Goal: Transaction & Acquisition: Purchase product/service

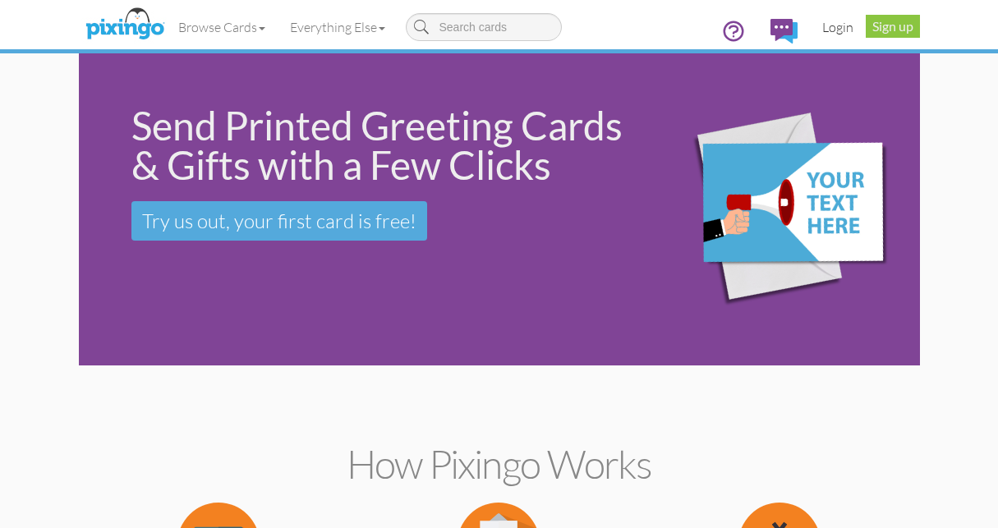
click at [841, 28] on link "Login" at bounding box center [838, 27] width 56 height 41
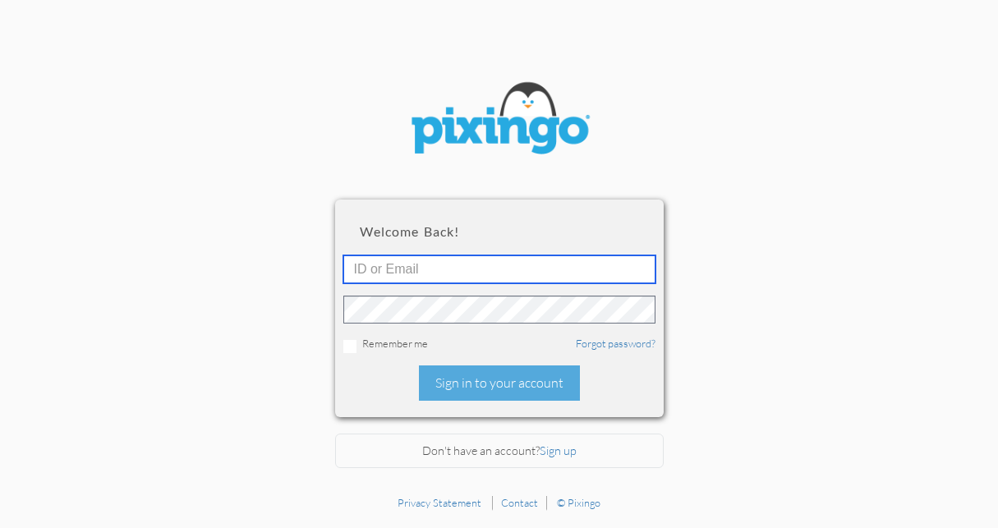
type input "1648"
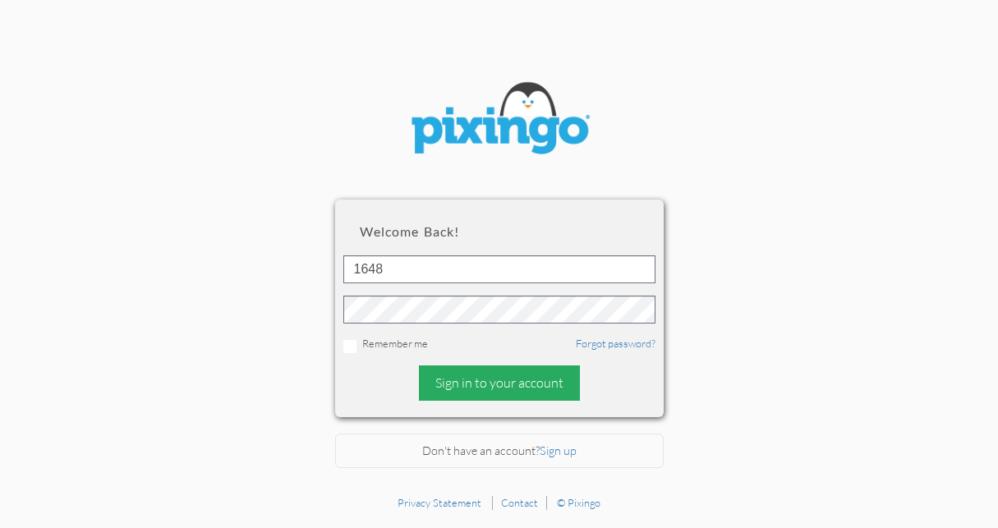
click at [464, 379] on div "Sign in to your account" at bounding box center [499, 383] width 161 height 35
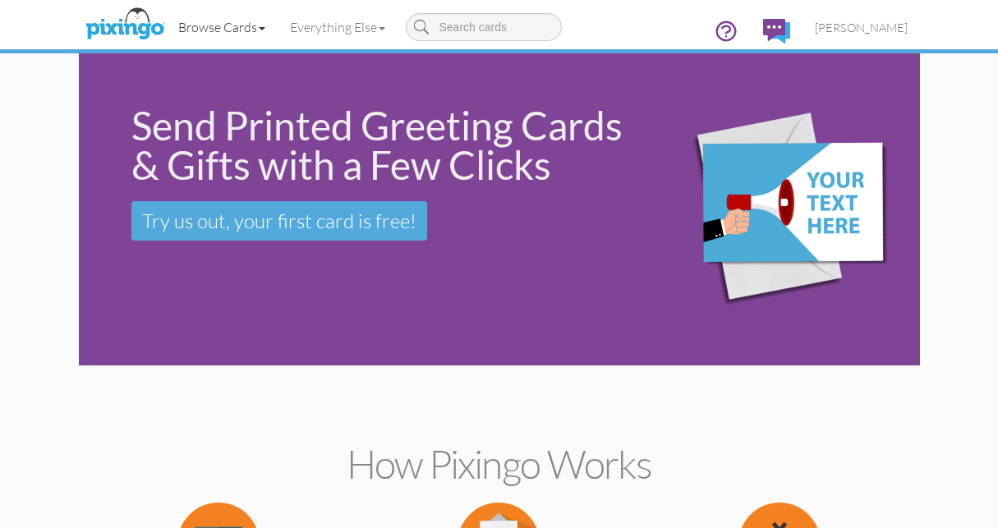
click at [222, 25] on link "Browse Cards" at bounding box center [222, 27] width 112 height 41
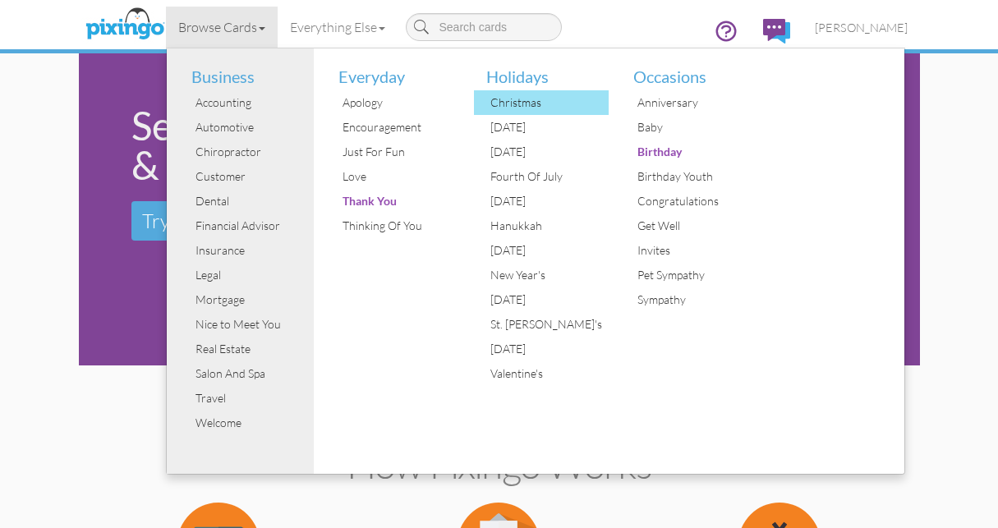
click at [524, 104] on div "Christmas" at bounding box center [547, 102] width 123 height 25
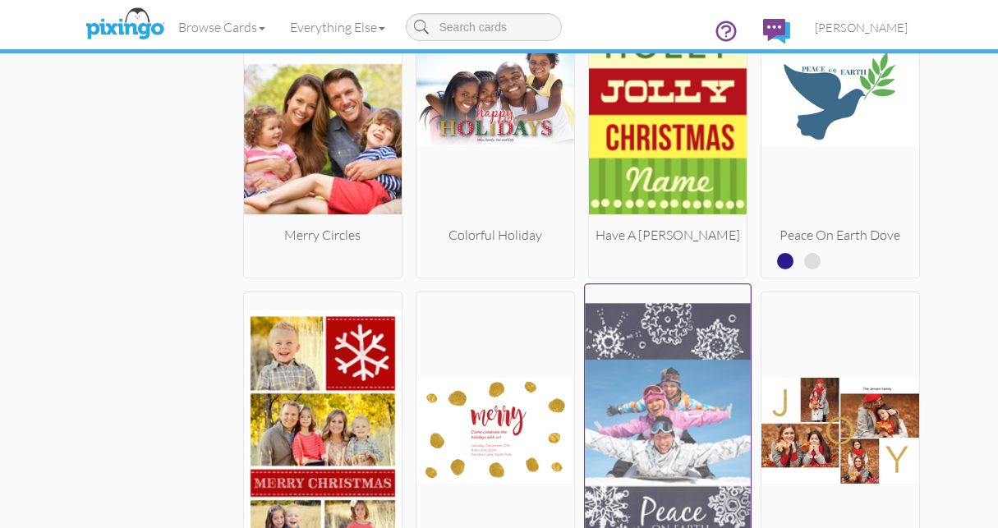
scroll to position [11411, 0]
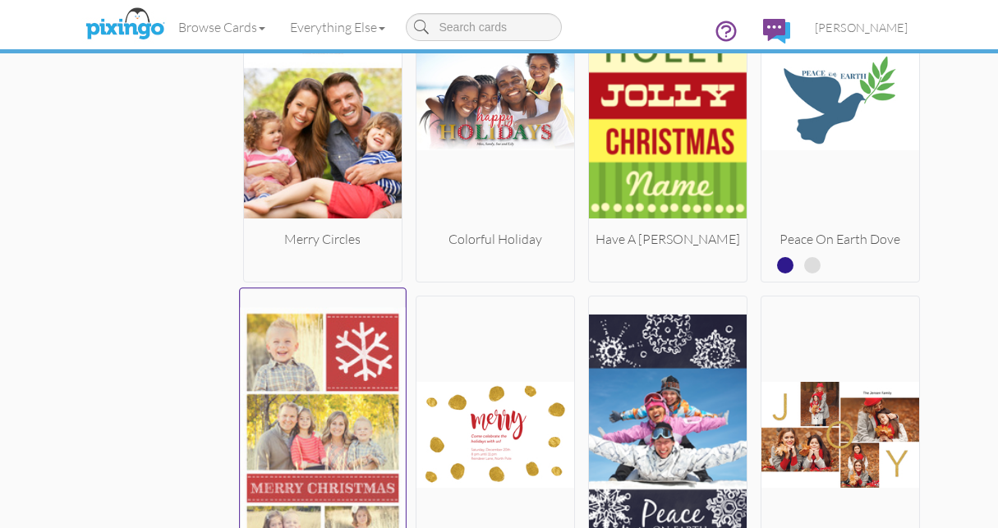
click at [331, 398] on img at bounding box center [323, 434] width 166 height 276
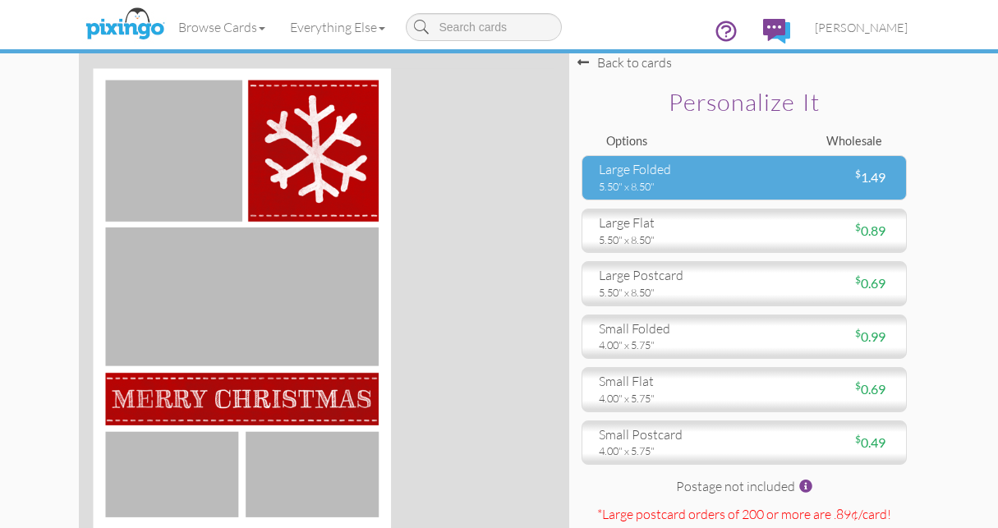
click at [652, 170] on div "large folded" at bounding box center [665, 169] width 133 height 19
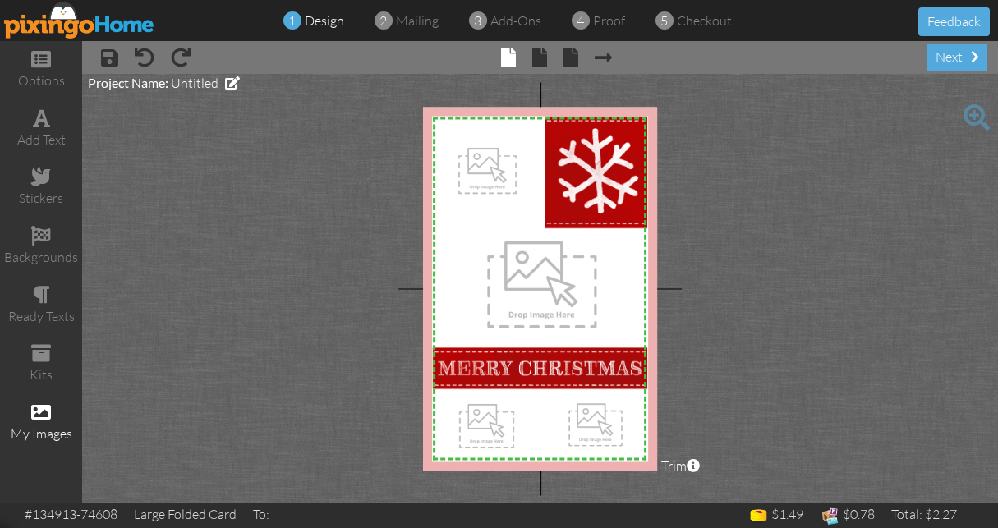
click at [44, 405] on span at bounding box center [41, 413] width 20 height 20
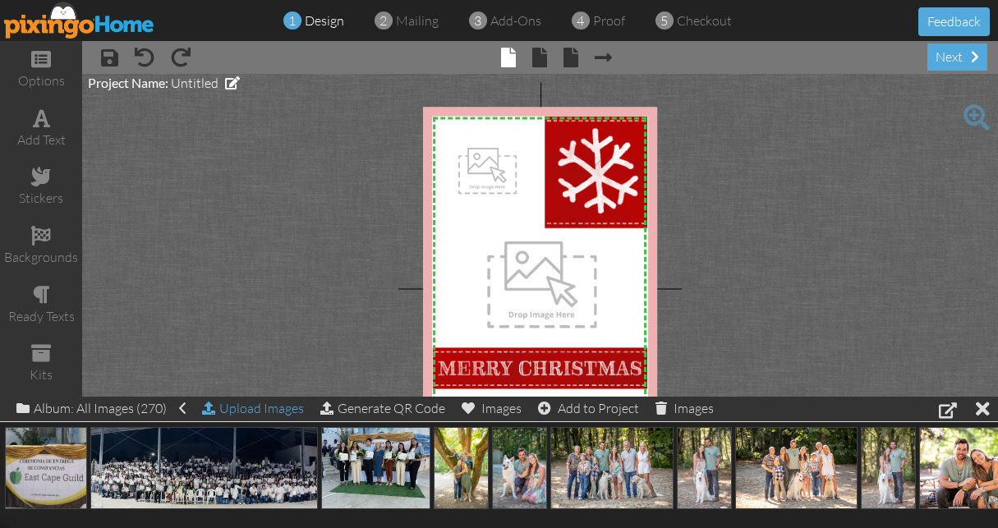
click at [287, 409] on div "Upload Images" at bounding box center [253, 409] width 102 height 24
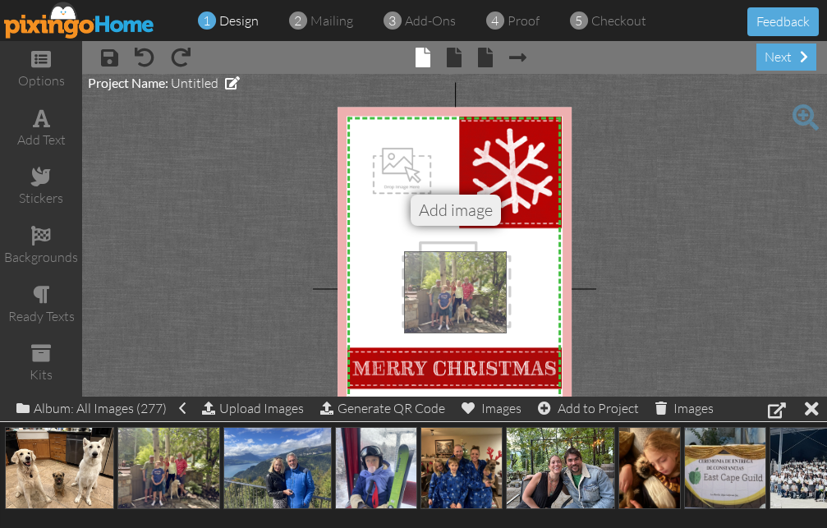
drag, startPoint x: 183, startPoint y: 467, endPoint x: 471, endPoint y: 290, distance: 337.5
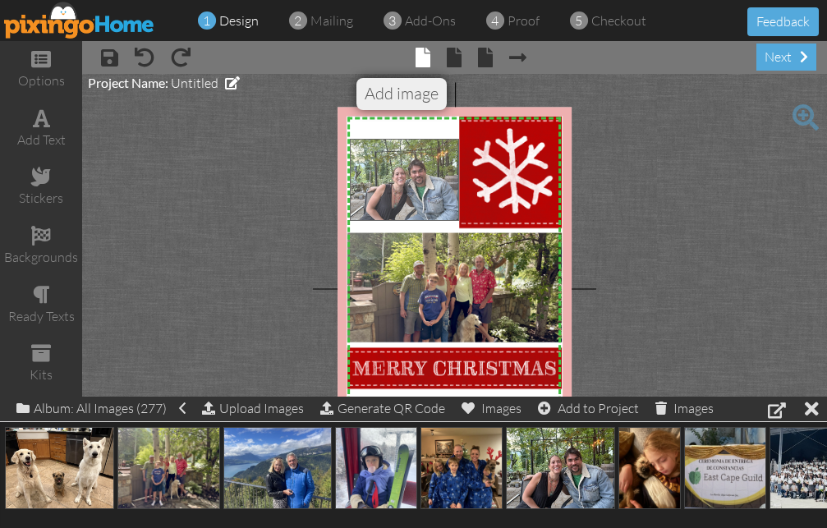
drag, startPoint x: 565, startPoint y: 477, endPoint x: 409, endPoint y: 182, distance: 333.8
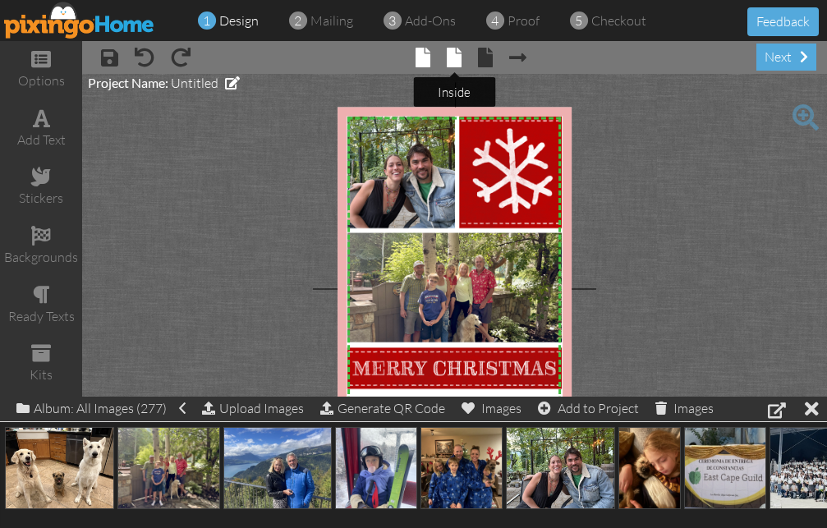
click at [452, 58] on span at bounding box center [454, 58] width 15 height 20
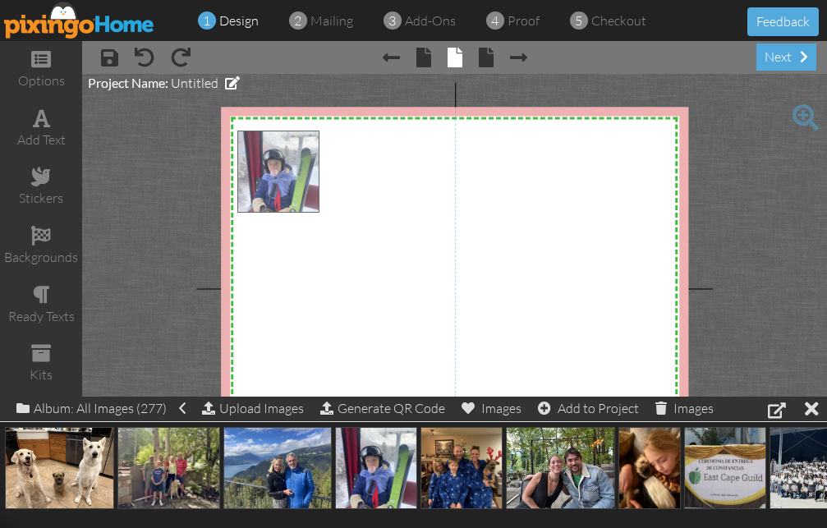
drag, startPoint x: 372, startPoint y: 473, endPoint x: 270, endPoint y: 178, distance: 312.4
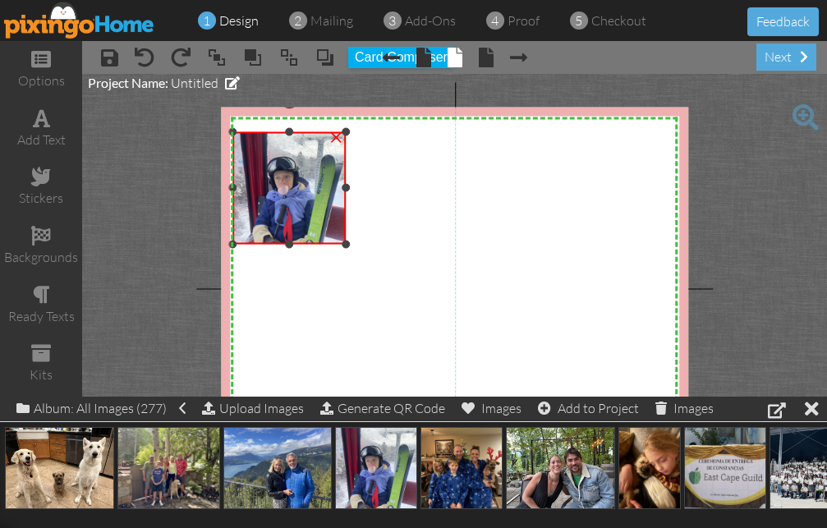
drag, startPoint x: 466, startPoint y: 364, endPoint x: 289, endPoint y: 242, distance: 214.5
click at [289, 242] on div "×" at bounding box center [289, 187] width 113 height 113
click at [280, 197] on img at bounding box center [289, 187] width 113 height 113
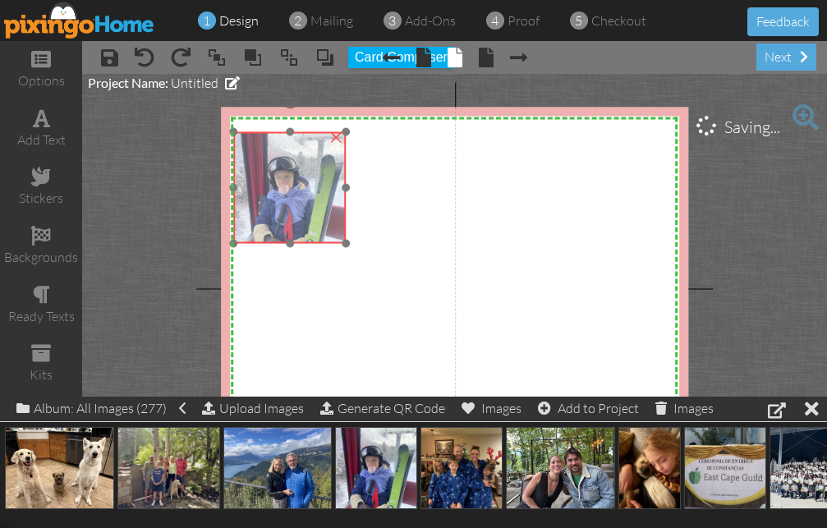
click at [279, 197] on img at bounding box center [289, 187] width 113 height 113
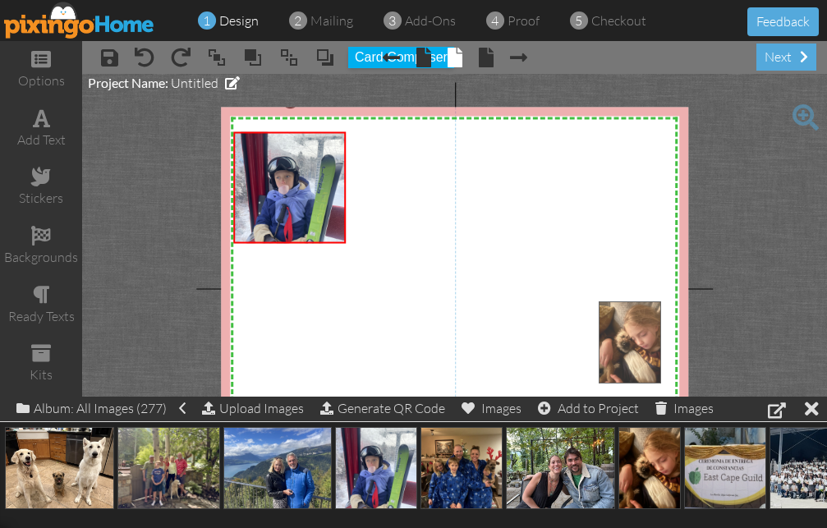
drag, startPoint x: 643, startPoint y: 476, endPoint x: 621, endPoint y: 348, distance: 129.3
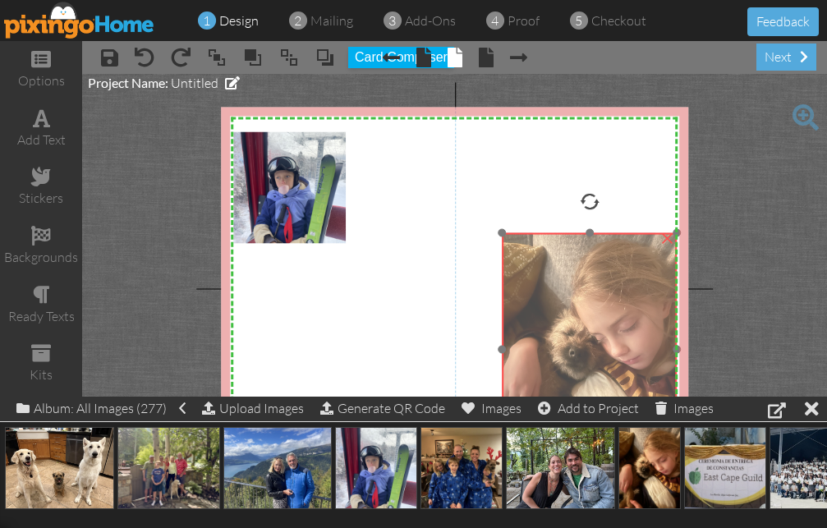
drag, startPoint x: 627, startPoint y: 344, endPoint x: 532, endPoint y: 277, distance: 116.1
click at [532, 277] on img at bounding box center [590, 350] width 176 height 234
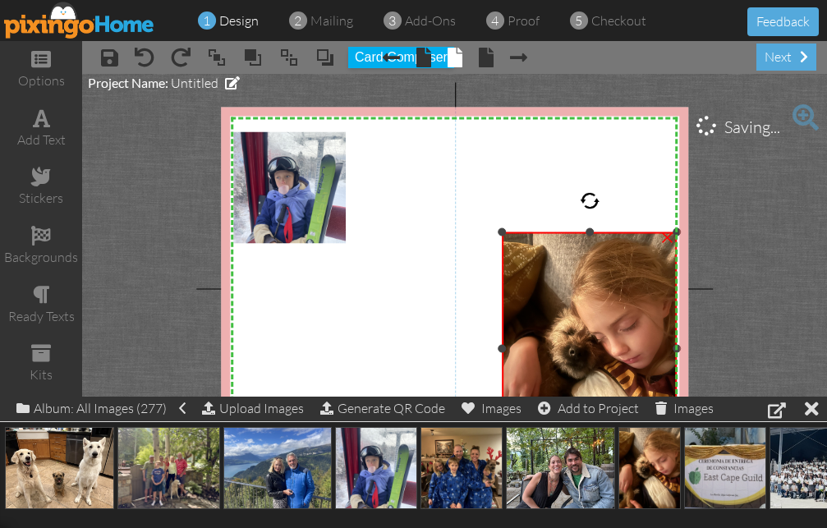
click at [504, 237] on img at bounding box center [590, 349] width 176 height 234
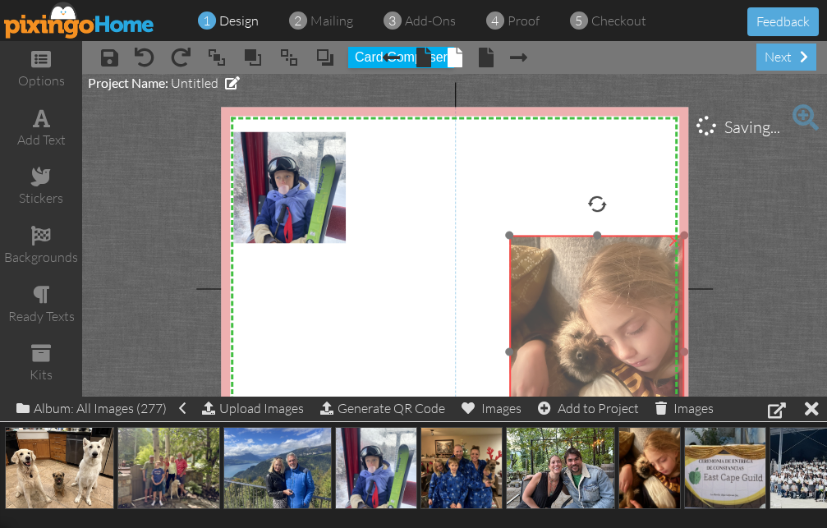
click at [511, 238] on img at bounding box center [597, 352] width 176 height 234
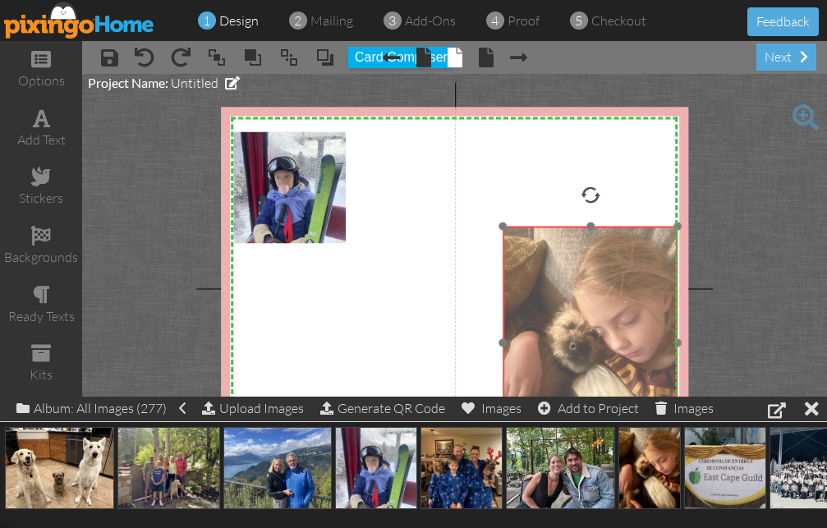
drag, startPoint x: 568, startPoint y: 305, endPoint x: 559, endPoint y: 292, distance: 16.0
click at [560, 293] on img at bounding box center [591, 343] width 176 height 234
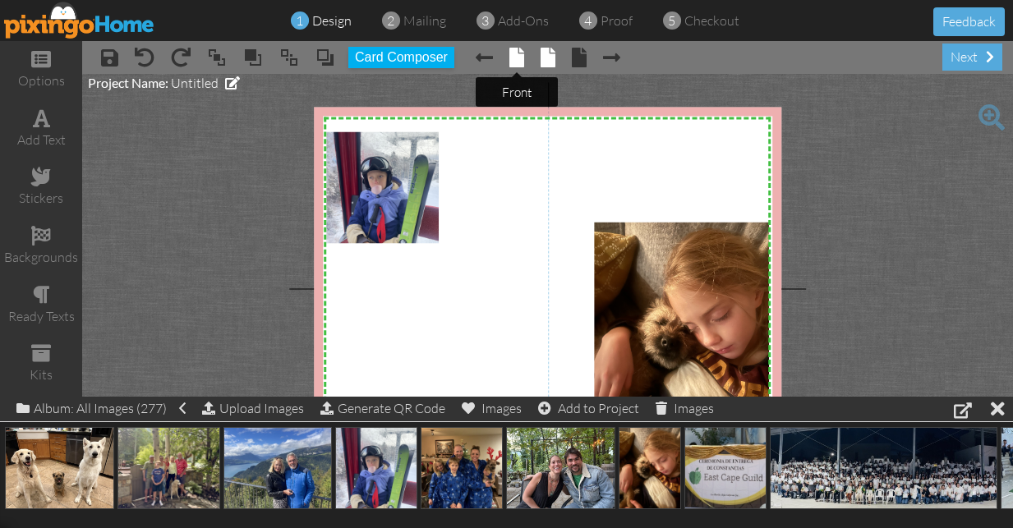
click at [515, 59] on span at bounding box center [516, 58] width 15 height 20
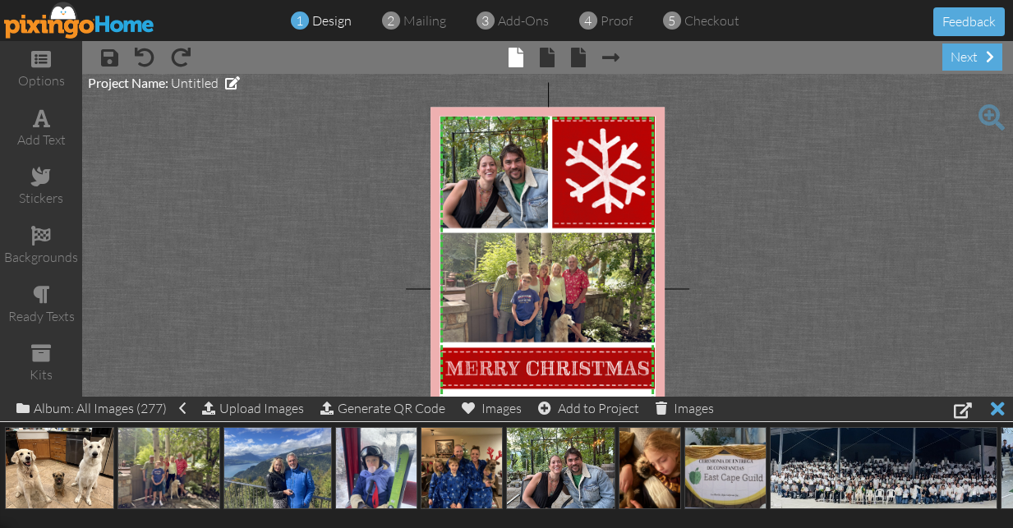
click at [997, 408] on div at bounding box center [998, 409] width 14 height 24
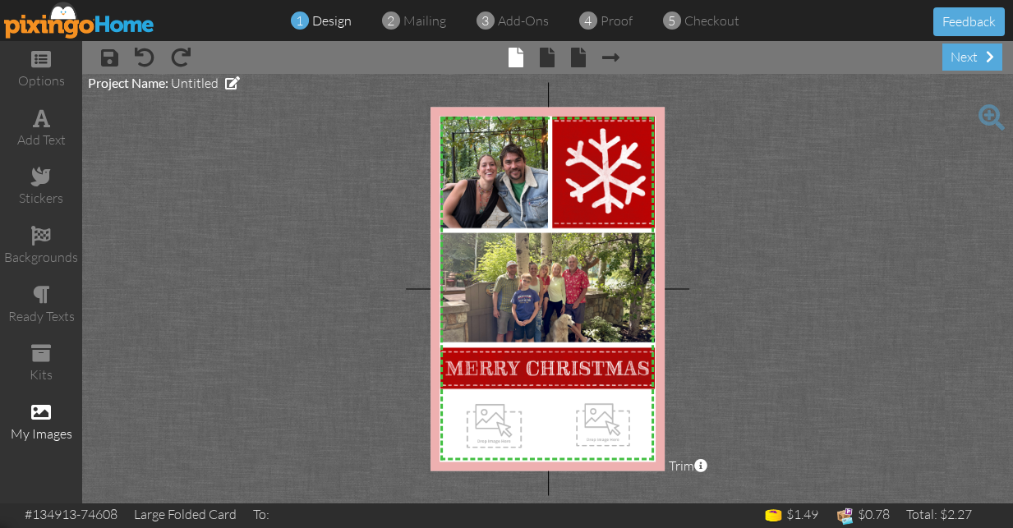
click at [42, 403] on span at bounding box center [41, 413] width 20 height 20
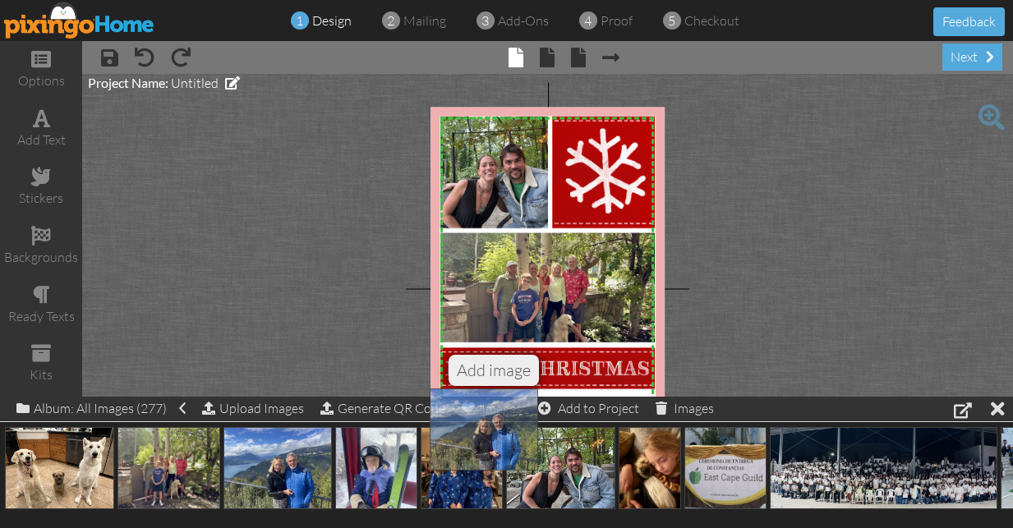
drag, startPoint x: 277, startPoint y: 468, endPoint x: 482, endPoint y: 428, distance: 208.4
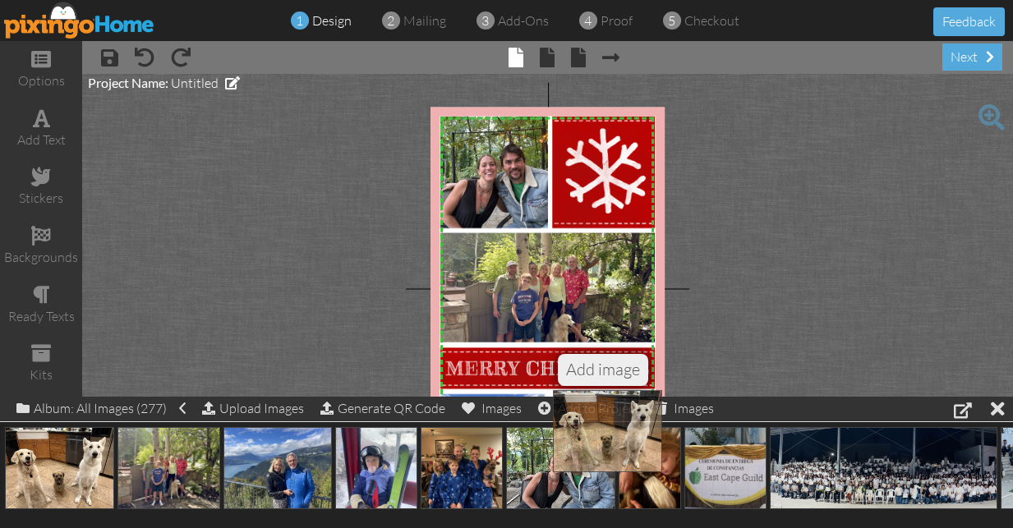
drag, startPoint x: 62, startPoint y: 467, endPoint x: 611, endPoint y: 431, distance: 550.1
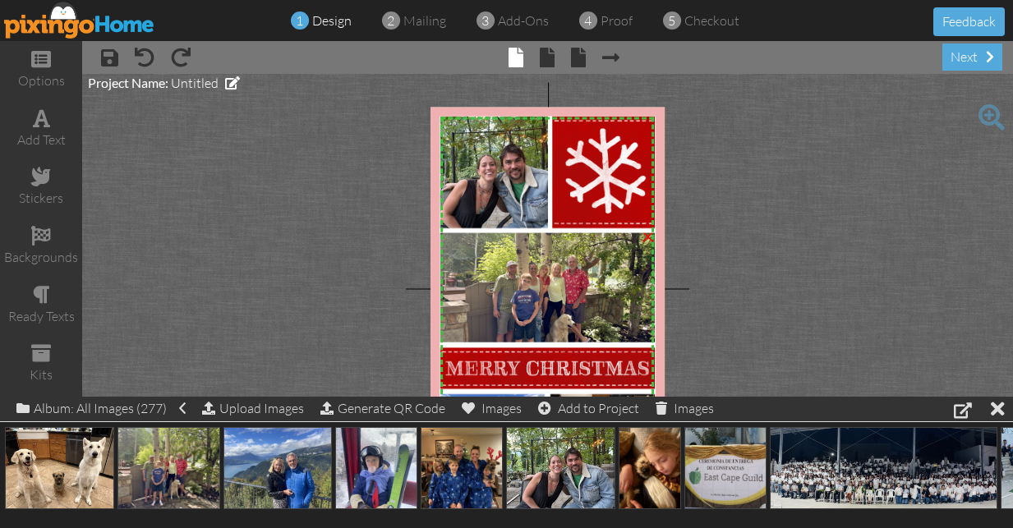
click at [525, 289] on img at bounding box center [549, 288] width 218 height 173
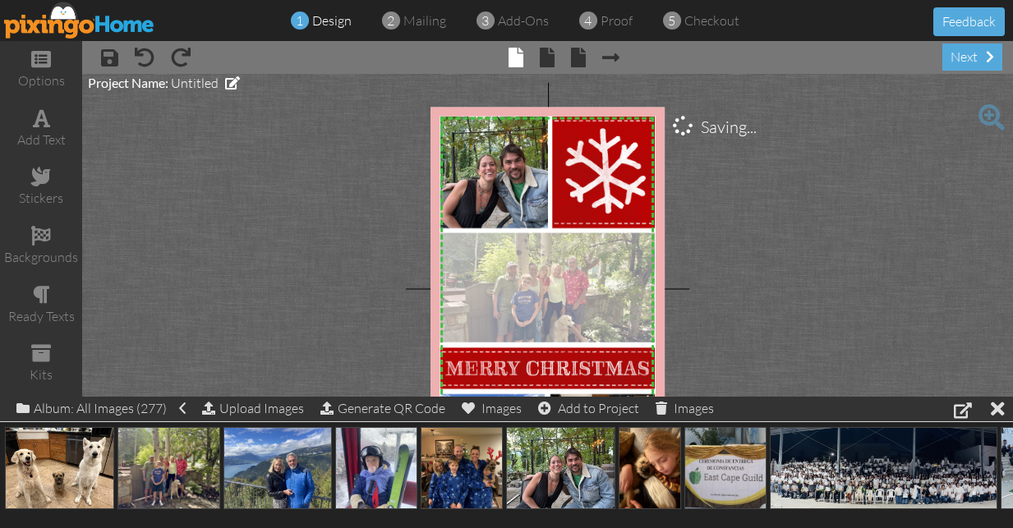
click at [575, 301] on div at bounding box center [549, 289] width 218 height 115
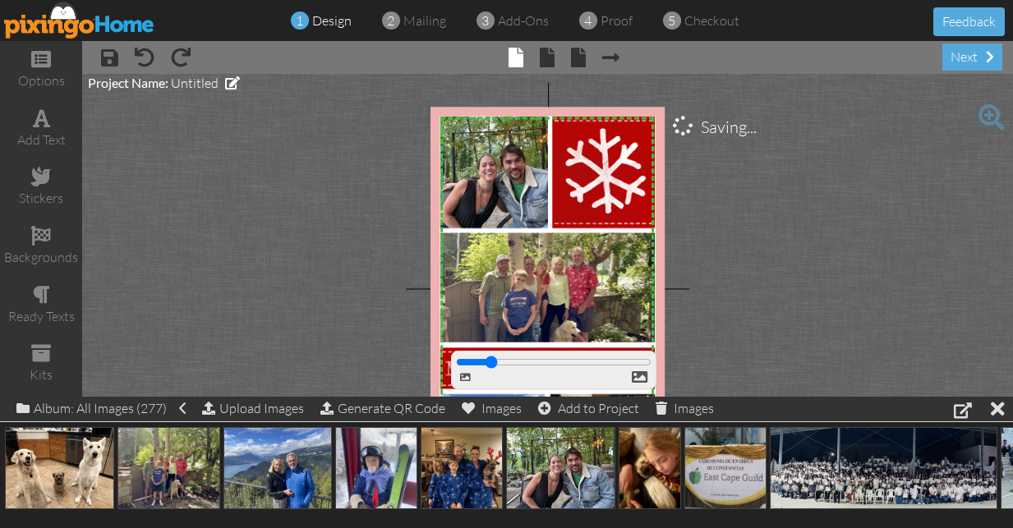
drag, startPoint x: 461, startPoint y: 362, endPoint x: 491, endPoint y: 362, distance: 30.4
type input "124"
click at [0, 0] on input "range" at bounding box center [0, 0] width 0 height 0
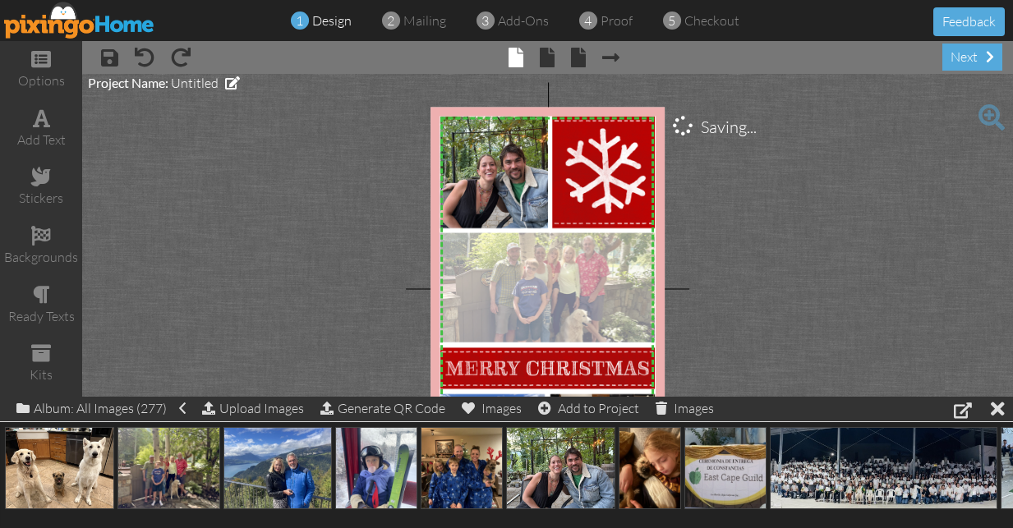
drag, startPoint x: 523, startPoint y: 312, endPoint x: 534, endPoint y: 301, distance: 15.7
click at [534, 301] on div at bounding box center [549, 289] width 218 height 115
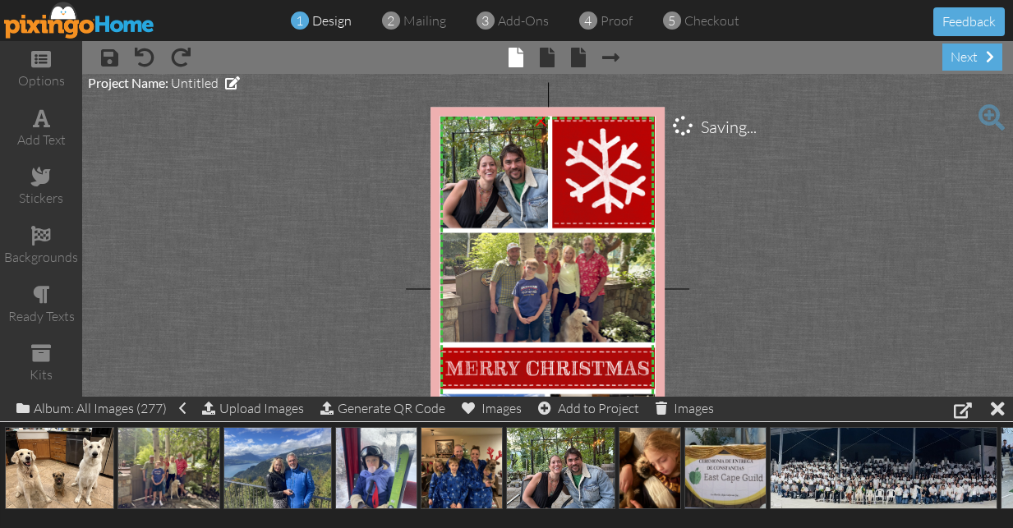
click at [486, 179] on img at bounding box center [494, 173] width 155 height 116
click at [493, 177] on img at bounding box center [494, 173] width 155 height 116
click at [488, 177] on img at bounding box center [494, 173] width 155 height 116
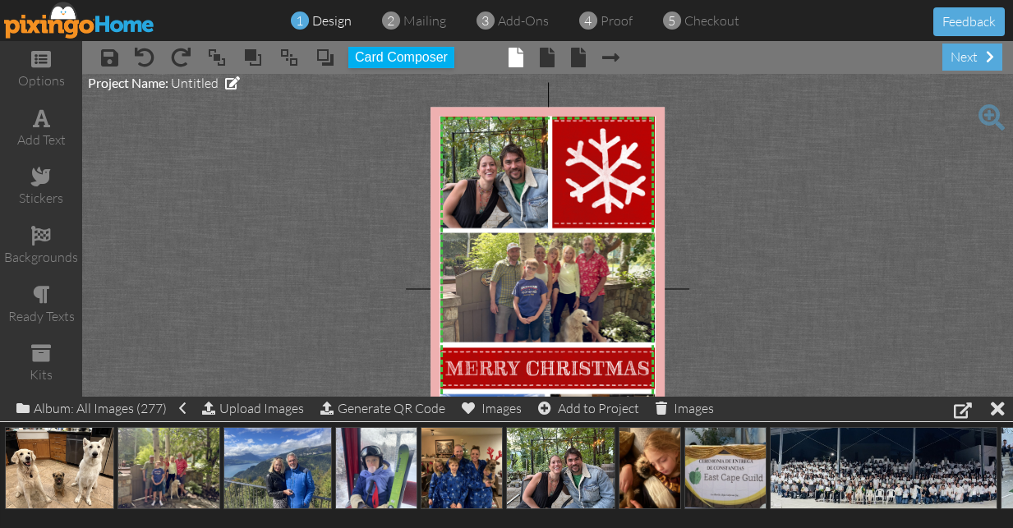
click at [488, 177] on img at bounding box center [494, 173] width 155 height 116
click at [505, 168] on img at bounding box center [494, 173] width 155 height 116
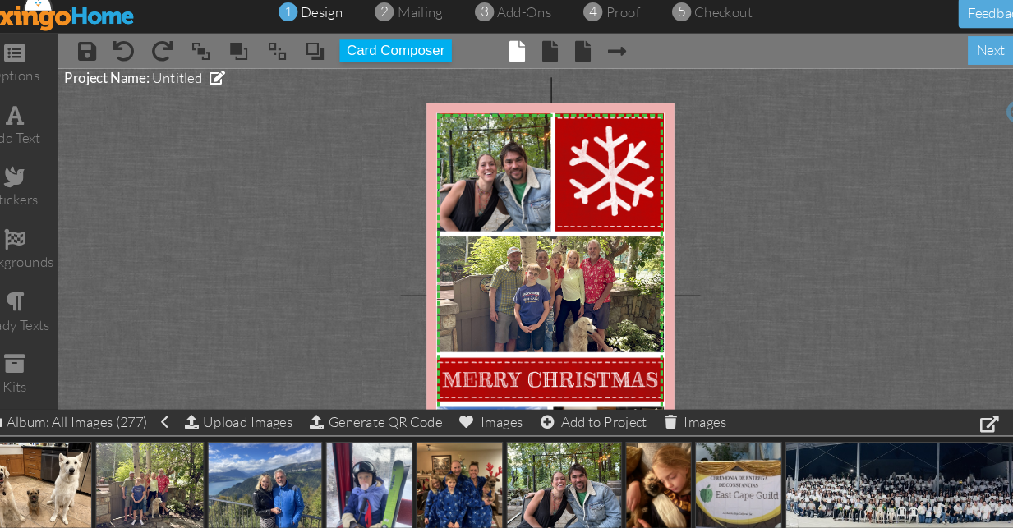
click at [471, 154] on img at bounding box center [494, 173] width 155 height 116
click at [475, 186] on img at bounding box center [494, 173] width 155 height 116
click at [749, 302] on project-studio-wrapper "X X X X X X X X X X X X X X X X X X X X X X X X X X X X X X X X X X X X X X X X…" at bounding box center [547, 289] width 931 height 430
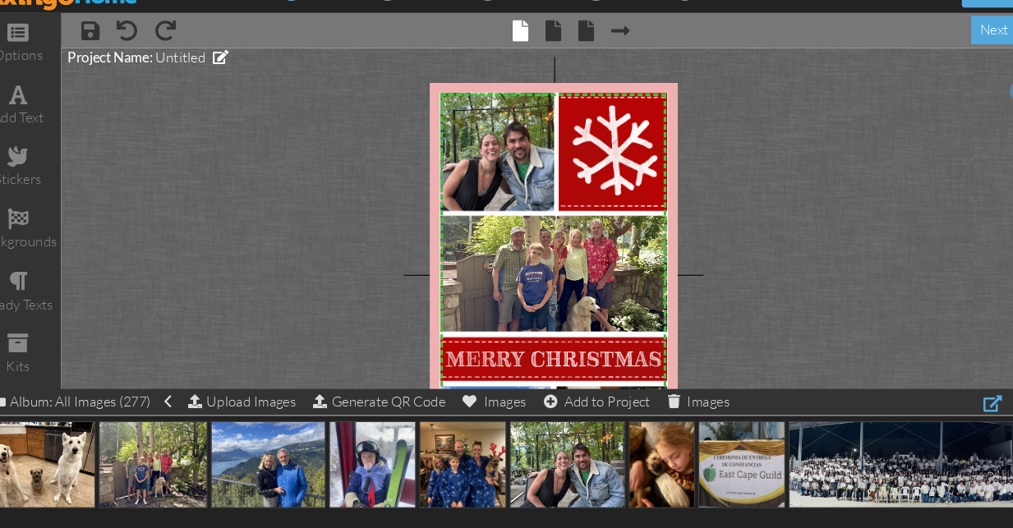
click at [954, 400] on div at bounding box center [963, 410] width 18 height 20
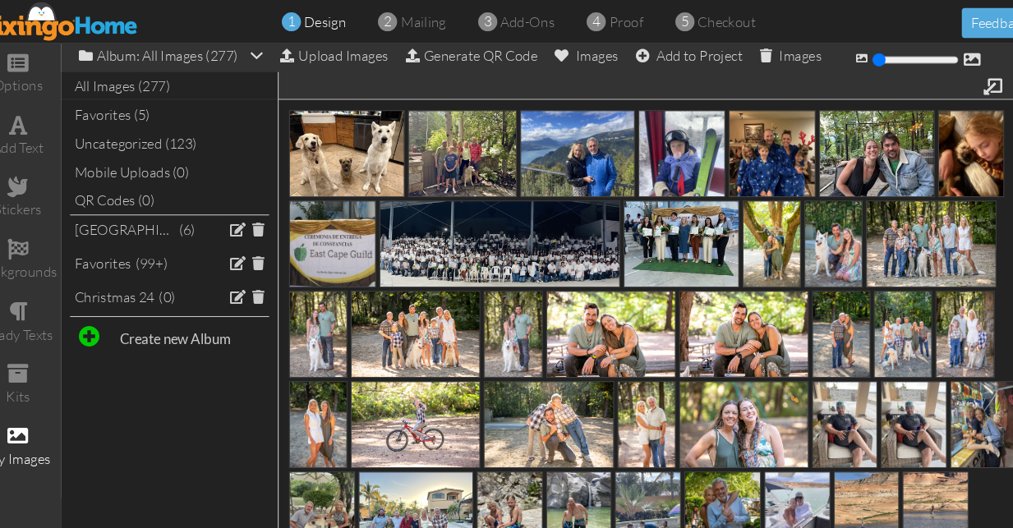
click at [312, 25] on span "design" at bounding box center [331, 20] width 39 height 16
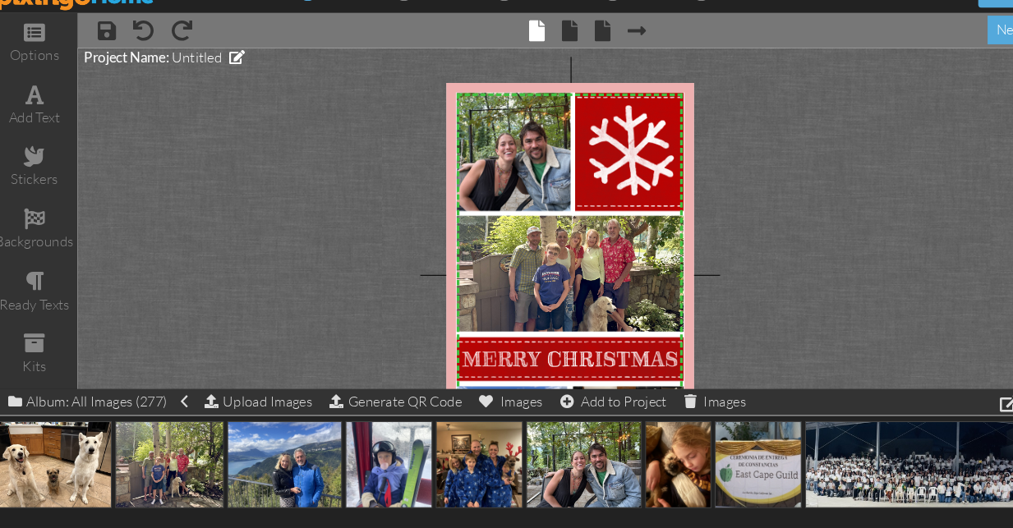
click at [718, 291] on project-studio-wrapper "X X X X X X X X X X X X X X X X X X X X X X X X X X X X X X X X X X X X X X X X…" at bounding box center [547, 289] width 931 height 430
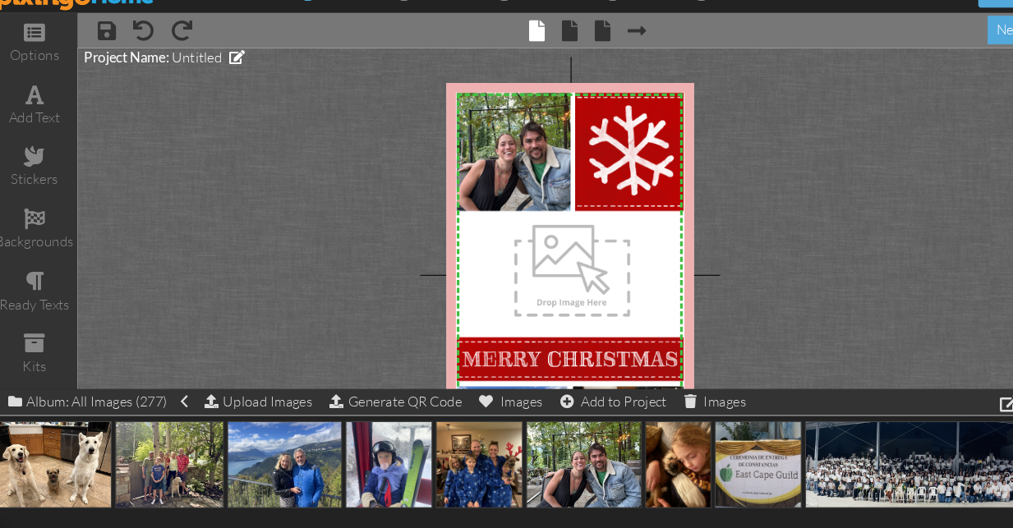
click at [861, 74] on project-studio-wrapper "X X X X X X X X X X X X X X X X X X X X X X X X X X X X X X X X X X X X X X X X…" at bounding box center [547, 289] width 931 height 430
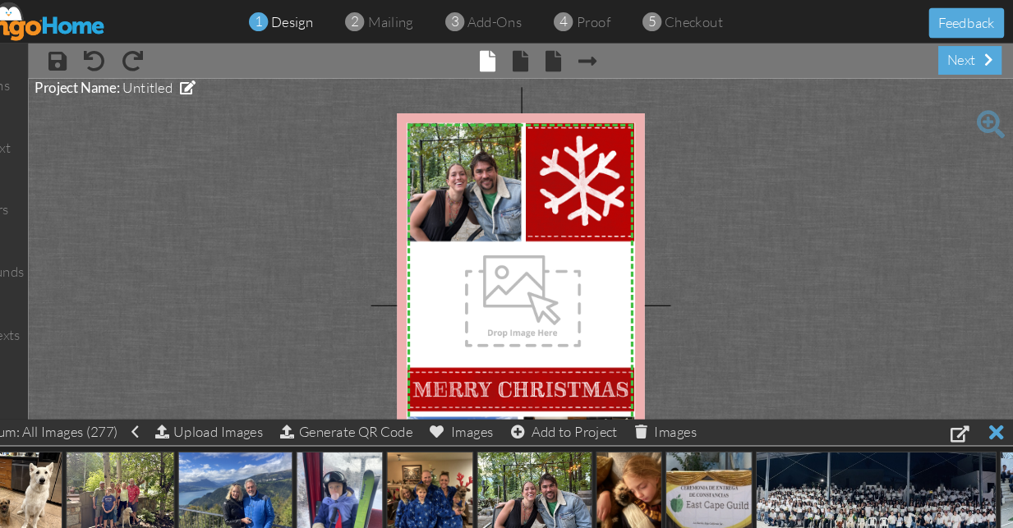
click at [991, 410] on div at bounding box center [998, 409] width 14 height 24
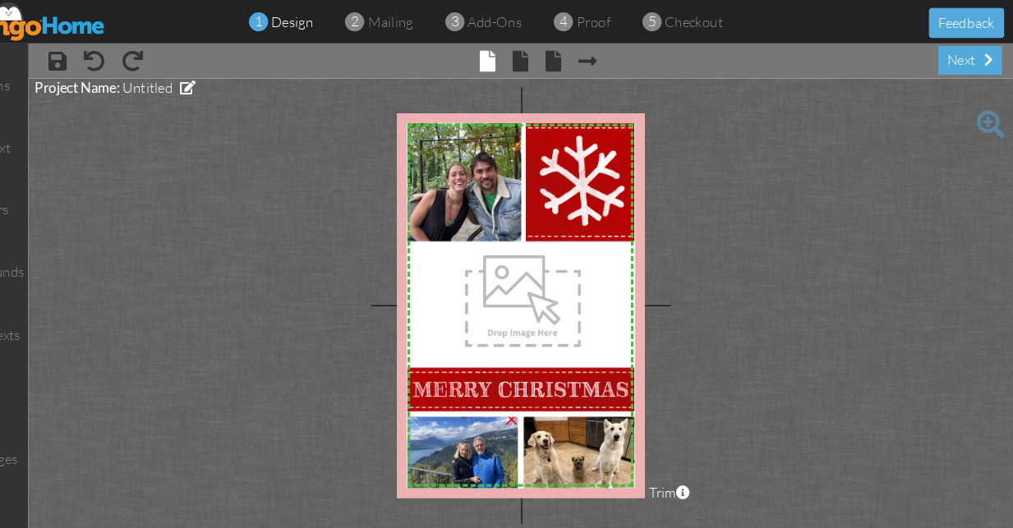
click at [451, 438] on img at bounding box center [494, 429] width 110 height 83
click at [448, 454] on img at bounding box center [494, 429] width 110 height 83
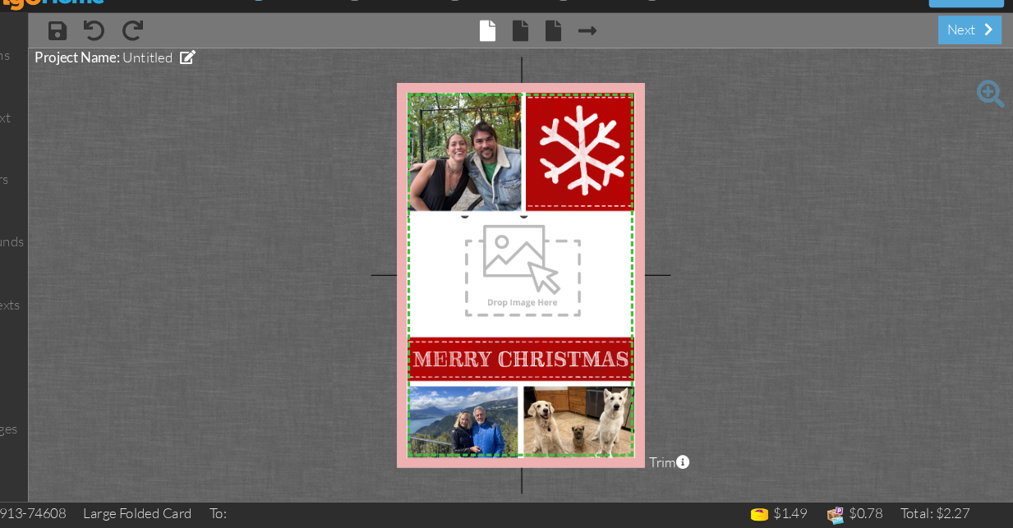
click at [449, 164] on img at bounding box center [494, 173] width 155 height 116
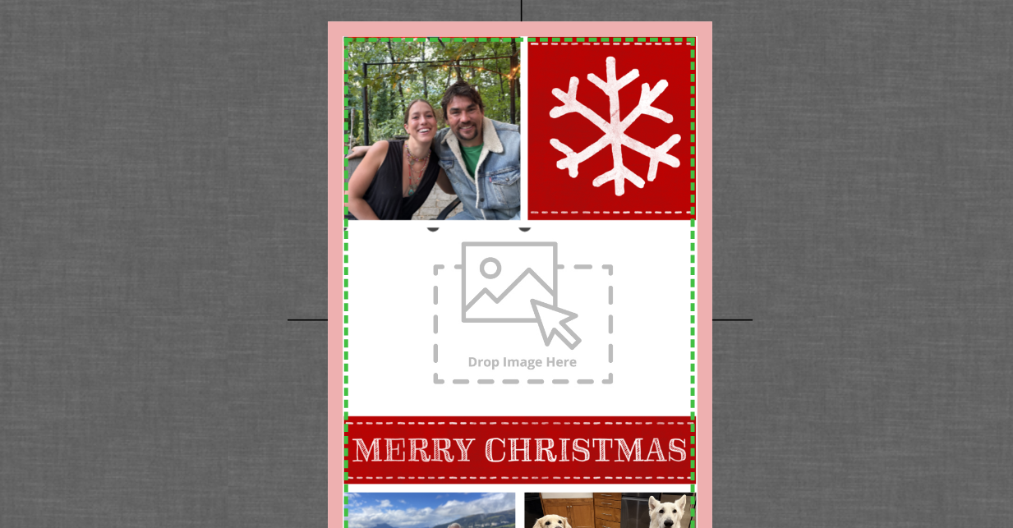
click at [417, 115] on img at bounding box center [494, 173] width 155 height 116
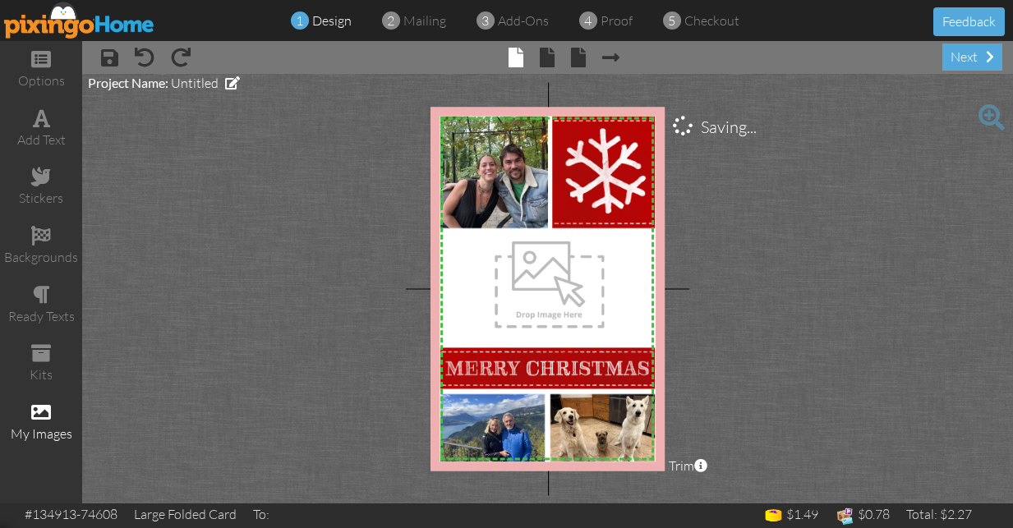
click at [44, 403] on span at bounding box center [41, 413] width 20 height 20
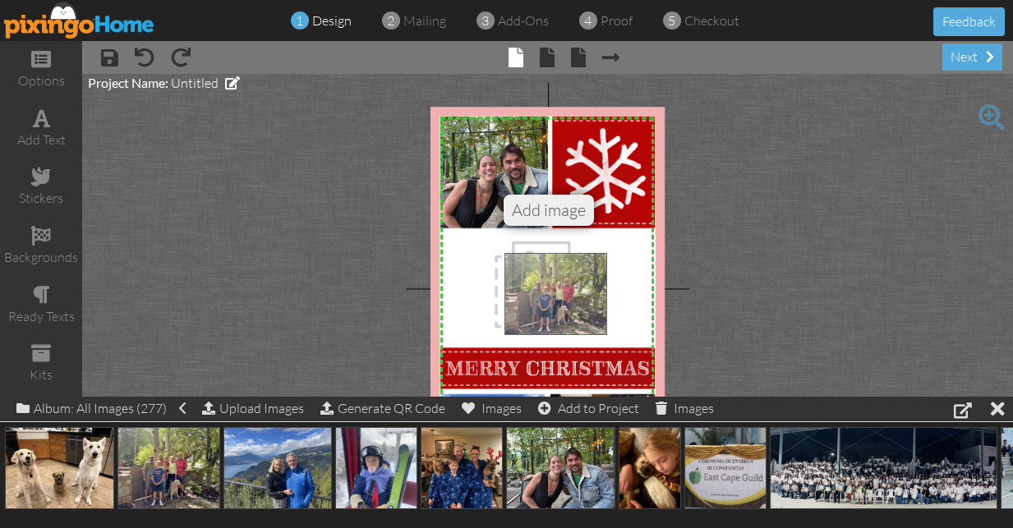
drag, startPoint x: 169, startPoint y: 479, endPoint x: 556, endPoint y: 302, distance: 425.4
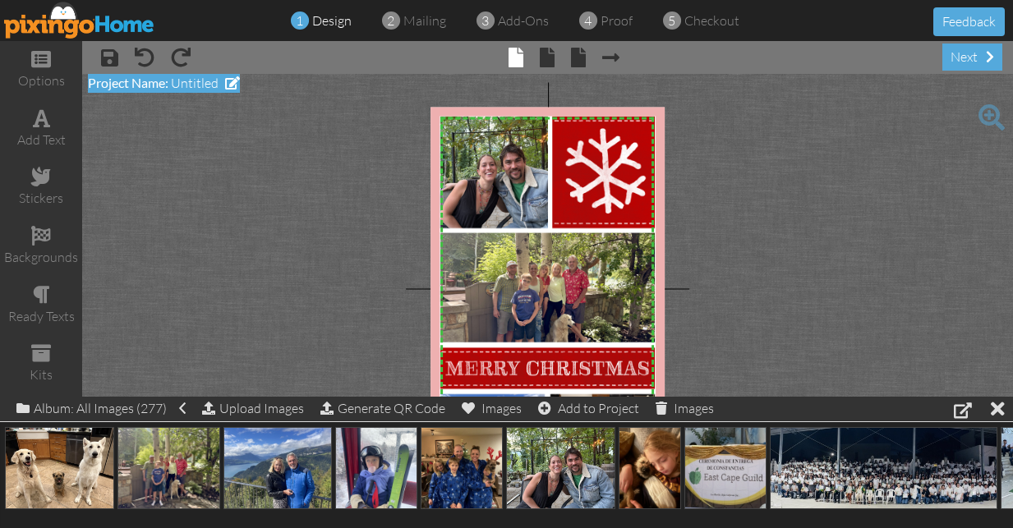
click at [210, 83] on span "Untitled" at bounding box center [195, 83] width 48 height 16
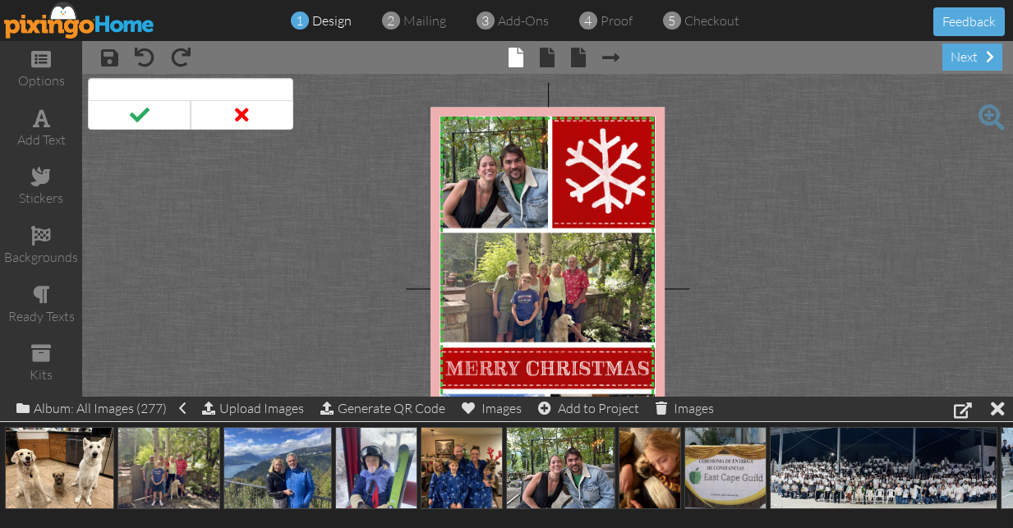
type input "c"
type input "xmas 25"
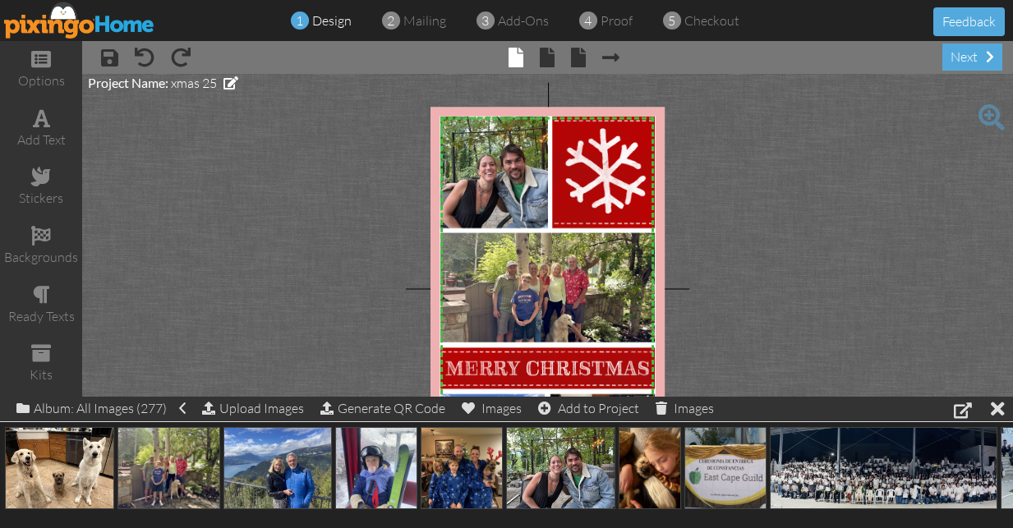
click at [205, 247] on project-studio-wrapper "X X X X X X X X X X X X X X X X X X X X X X X X X X X X X X X X X X X X X X X X…" at bounding box center [547, 289] width 931 height 430
click at [210, 85] on span "xmas 25" at bounding box center [194, 83] width 46 height 16
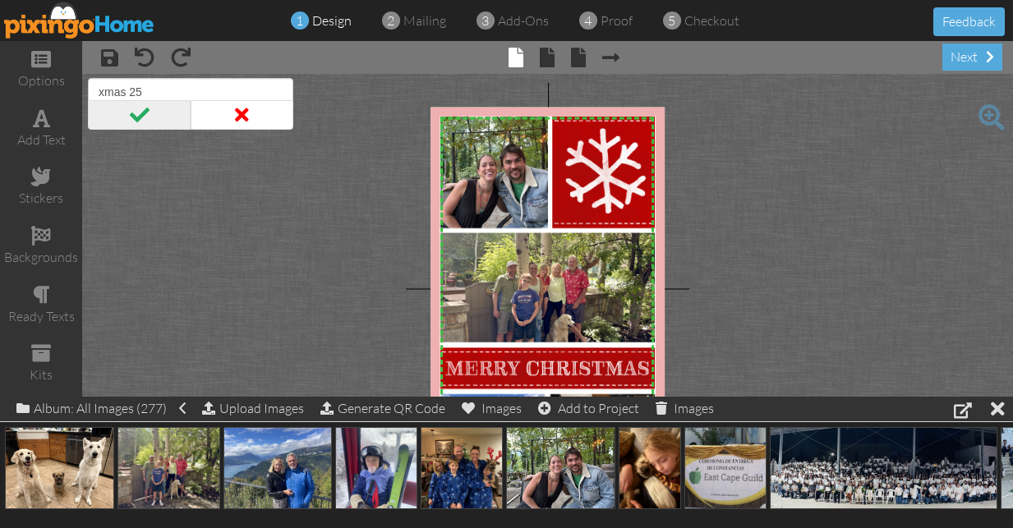
click at [141, 110] on span at bounding box center [139, 115] width 103 height 30
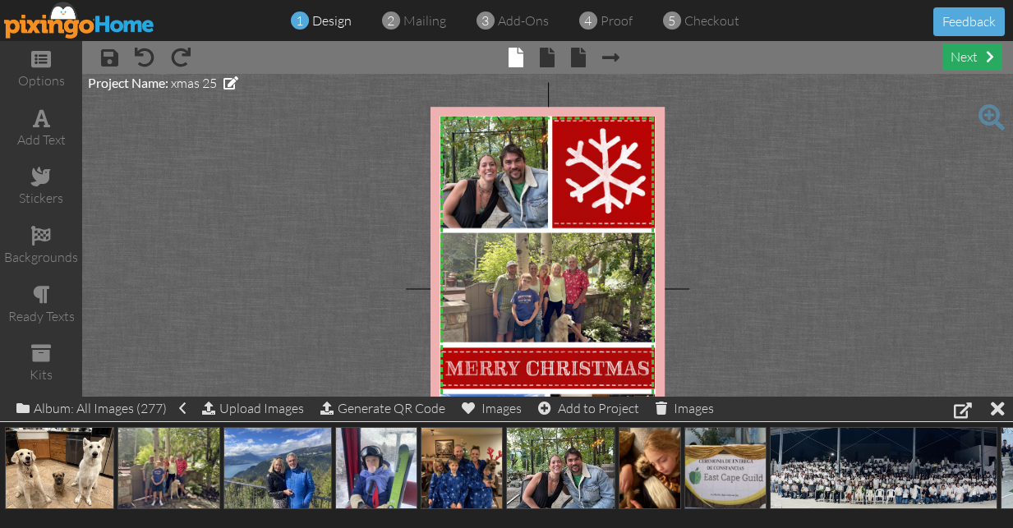
click at [963, 59] on div "next" at bounding box center [972, 57] width 60 height 27
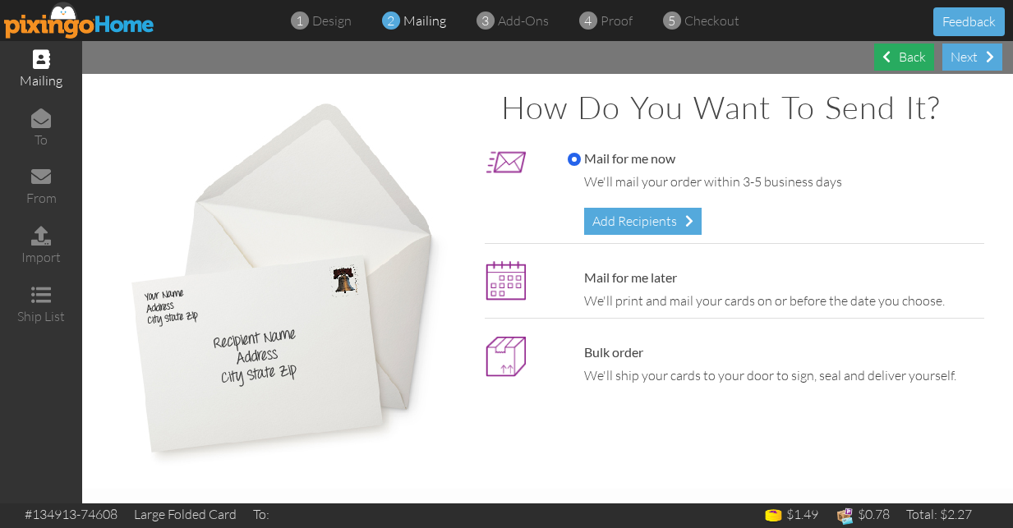
click at [918, 57] on div "Back" at bounding box center [904, 57] width 60 height 27
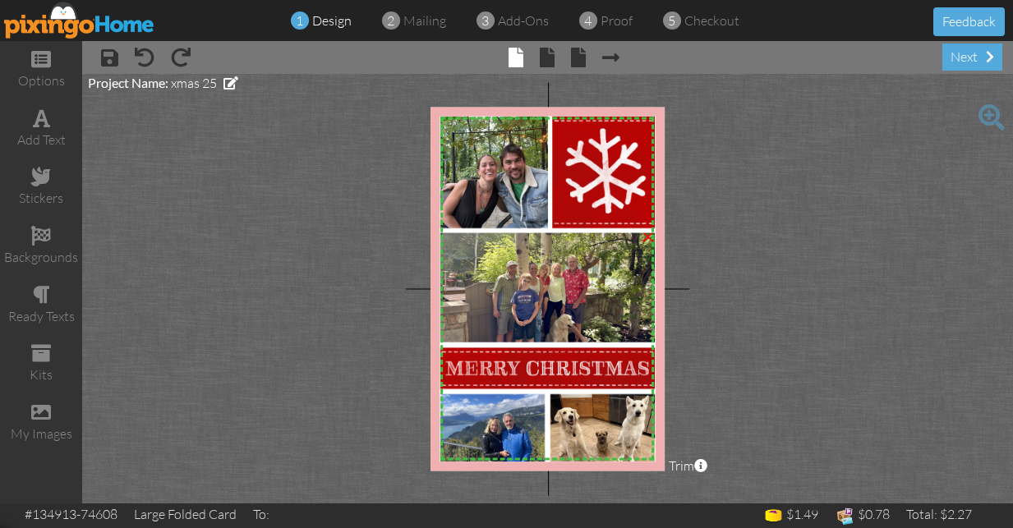
click at [540, 294] on img at bounding box center [549, 288] width 218 height 173
click at [506, 283] on img at bounding box center [549, 288] width 218 height 173
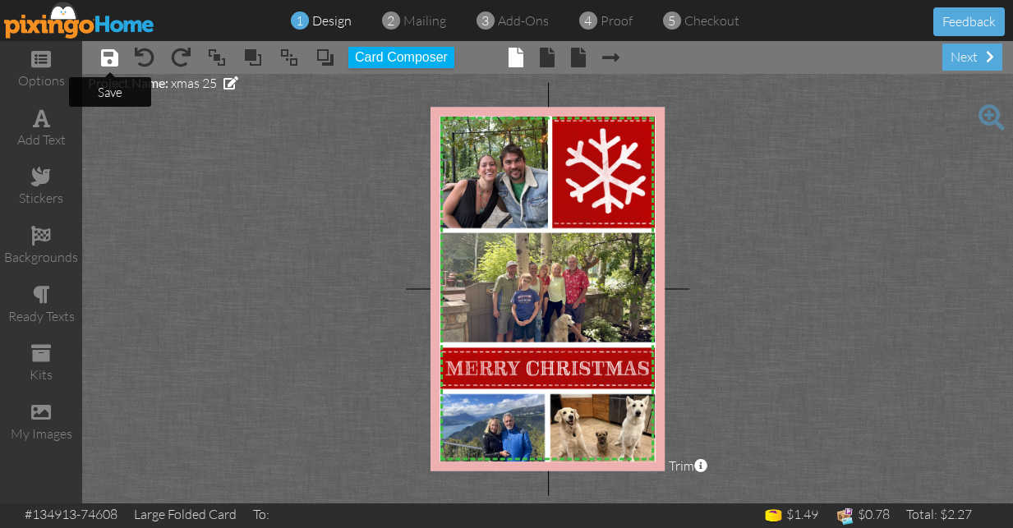
click at [109, 56] on span at bounding box center [109, 58] width 17 height 20
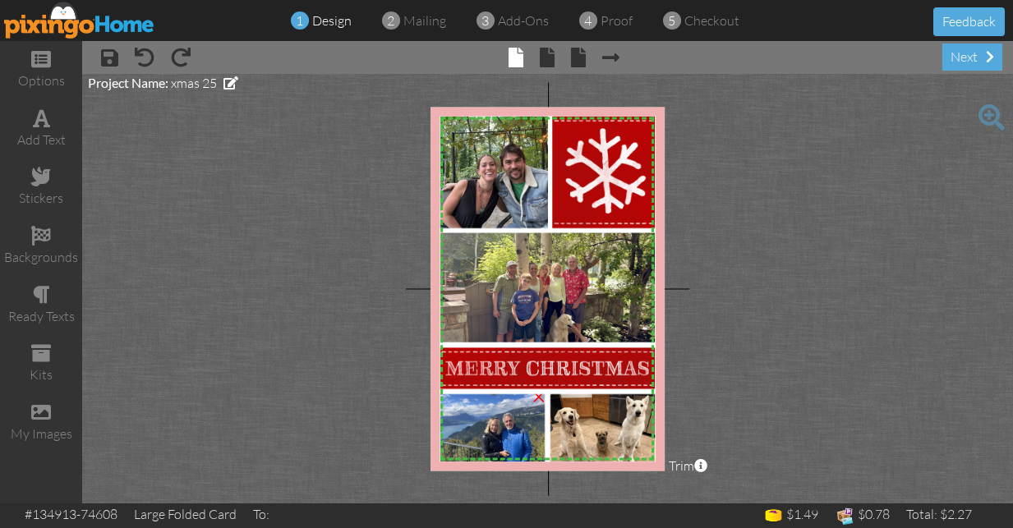
click at [509, 436] on img at bounding box center [494, 429] width 110 height 83
click at [486, 416] on img at bounding box center [494, 429] width 110 height 83
click at [42, 231] on span at bounding box center [41, 236] width 20 height 20
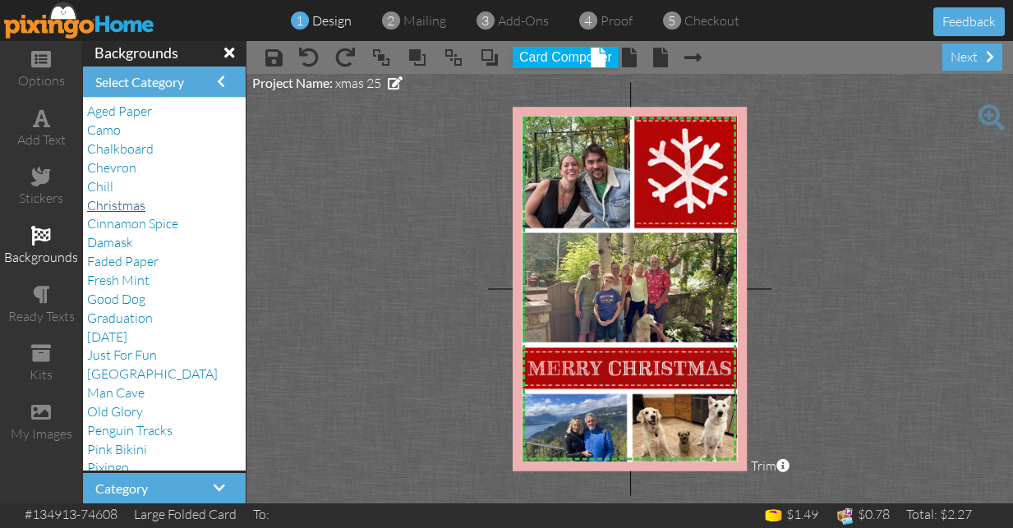
click at [129, 201] on span "Christmas" at bounding box center [116, 205] width 58 height 16
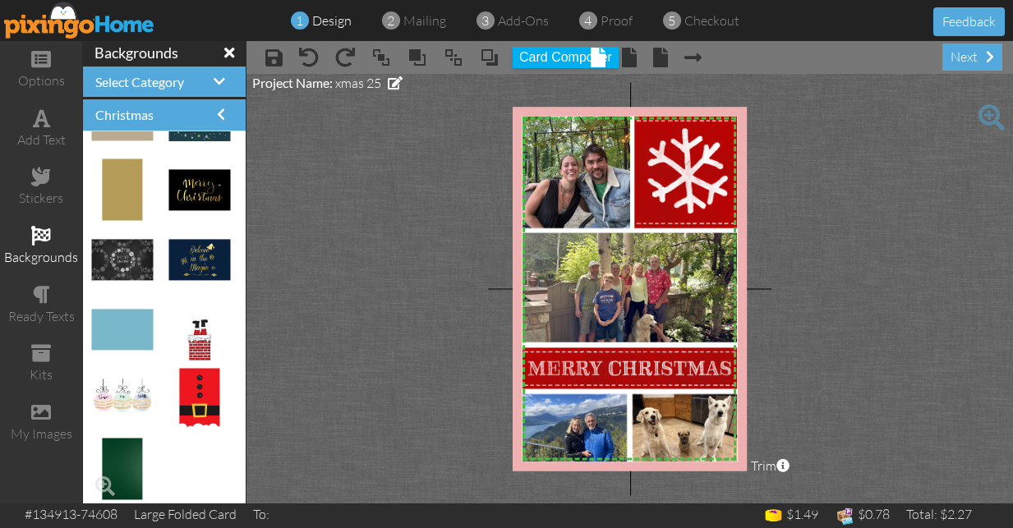
click at [125, 463] on img at bounding box center [122, 470] width 40 height 62
click at [217, 84] on span at bounding box center [220, 81] width 12 height 13
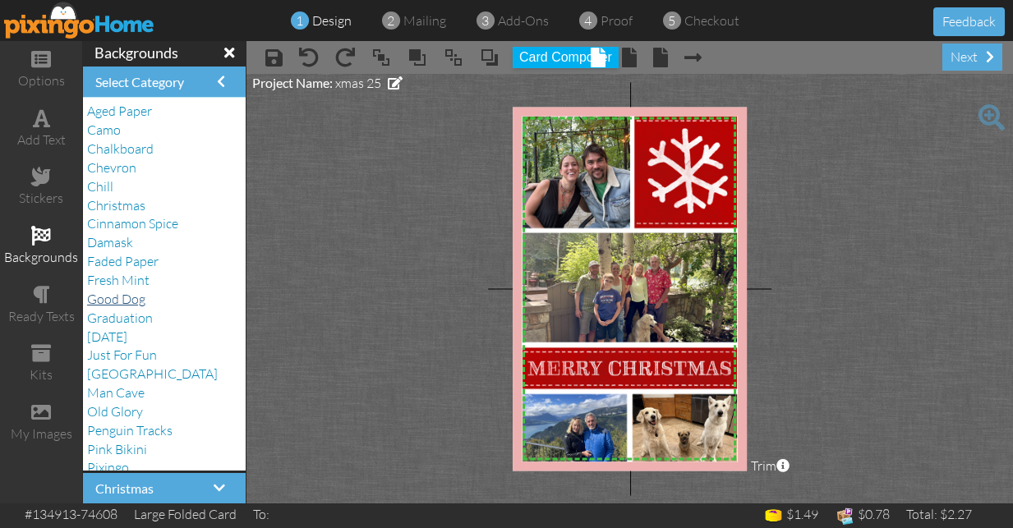
click at [130, 291] on span "Good Dog" at bounding box center [116, 299] width 58 height 16
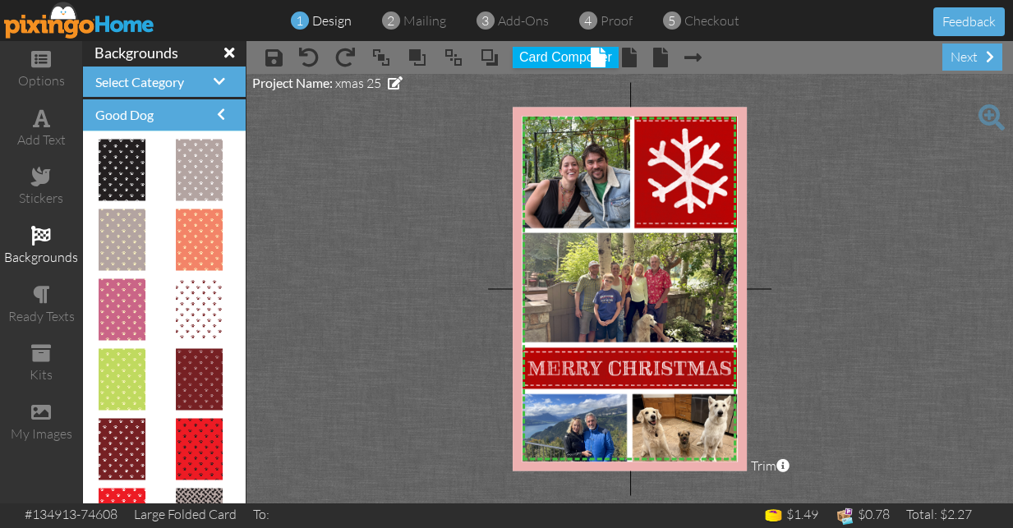
click at [175, 71] on div "Select Category" at bounding box center [164, 82] width 163 height 31
click at [217, 78] on span at bounding box center [220, 81] width 12 height 13
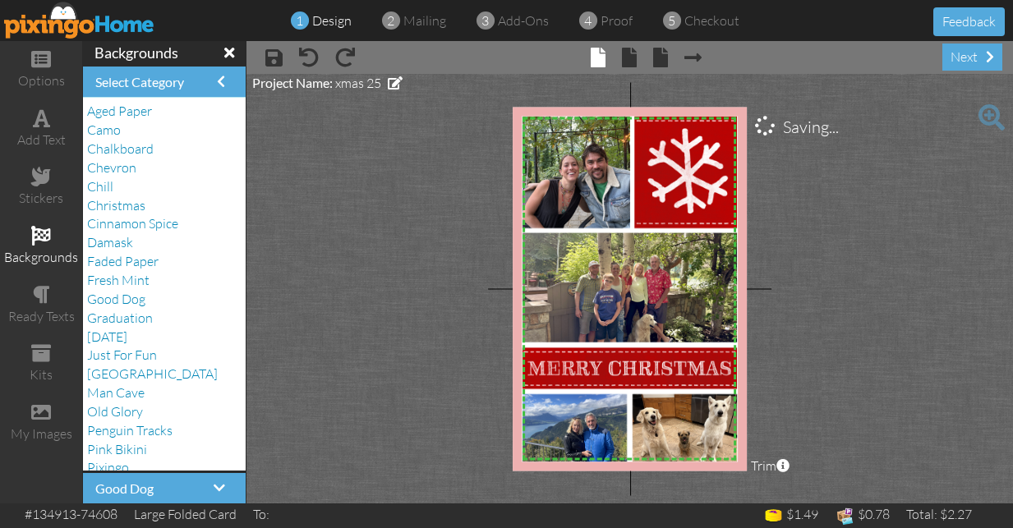
click at [343, 212] on project-studio-wrapper "X X X X X X X X X X X X X X X X X X X X X X X X X X X X X X X X X X X X X X X X…" at bounding box center [630, 289] width 767 height 430
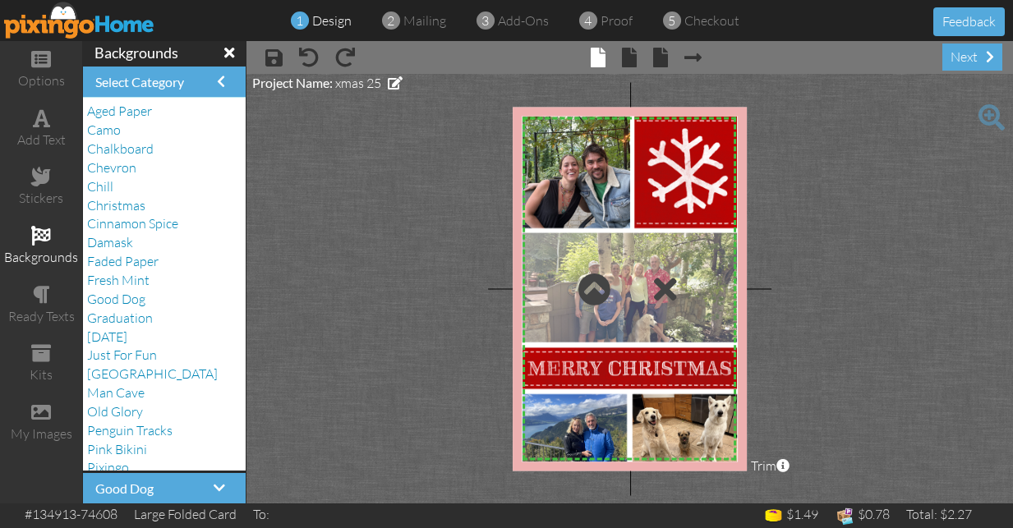
click at [543, 288] on div at bounding box center [631, 289] width 218 height 115
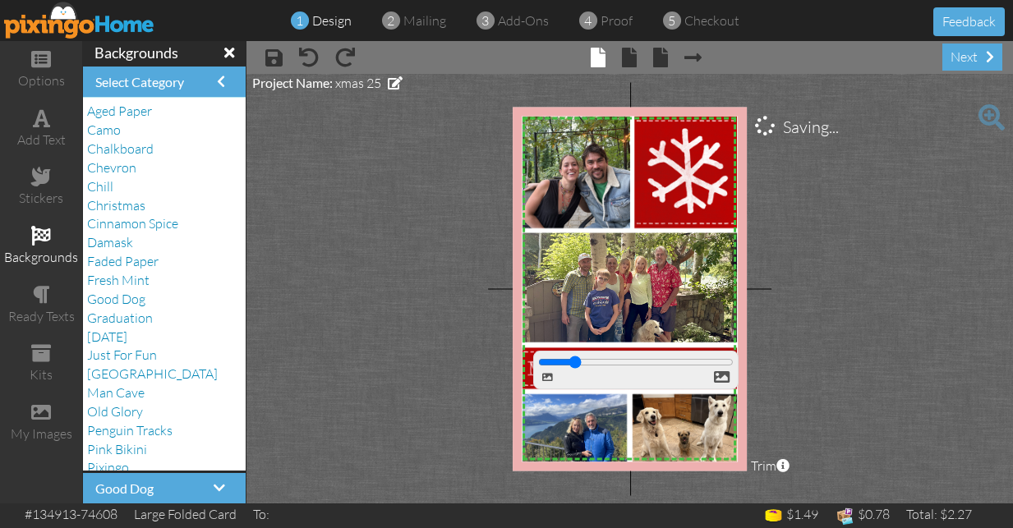
drag, startPoint x: 543, startPoint y: 362, endPoint x: 575, endPoint y: 362, distance: 32.1
click at [0, 0] on input "range" at bounding box center [0, 0] width 0 height 0
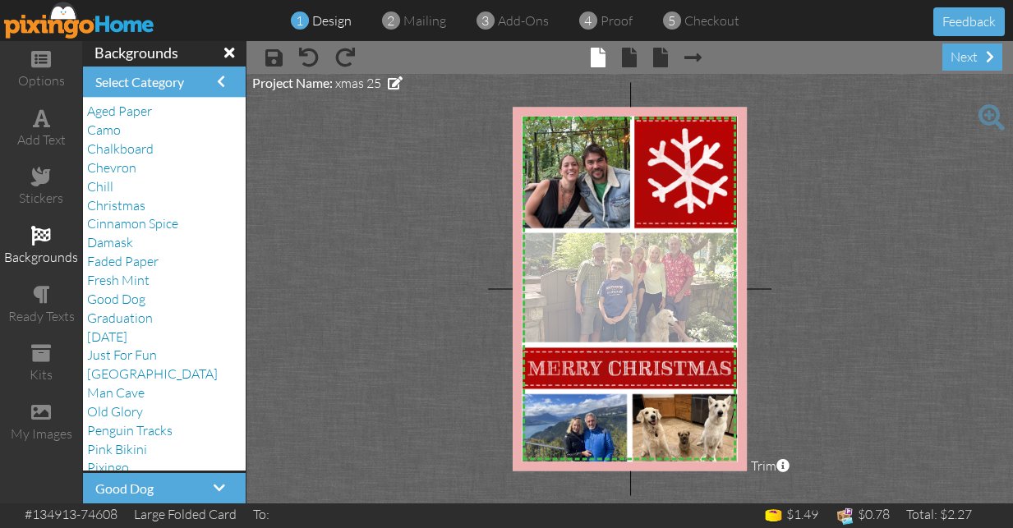
drag, startPoint x: 628, startPoint y: 292, endPoint x: 642, endPoint y: 281, distance: 17.6
click at [642, 281] on div at bounding box center [631, 289] width 218 height 115
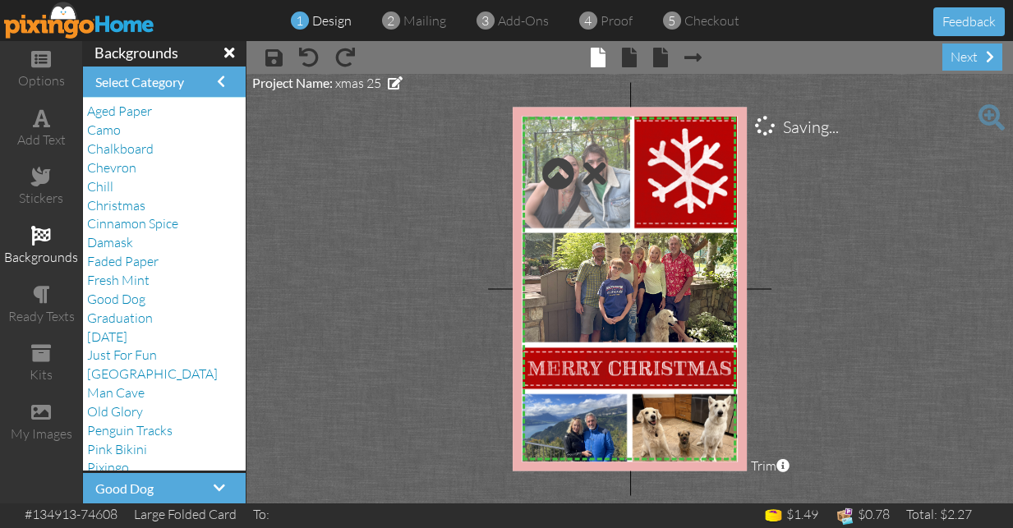
click at [578, 200] on div at bounding box center [577, 173] width 112 height 116
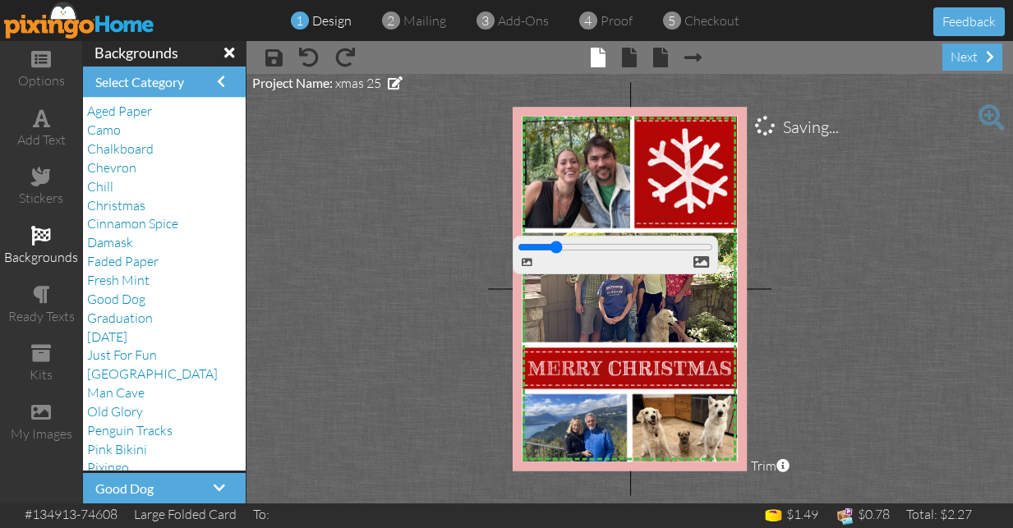
drag, startPoint x: 525, startPoint y: 244, endPoint x: 557, endPoint y: 242, distance: 32.1
click at [0, 0] on input "range" at bounding box center [0, 0] width 0 height 0
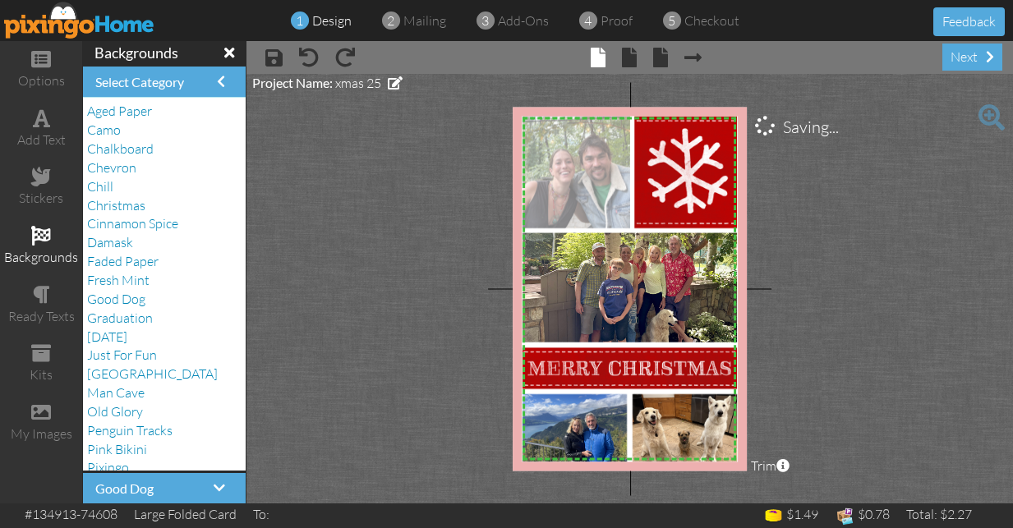
click at [591, 190] on div at bounding box center [577, 173] width 112 height 116
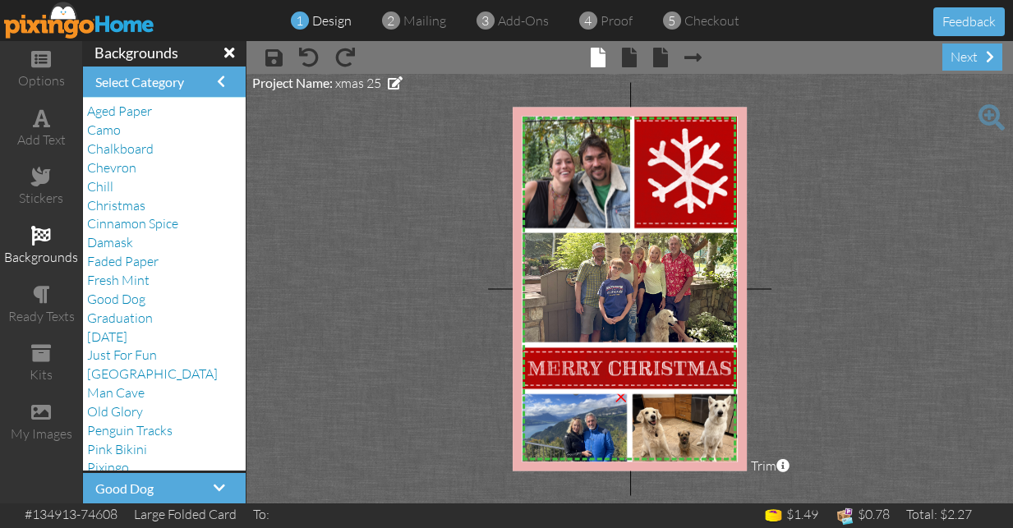
click at [562, 430] on img at bounding box center [576, 429] width 110 height 83
click at [587, 432] on img at bounding box center [576, 429] width 110 height 83
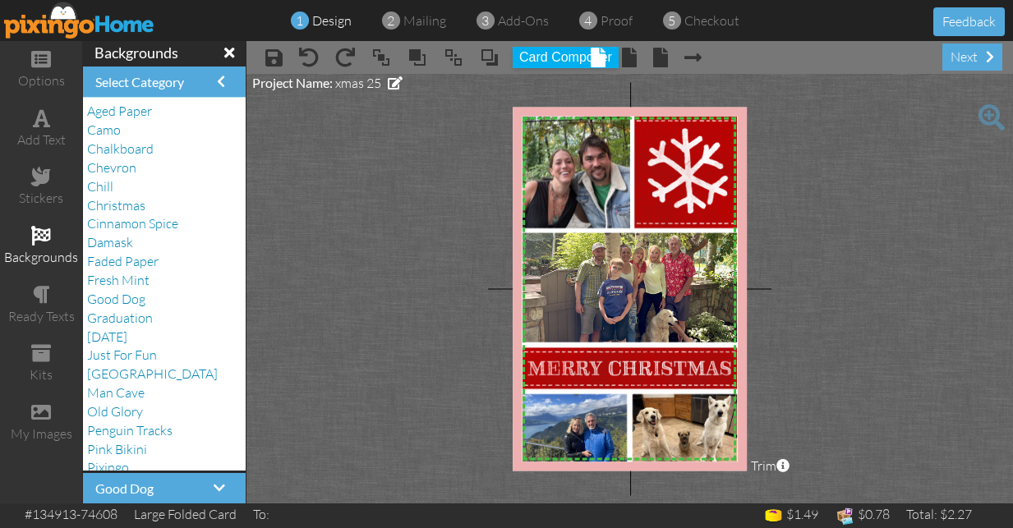
click at [586, 431] on img at bounding box center [576, 429] width 110 height 83
click at [553, 408] on img at bounding box center [576, 429] width 110 height 83
click at [586, 433] on img at bounding box center [576, 429] width 110 height 83
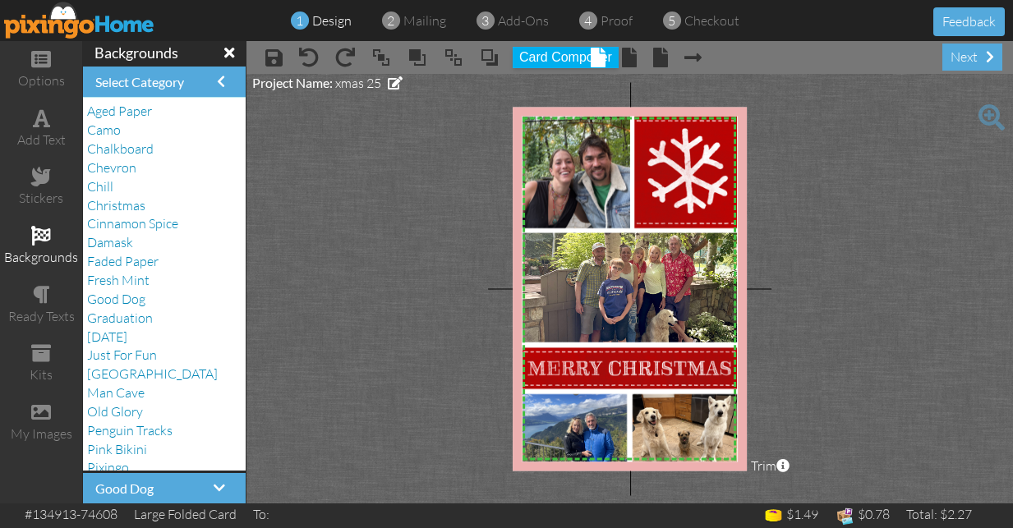
click at [586, 433] on img at bounding box center [576, 429] width 110 height 83
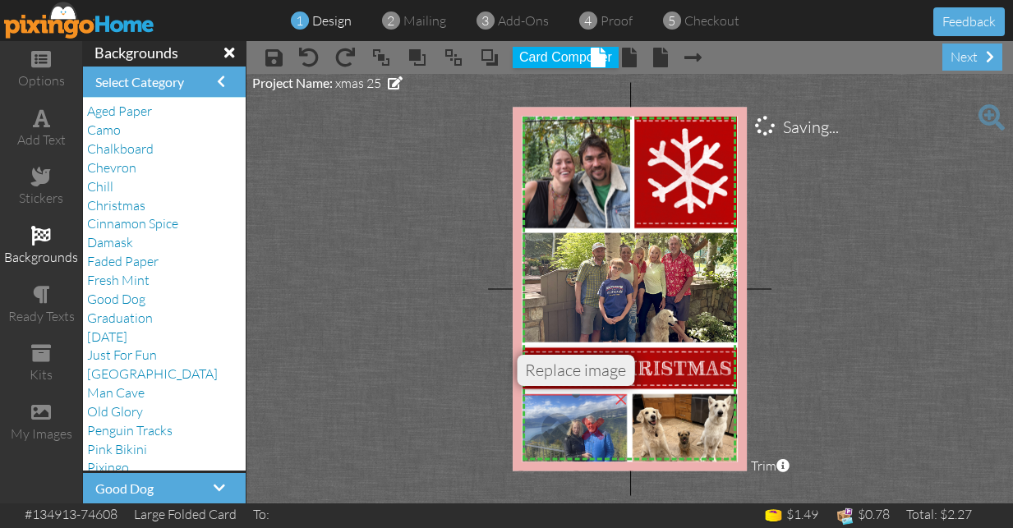
drag, startPoint x: 586, startPoint y: 432, endPoint x: 583, endPoint y: 420, distance: 12.6
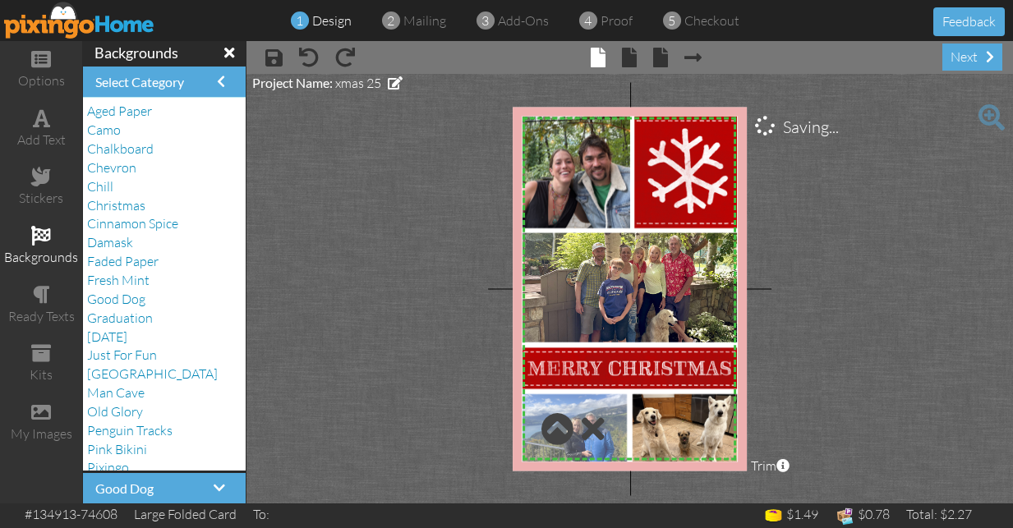
click at [577, 447] on div at bounding box center [576, 429] width 110 height 74
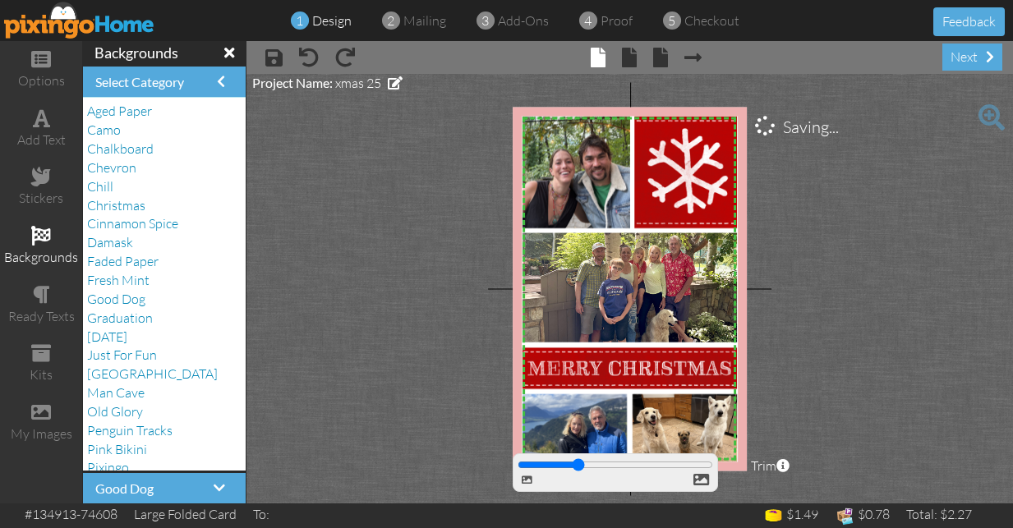
drag, startPoint x: 525, startPoint y: 461, endPoint x: 579, endPoint y: 473, distance: 55.6
type input "145"
click at [579, 473] on div at bounding box center [615, 473] width 205 height 39
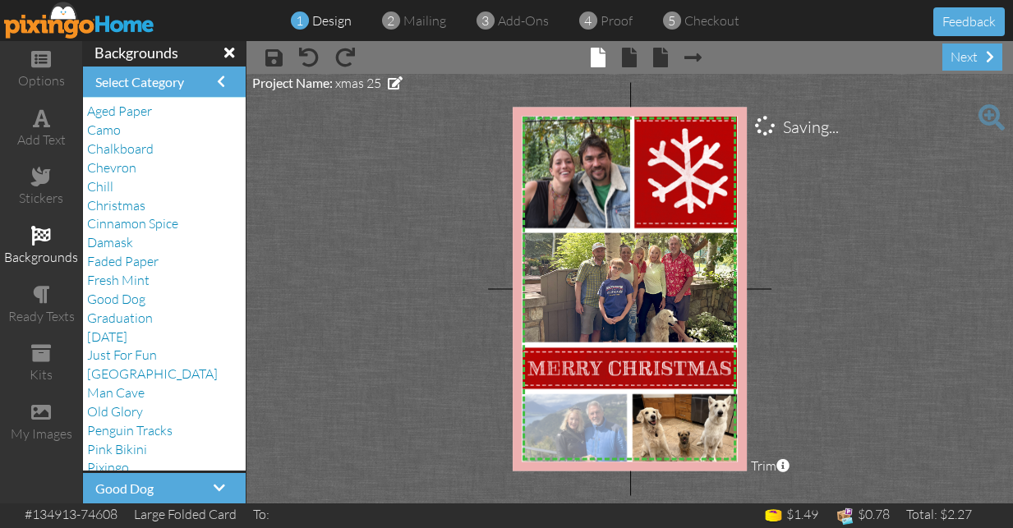
click at [595, 436] on div at bounding box center [576, 429] width 110 height 74
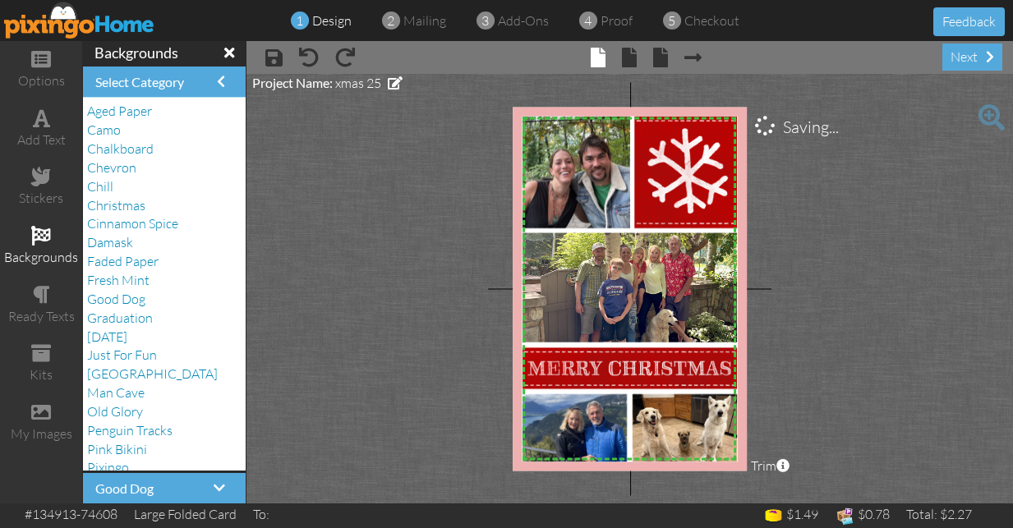
click at [921, 320] on project-studio-wrapper "X X X X X X X X X X X X X X X X X X X X X X X X X X X X X X X X X X X X X X X X…" at bounding box center [630, 289] width 767 height 430
click at [274, 58] on span at bounding box center [273, 58] width 17 height 20
click at [630, 56] on span at bounding box center [629, 58] width 15 height 20
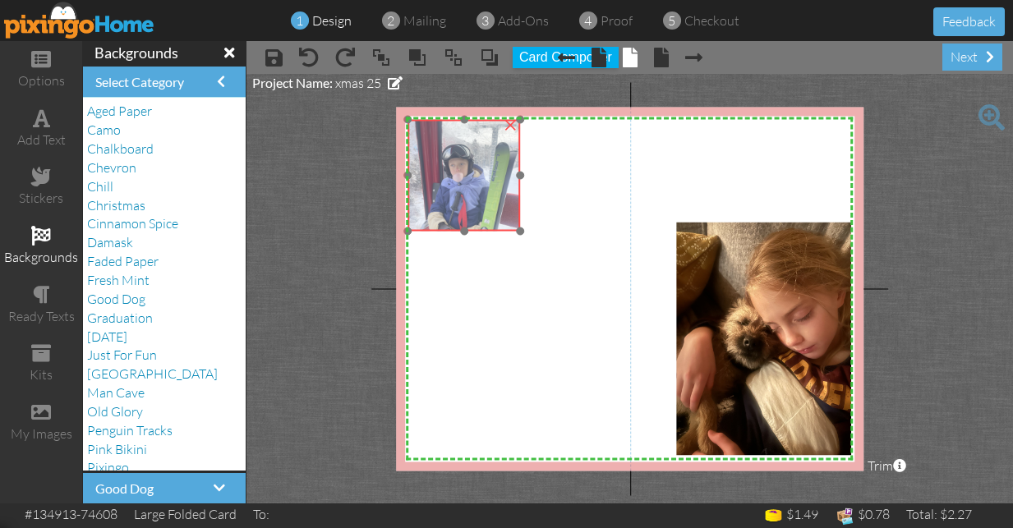
drag, startPoint x: 482, startPoint y: 204, endPoint x: 481, endPoint y: 191, distance: 12.4
click at [481, 191] on img at bounding box center [464, 175] width 113 height 113
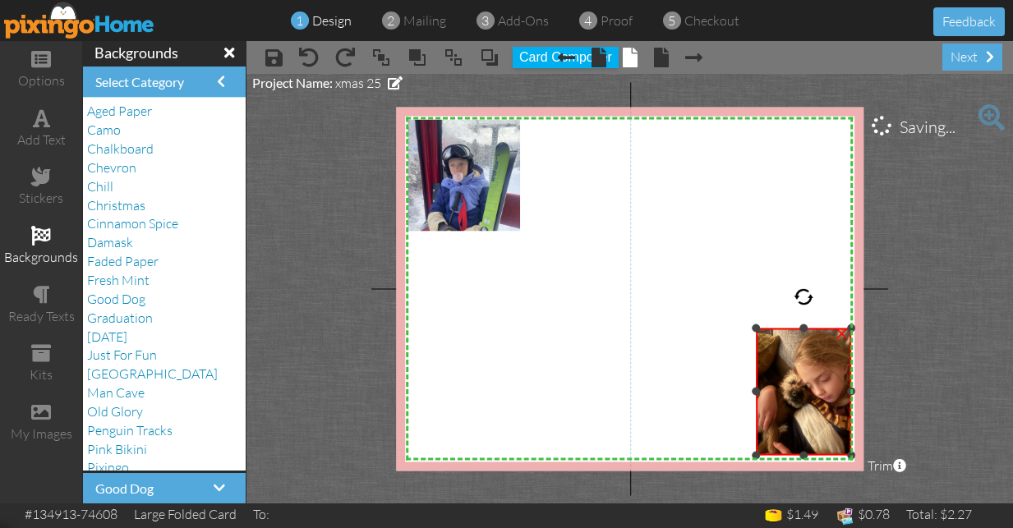
drag, startPoint x: 675, startPoint y: 219, endPoint x: 743, endPoint y: 325, distance: 126.0
click at [743, 325] on div "X X X X X X X X X X X X X X X X X X X X X X X X X X X X X X X X X X X X X X X X…" at bounding box center [630, 289] width 468 height 364
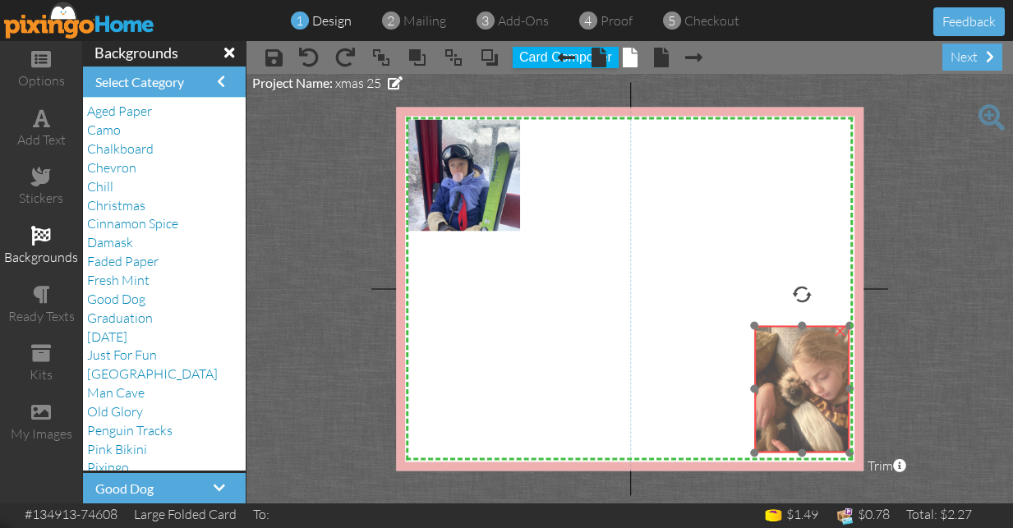
click at [818, 432] on img at bounding box center [802, 389] width 96 height 128
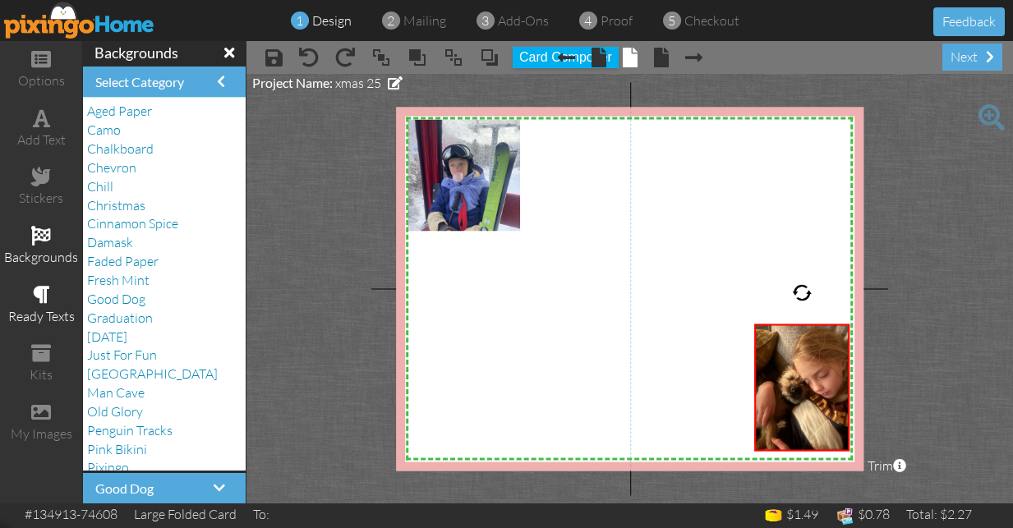
click at [44, 292] on span at bounding box center [41, 295] width 17 height 20
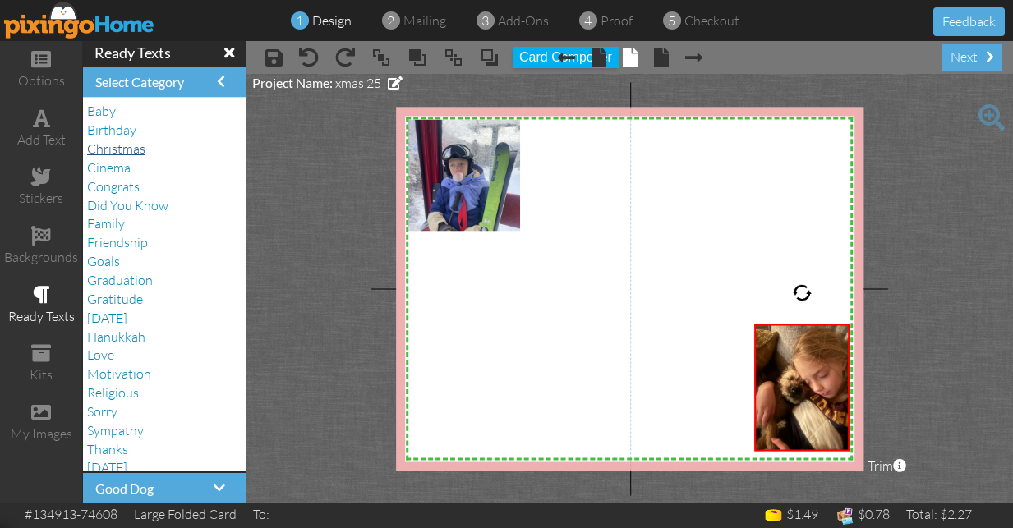
click at [127, 144] on span "Christmas" at bounding box center [116, 149] width 58 height 16
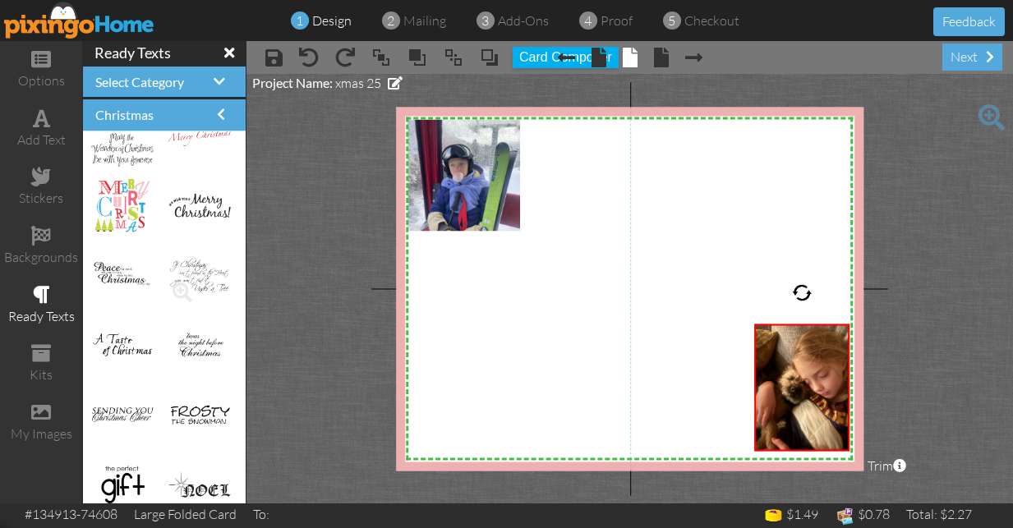
scroll to position [1218, 0]
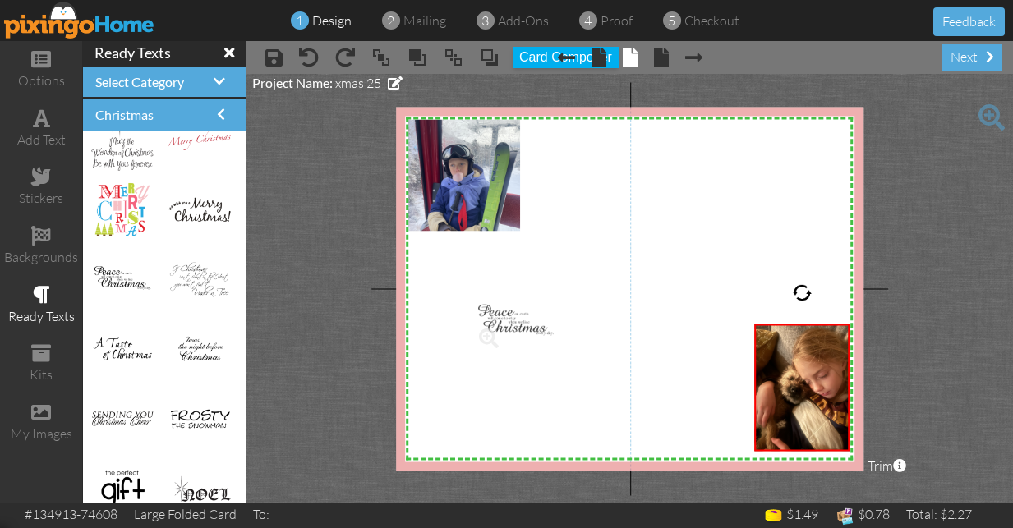
drag, startPoint x: 121, startPoint y: 277, endPoint x: 505, endPoint y: 324, distance: 387.4
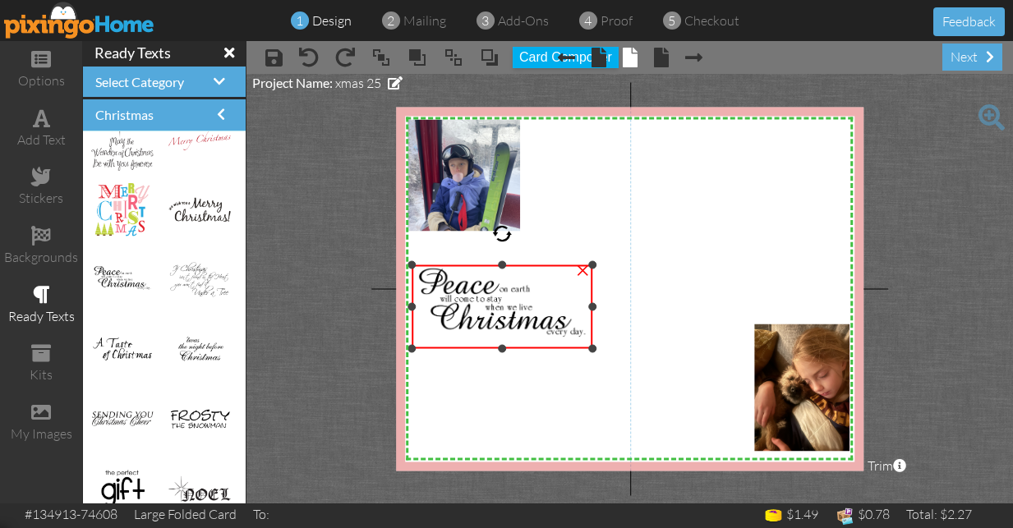
drag, startPoint x: 475, startPoint y: 293, endPoint x: 403, endPoint y: 265, distance: 77.8
click at [403, 265] on div "X X X X X X X X X X X X X X X X X X X X X X X X X X X X X X X X X X X X X X X X…" at bounding box center [630, 289] width 468 height 364
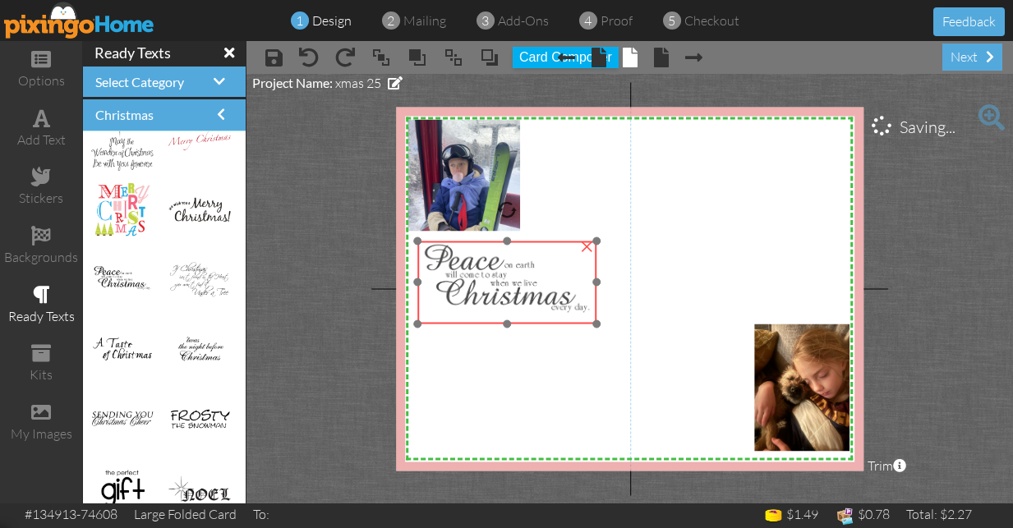
drag, startPoint x: 523, startPoint y: 323, endPoint x: 528, endPoint y: 298, distance: 25.0
click at [528, 298] on img at bounding box center [507, 282] width 179 height 83
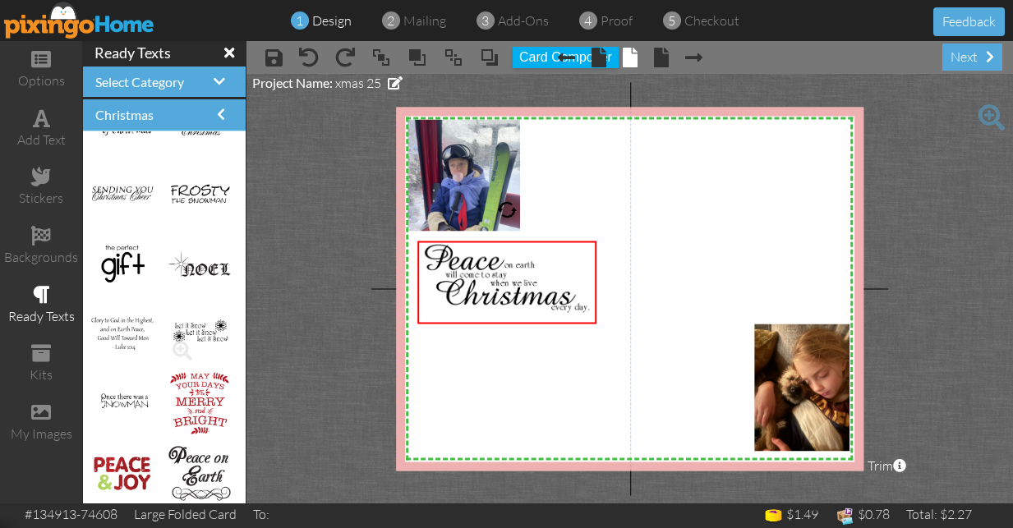
scroll to position [1446, 0]
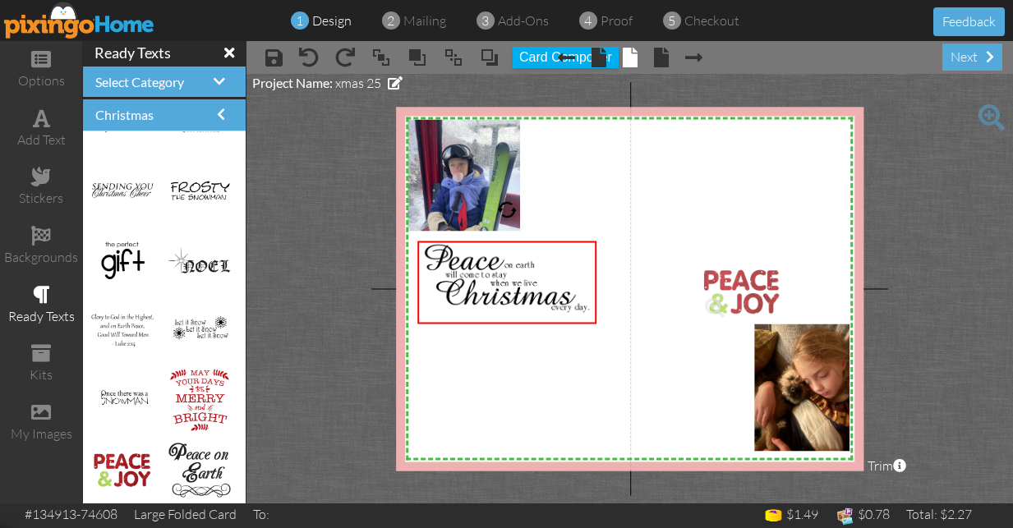
drag, startPoint x: 125, startPoint y: 467, endPoint x: 735, endPoint y: 290, distance: 635.6
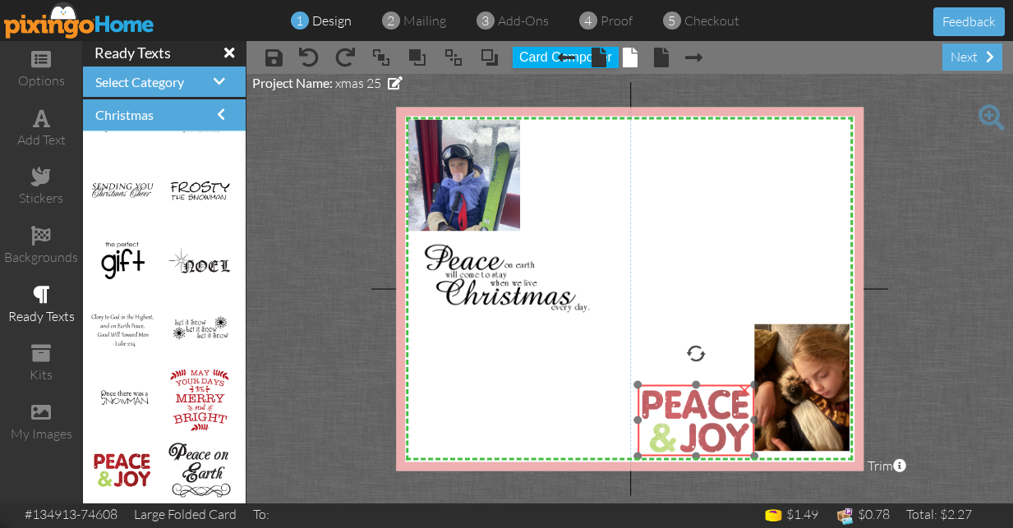
drag, startPoint x: 763, startPoint y: 282, endPoint x: 699, endPoint y: 405, distance: 138.9
click at [699, 405] on img at bounding box center [696, 420] width 117 height 71
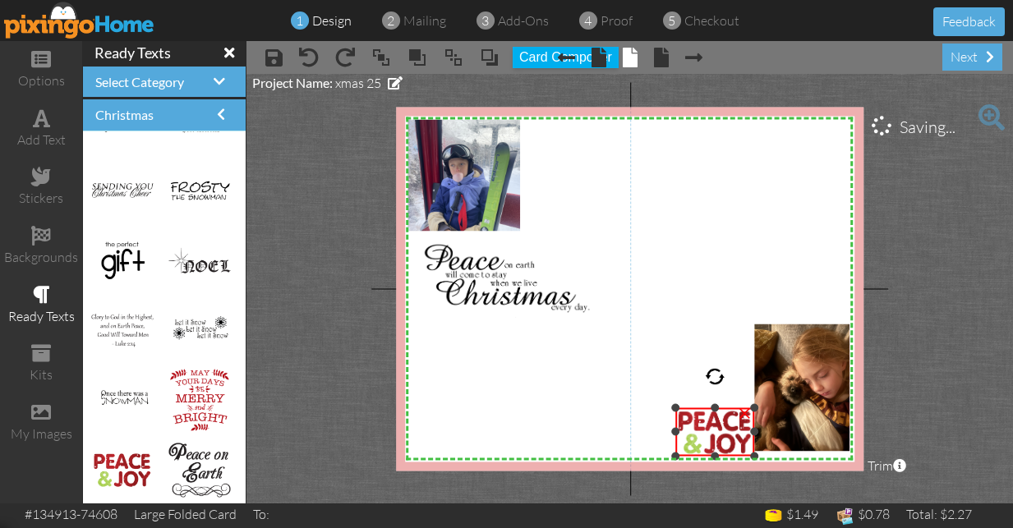
drag, startPoint x: 637, startPoint y: 383, endPoint x: 690, endPoint y: 406, distance: 58.2
click at [690, 408] on div "×" at bounding box center [715, 432] width 80 height 48
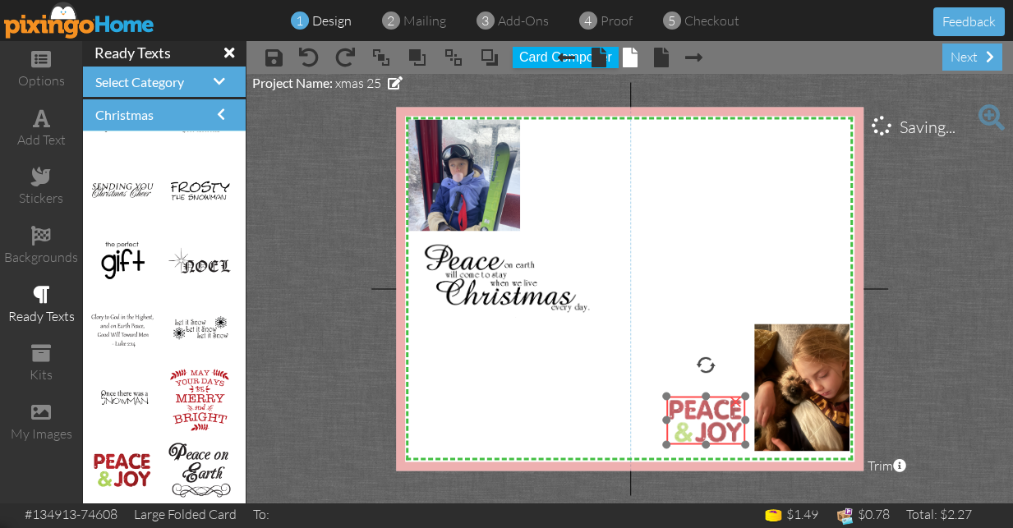
drag, startPoint x: 725, startPoint y: 450, endPoint x: 716, endPoint y: 439, distance: 14.6
click at [716, 439] on img at bounding box center [706, 420] width 80 height 48
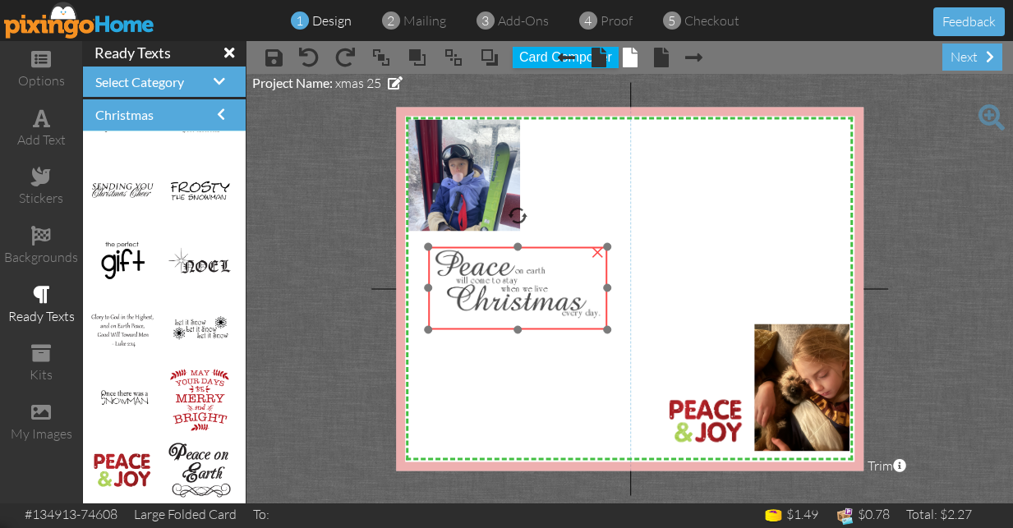
drag, startPoint x: 491, startPoint y: 286, endPoint x: 502, endPoint y: 292, distance: 12.1
click at [502, 292] on img at bounding box center [518, 288] width 179 height 83
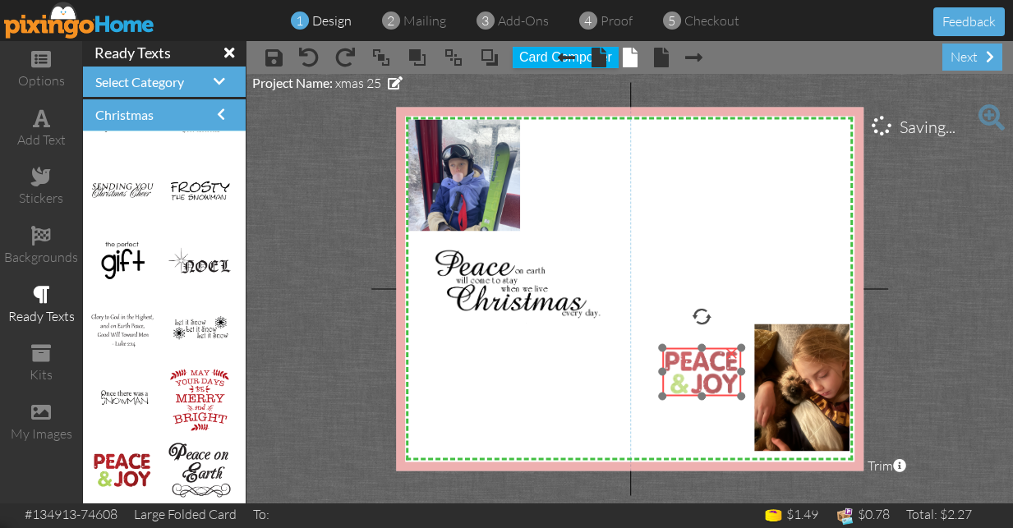
drag, startPoint x: 703, startPoint y: 419, endPoint x: 700, endPoint y: 371, distance: 48.6
click at [700, 371] on img at bounding box center [702, 372] width 80 height 48
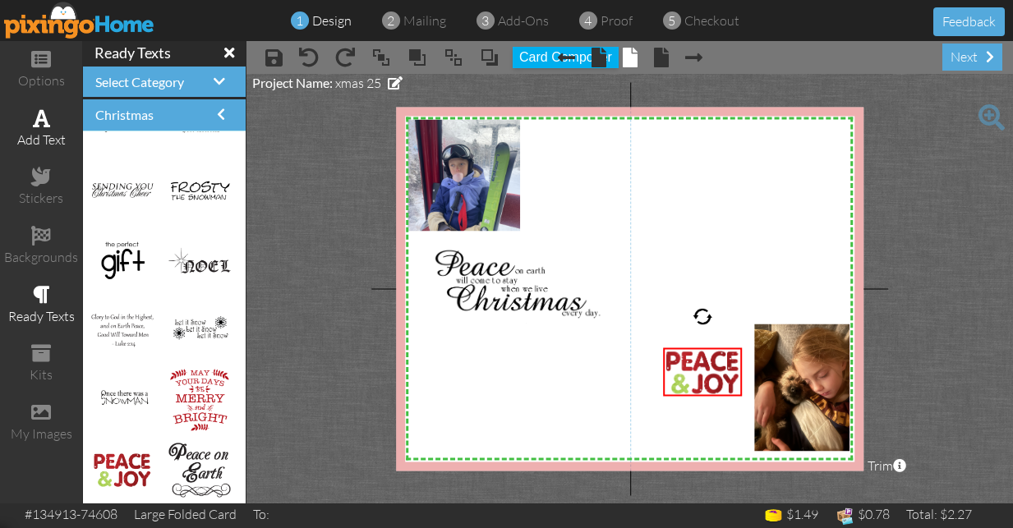
click at [36, 126] on span at bounding box center [41, 118] width 17 height 20
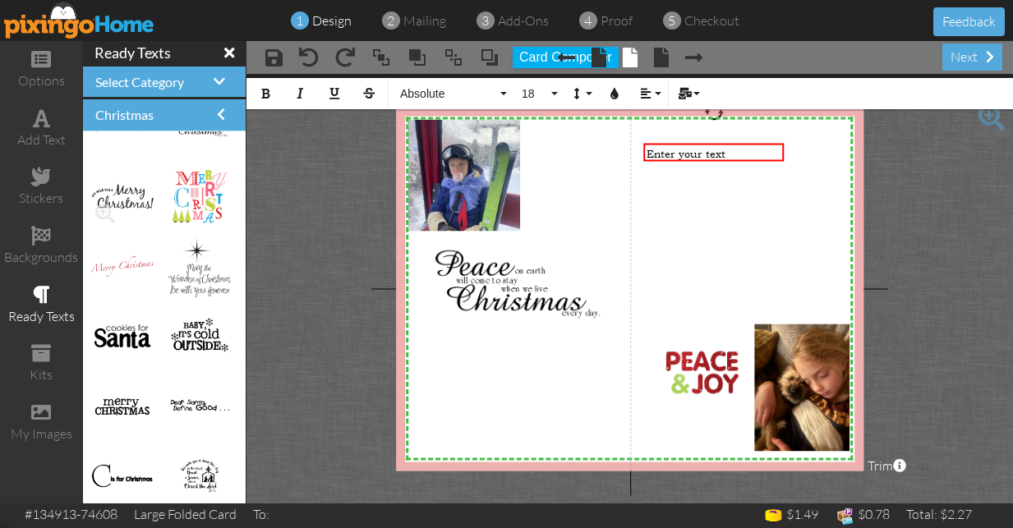
scroll to position [3192, 0]
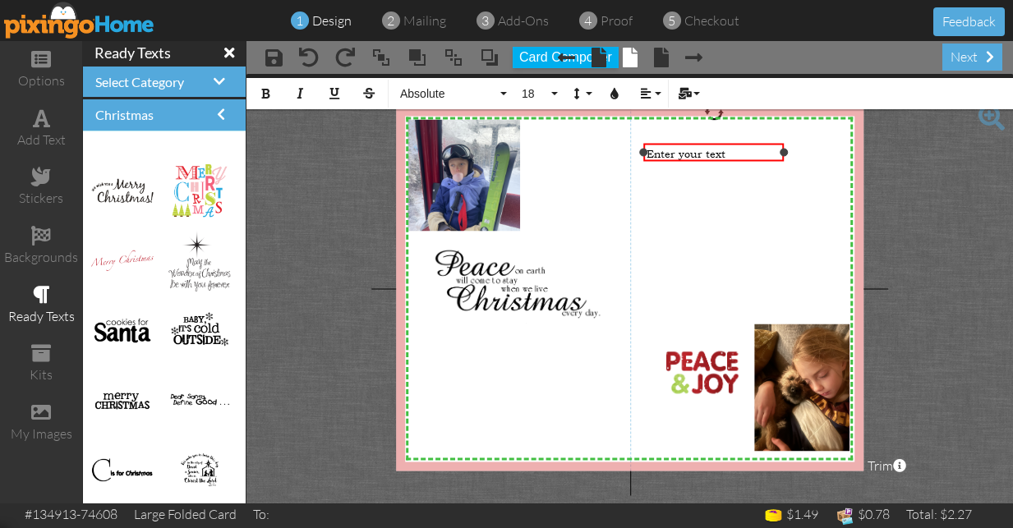
click at [680, 152] on span "Enter your text" at bounding box center [686, 153] width 79 height 15
click at [732, 155] on div "Enter your text" at bounding box center [714, 153] width 135 height 15
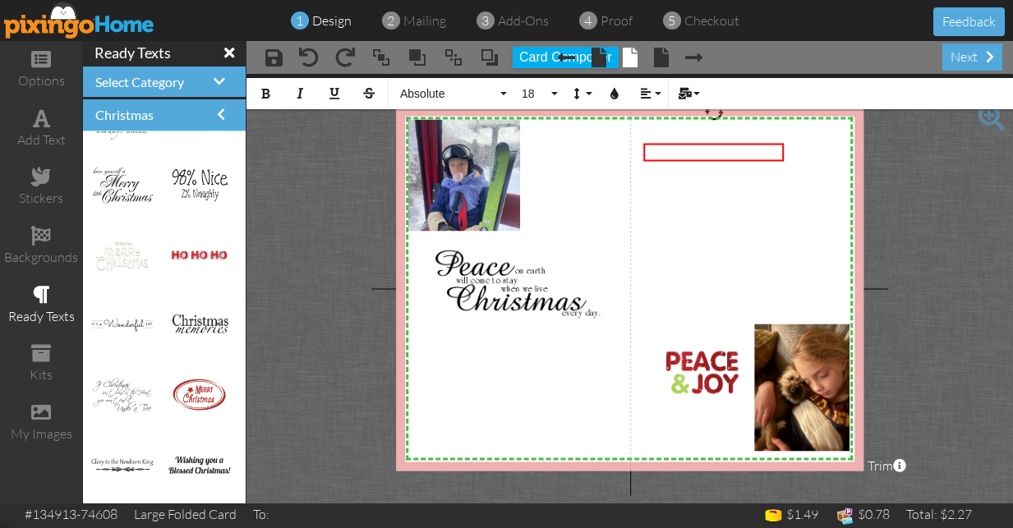
scroll to position [2638, 0]
click at [39, 344] on span at bounding box center [41, 353] width 20 height 20
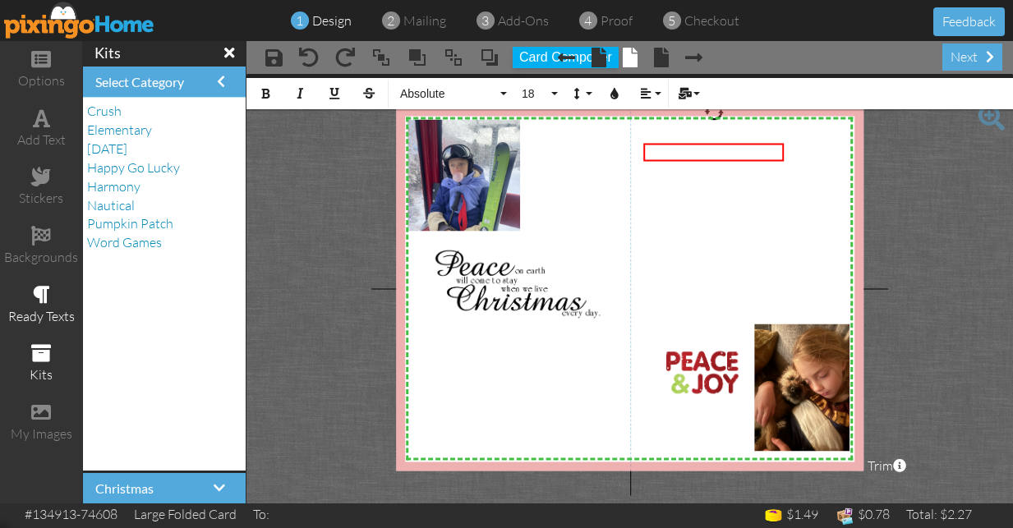
click at [41, 286] on span at bounding box center [41, 295] width 17 height 20
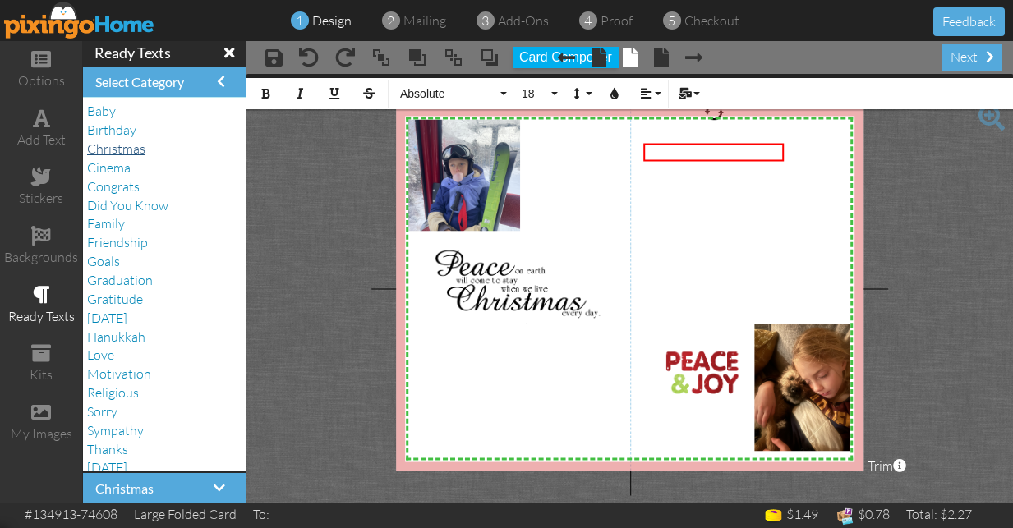
click at [128, 143] on span "Christmas" at bounding box center [116, 149] width 58 height 16
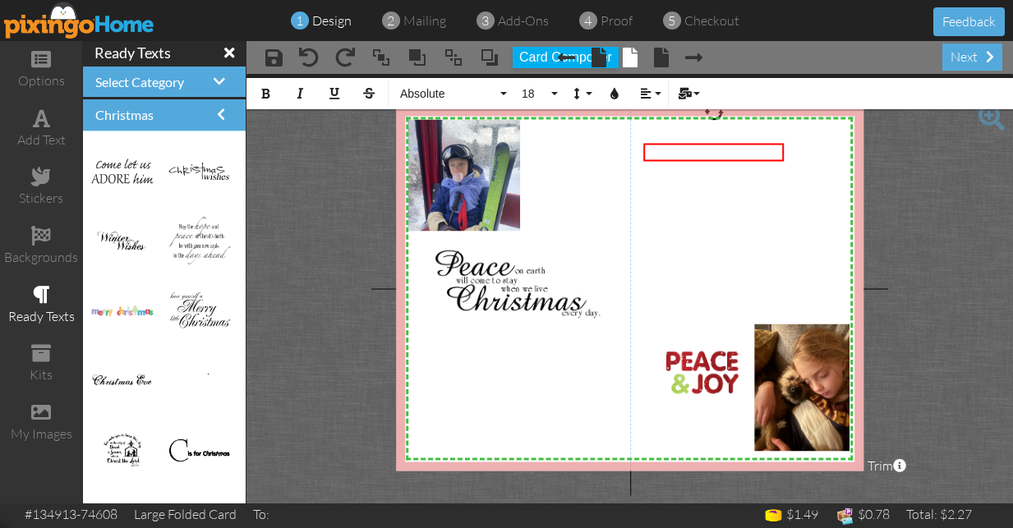
scroll to position [697, 0]
click at [703, 154] on div "​" at bounding box center [714, 153] width 135 height 15
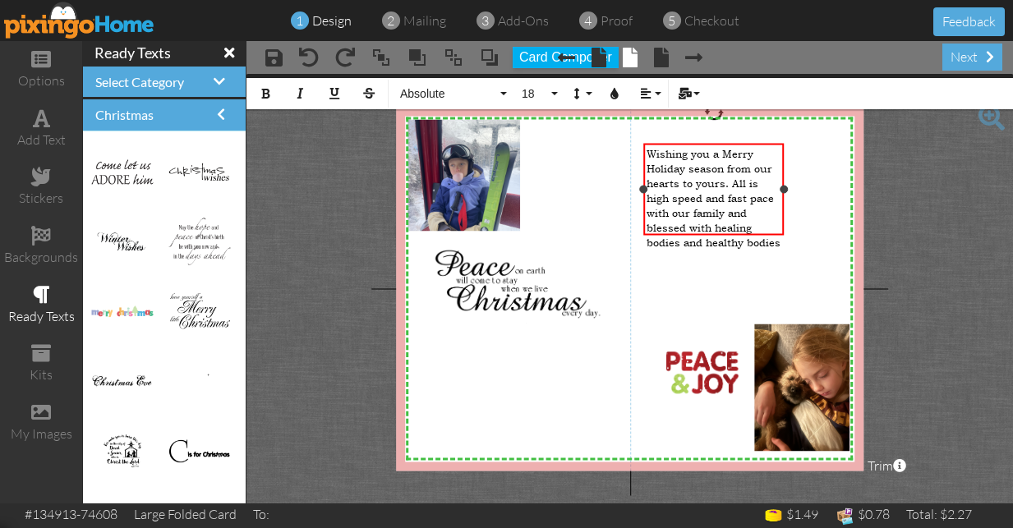
click at [724, 201] on span "Wishing you a Merry Holiday season from our hearts to yours. All is high speed …" at bounding box center [714, 198] width 134 height 104
click at [756, 202] on div "Wishing you a Merry Holiday season from our hearts to yours. All is high speed …" at bounding box center [714, 198] width 135 height 104
click at [760, 216] on div "Wishing you a Merry Holiday season from our hearts to yours. All is high speed …" at bounding box center [714, 198] width 135 height 104
click at [713, 228] on span "Wishing you a Merry Holiday season from our hearts to yours. All is high speed …" at bounding box center [712, 205] width 131 height 118
click at [780, 228] on span "Wishing you a Merry Holiday season from our hearts to yours. All is high speed …" at bounding box center [714, 198] width 134 height 104
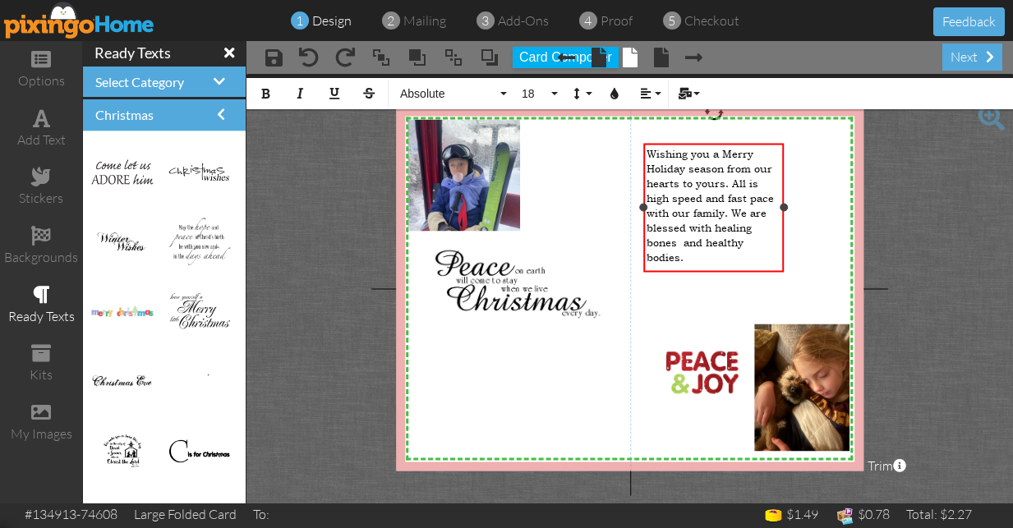
click at [683, 228] on span "Wishing you a Merry Holiday season from our hearts to yours. All is high speed …" at bounding box center [710, 205] width 127 height 118
click at [724, 204] on span "Wishing you a Merry Holiday season from our hearts to yours. All is high speed …" at bounding box center [714, 198] width 134 height 104
drag, startPoint x: 734, startPoint y: 215, endPoint x: 776, endPoint y: 242, distance: 50.2
click at [777, 242] on span "Wishing you a Merry Holiday season from our hearts to yours. All is high speed …" at bounding box center [714, 205] width 134 height 118
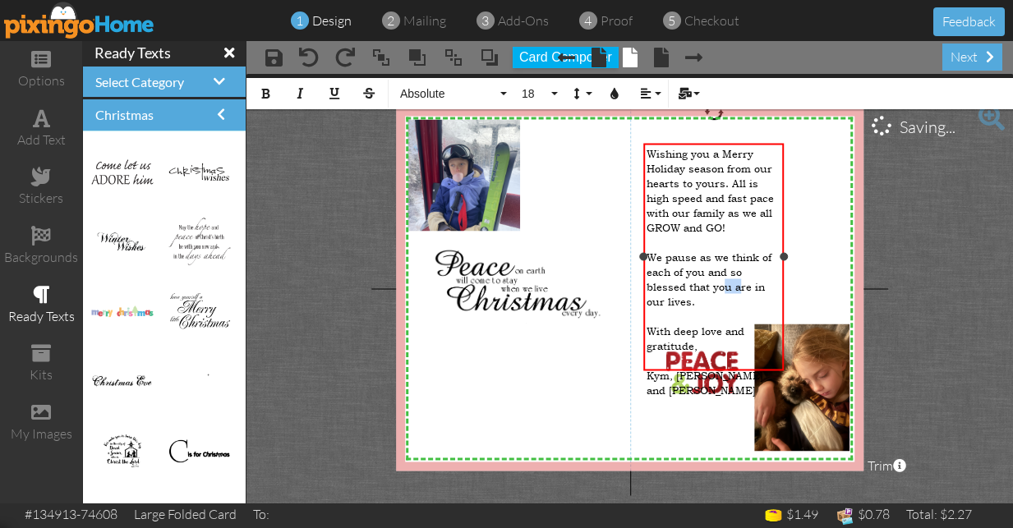
drag, startPoint x: 724, startPoint y: 260, endPoint x: 740, endPoint y: 260, distance: 15.6
click at [740, 260] on span "We pause as we think of each of you and so blessed that you are in our lives." at bounding box center [709, 279] width 125 height 59
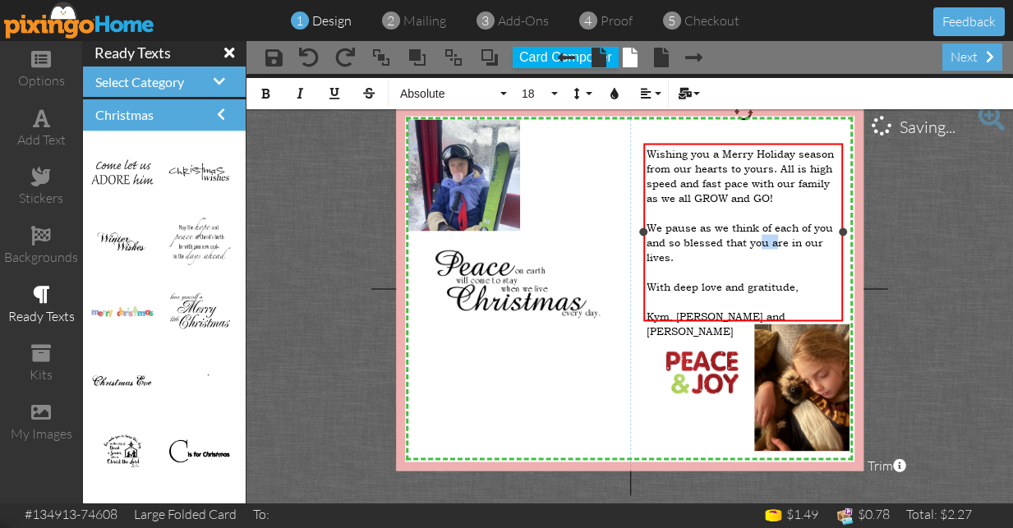
drag, startPoint x: 783, startPoint y: 256, endPoint x: 842, endPoint y: 245, distance: 60.1
click at [842, 246] on div "Wishing you a Merry Holiday season from our hearts to yours. All is high speed …" at bounding box center [744, 232] width 200 height 178
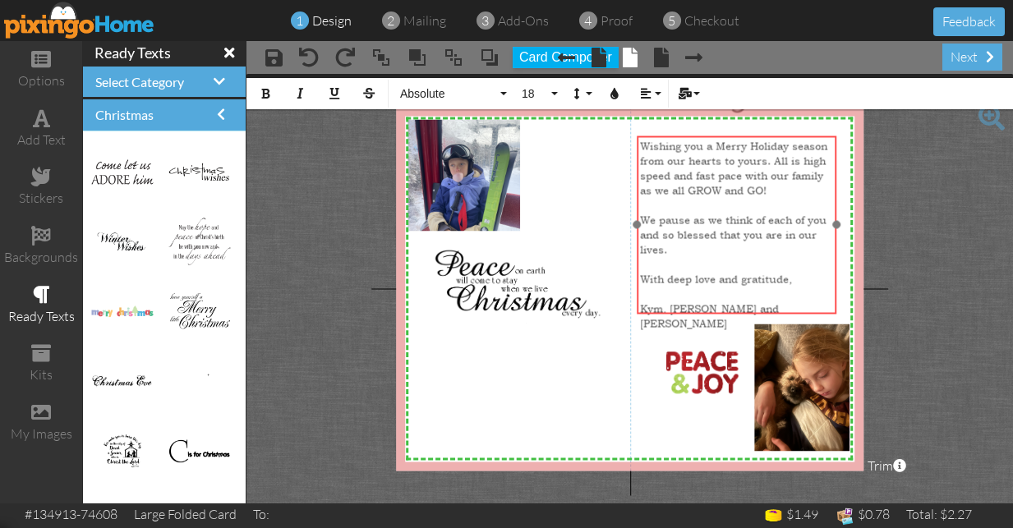
drag, startPoint x: 762, startPoint y: 144, endPoint x: 755, endPoint y: 136, distance: 9.9
click at [755, 136] on div "Wishing you a Merry Holiday season from our hearts to yours. All is high speed …" at bounding box center [738, 250] width 200 height 228
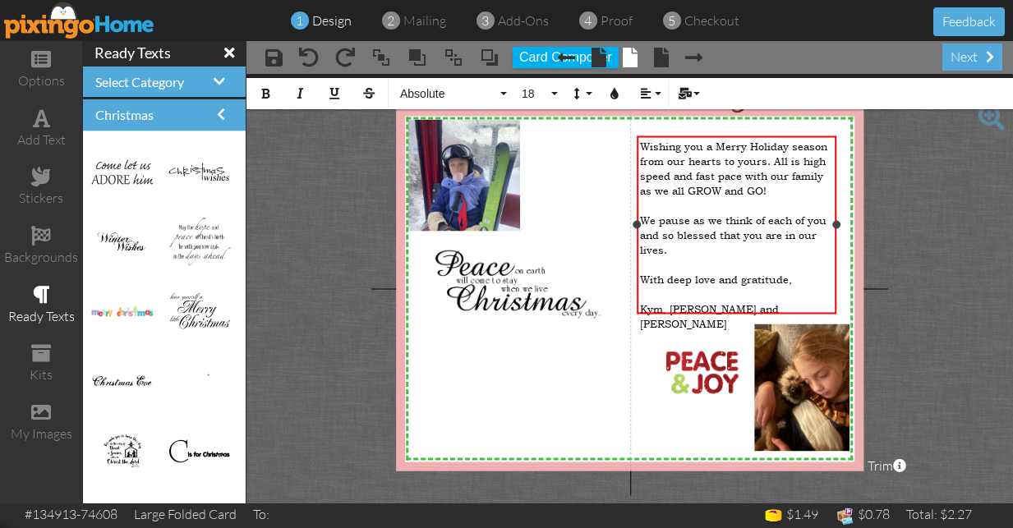
click at [640, 346] on div "​" at bounding box center [737, 353] width 194 height 15
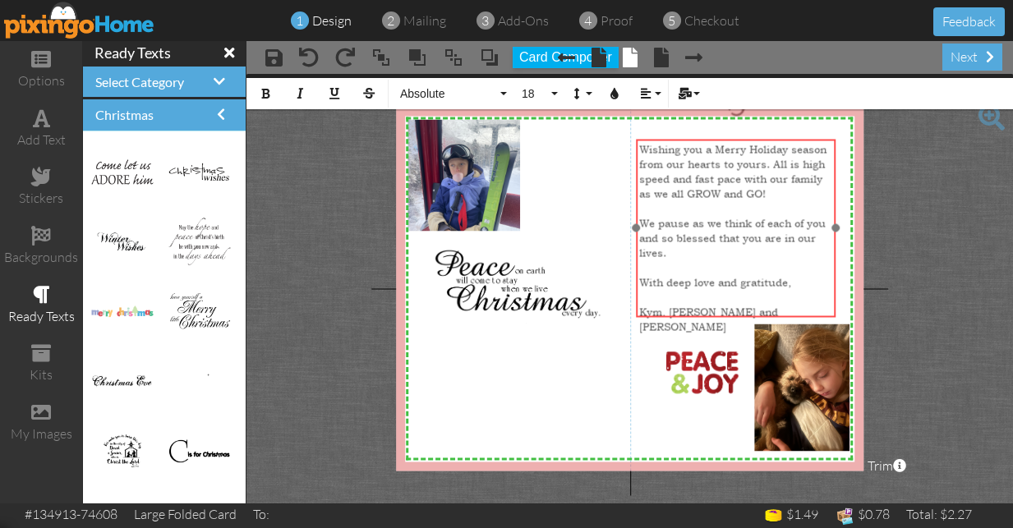
click at [638, 319] on div at bounding box center [737, 228] width 208 height 187
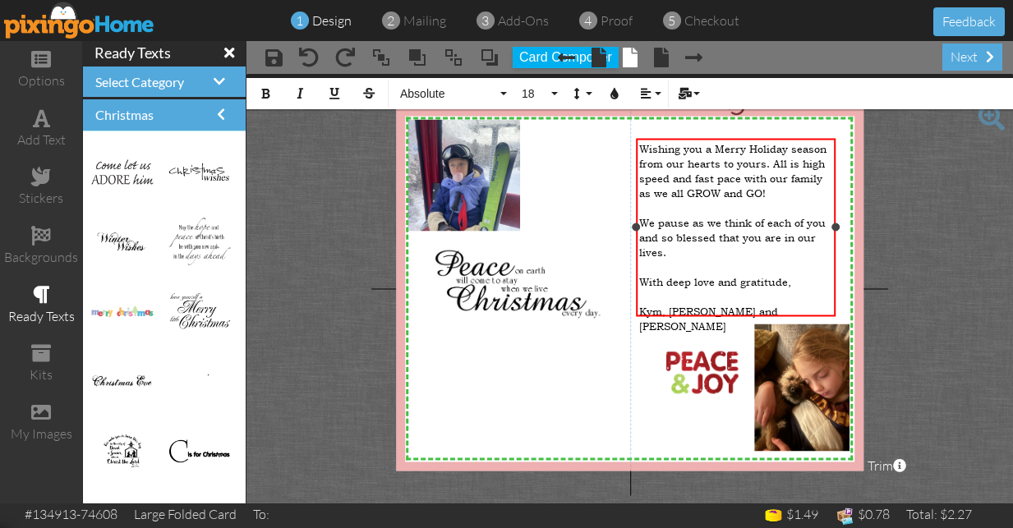
click at [671, 348] on div "​" at bounding box center [736, 355] width 194 height 15
click at [673, 237] on div "We pause as we think of each of you and so blessed that you are in our lives." at bounding box center [736, 237] width 194 height 44
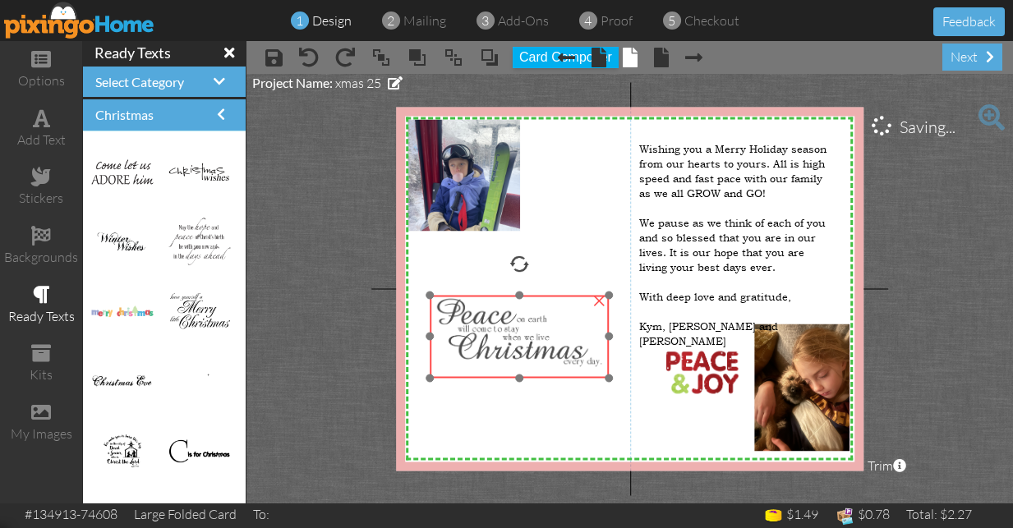
drag, startPoint x: 498, startPoint y: 297, endPoint x: 498, endPoint y: 343, distance: 46.0
click at [498, 343] on img at bounding box center [520, 336] width 179 height 83
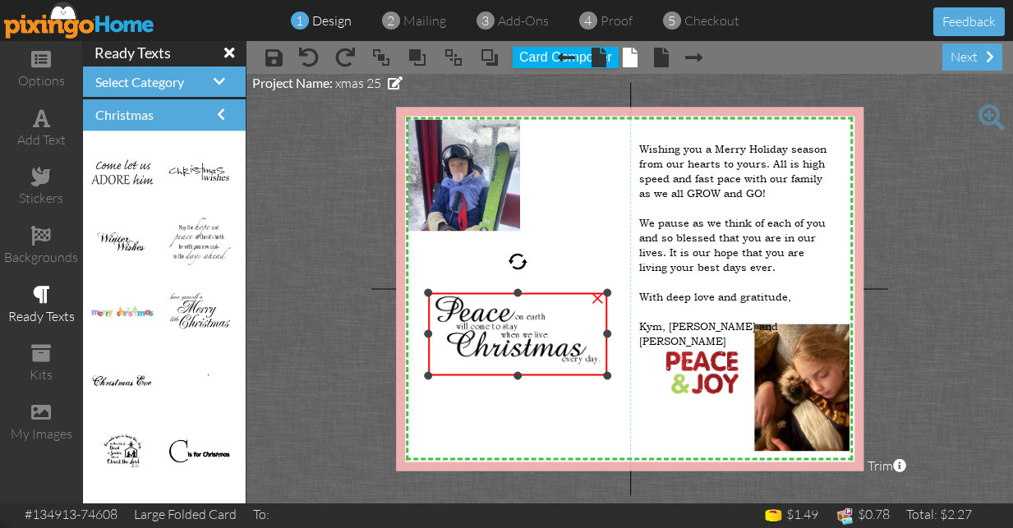
drag, startPoint x: 515, startPoint y: 291, endPoint x: 516, endPoint y: 265, distance: 26.3
click at [516, 293] on div "×" at bounding box center [518, 334] width 179 height 83
click at [518, 289] on div at bounding box center [518, 292] width 8 height 8
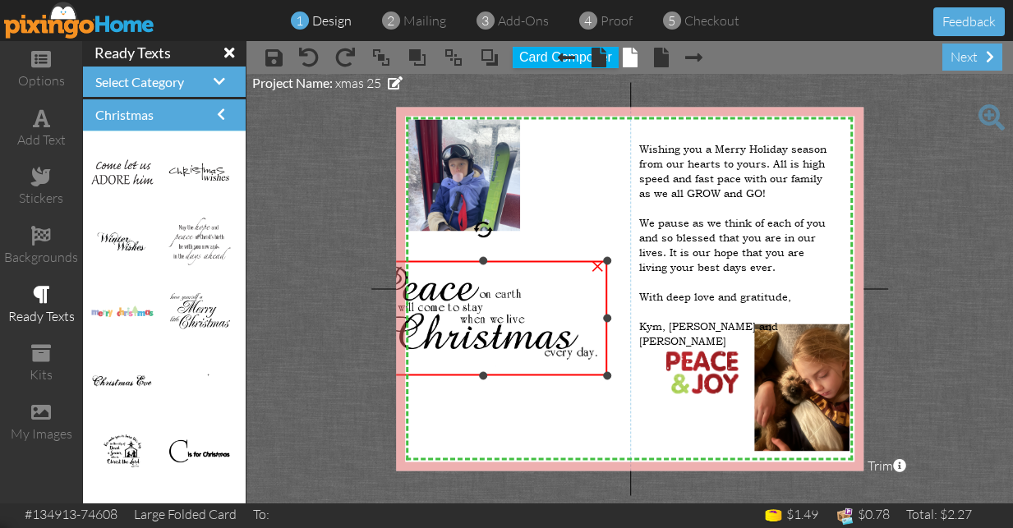
drag, startPoint x: 428, startPoint y: 293, endPoint x: 435, endPoint y: 261, distance: 32.7
click at [435, 261] on div "×" at bounding box center [483, 317] width 248 height 115
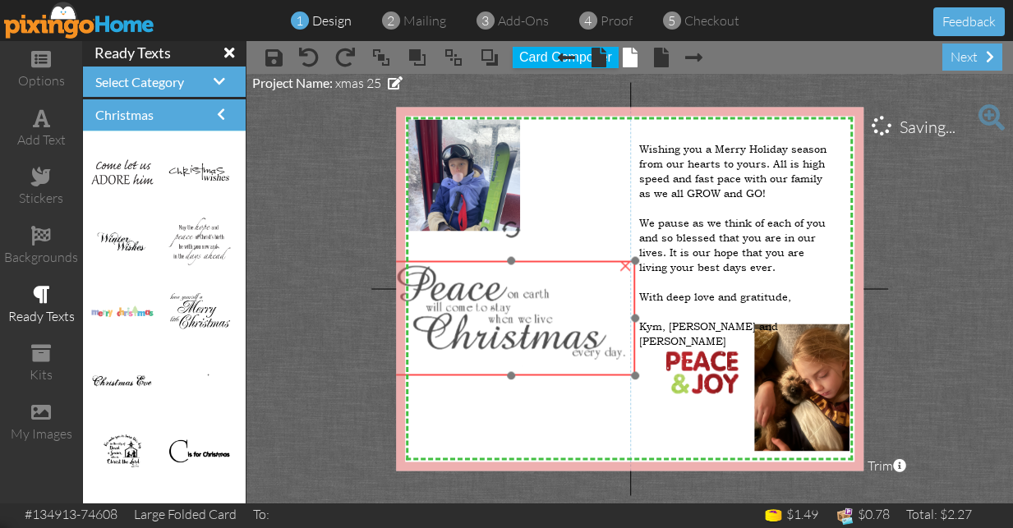
drag, startPoint x: 485, startPoint y: 327, endPoint x: 513, endPoint y: 327, distance: 27.9
click at [513, 327] on img at bounding box center [511, 317] width 248 height 115
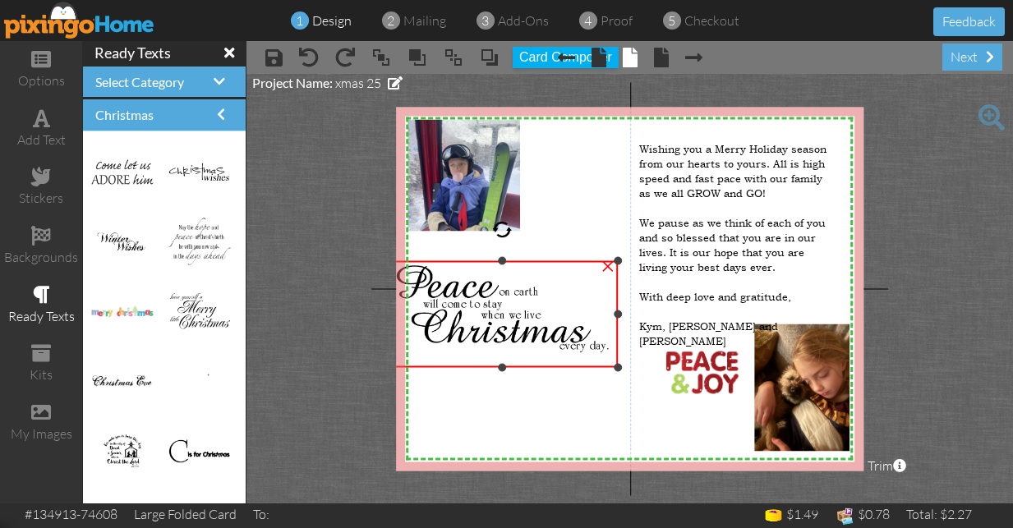
drag, startPoint x: 634, startPoint y: 374, endPoint x: 618, endPoint y: 365, distance: 18.8
click at [618, 365] on div at bounding box center [618, 367] width 8 height 8
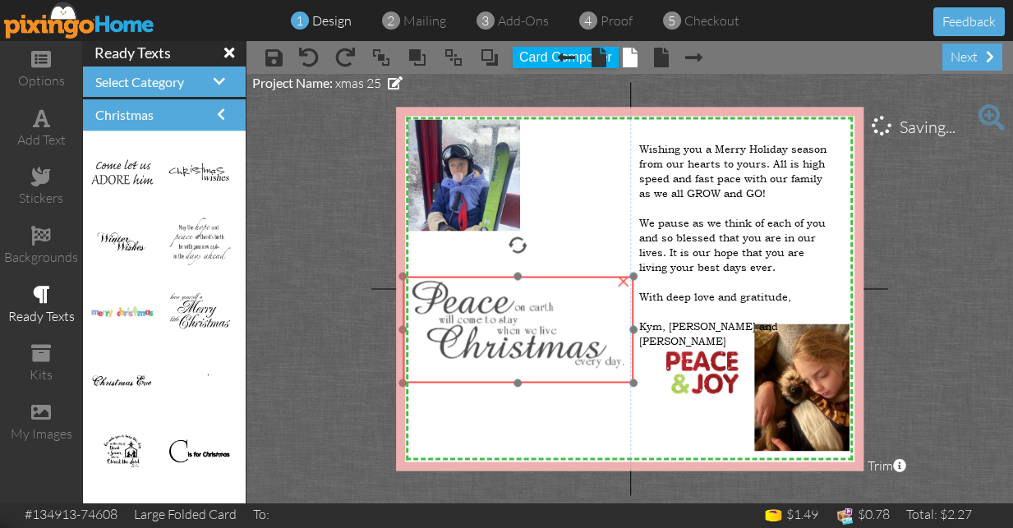
drag, startPoint x: 538, startPoint y: 306, endPoint x: 554, endPoint y: 320, distance: 20.9
click at [554, 320] on img at bounding box center [518, 329] width 230 height 107
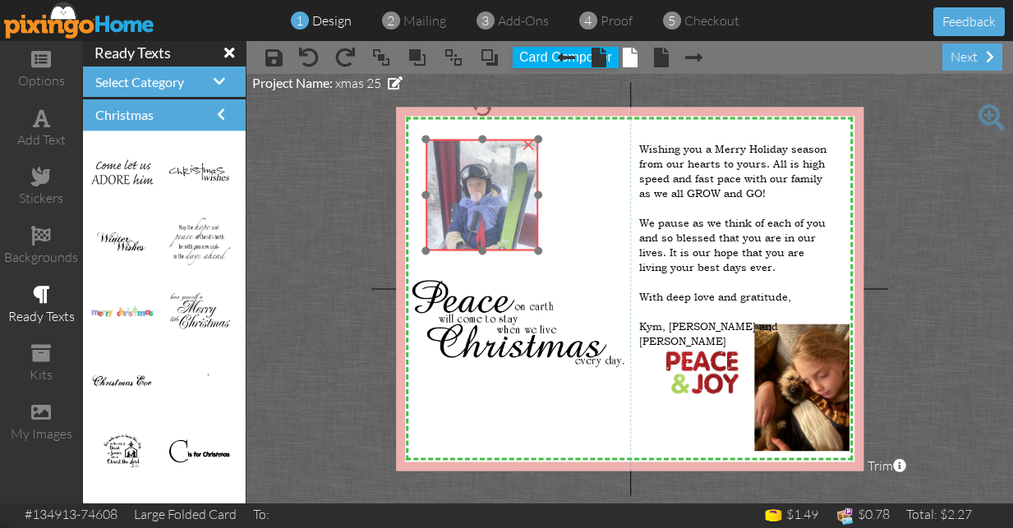
drag, startPoint x: 516, startPoint y: 225, endPoint x: 534, endPoint y: 241, distance: 23.9
click at [534, 242] on img at bounding box center [482, 195] width 113 height 113
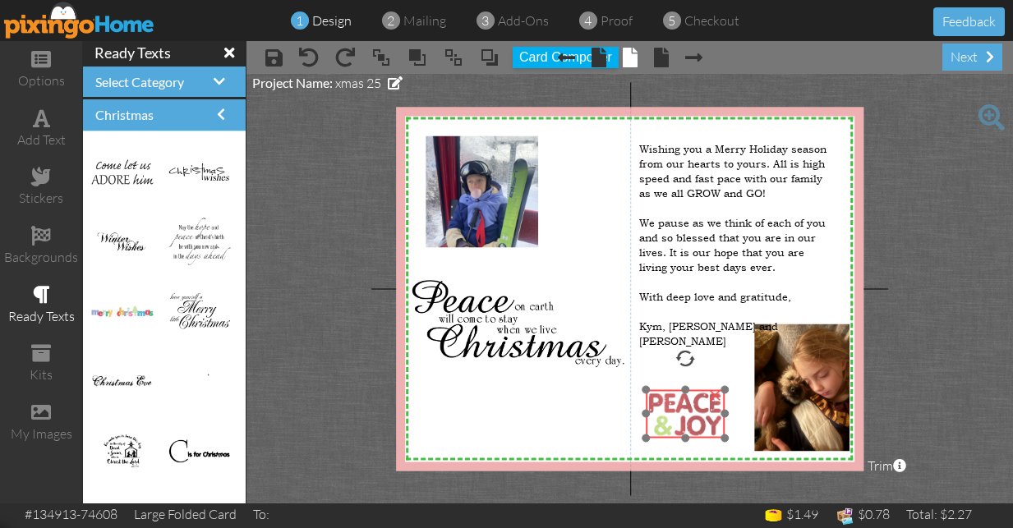
drag, startPoint x: 707, startPoint y: 386, endPoint x: 690, endPoint y: 428, distance: 45.3
click at [690, 428] on img at bounding box center [686, 413] width 80 height 48
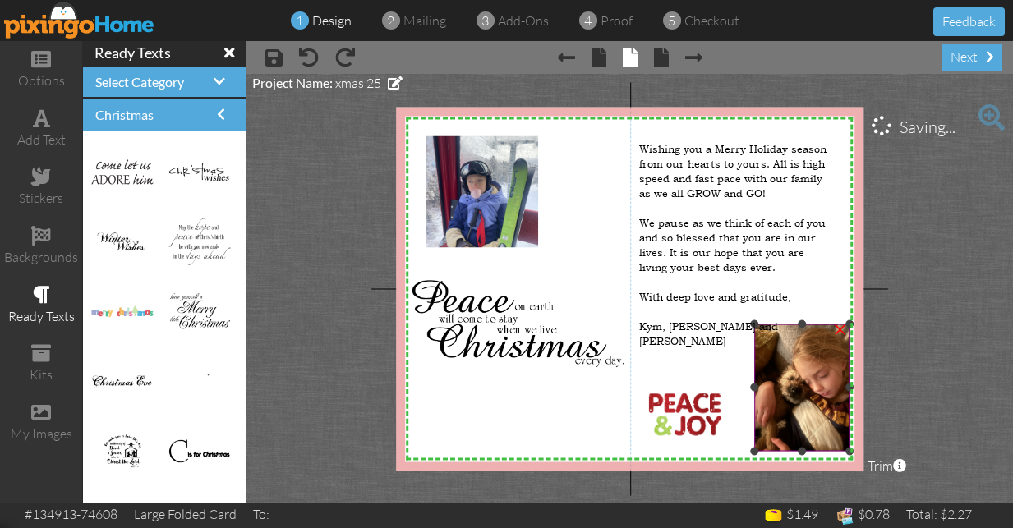
click at [800, 384] on img at bounding box center [802, 388] width 96 height 128
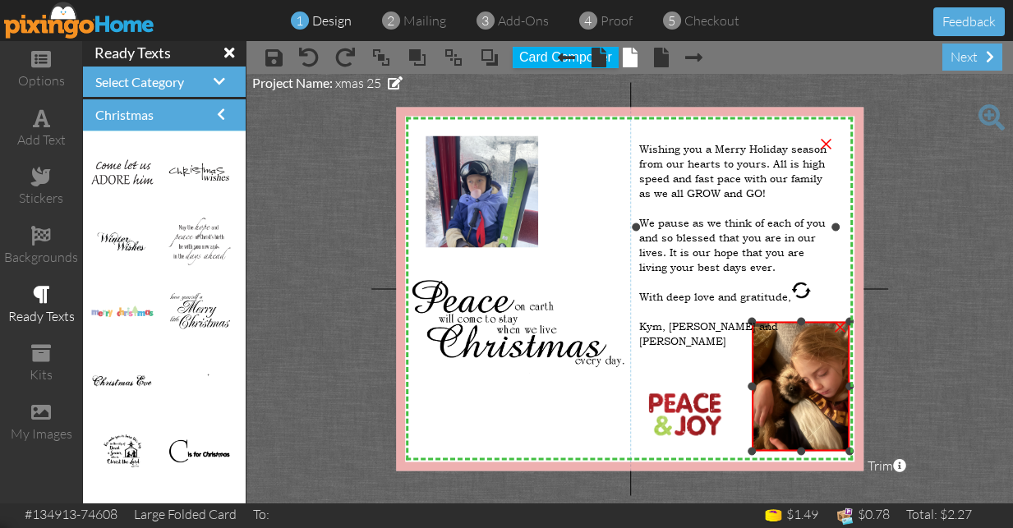
drag, startPoint x: 753, startPoint y: 323, endPoint x: 753, endPoint y: 331, distance: 8.3
click at [753, 331] on div "X X X X X X X X X X X X X X X X X X X X X X X X X X X X X X X X X X X X X X X X…" at bounding box center [630, 289] width 468 height 364
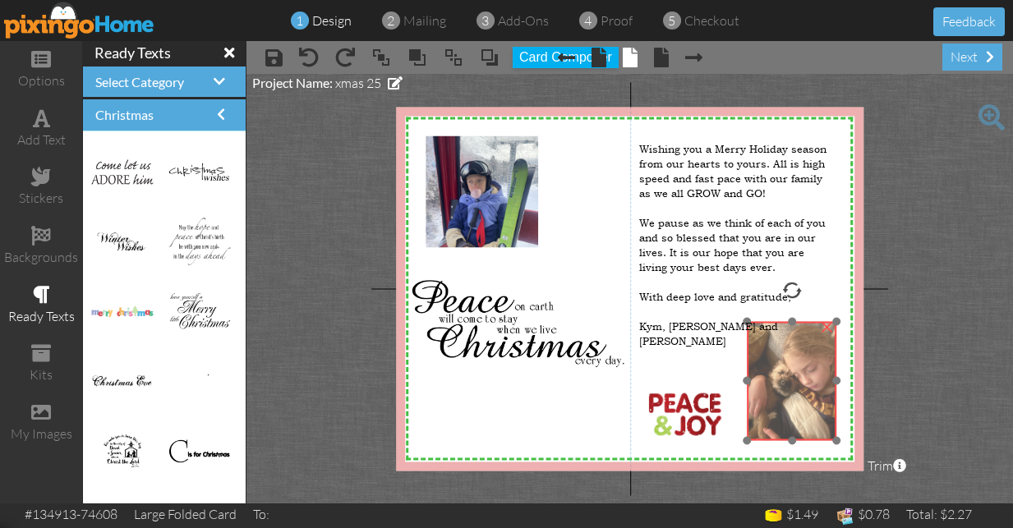
drag, startPoint x: 761, startPoint y: 336, endPoint x: 748, endPoint y: 325, distance: 17.5
click at [748, 325] on img at bounding box center [792, 381] width 90 height 120
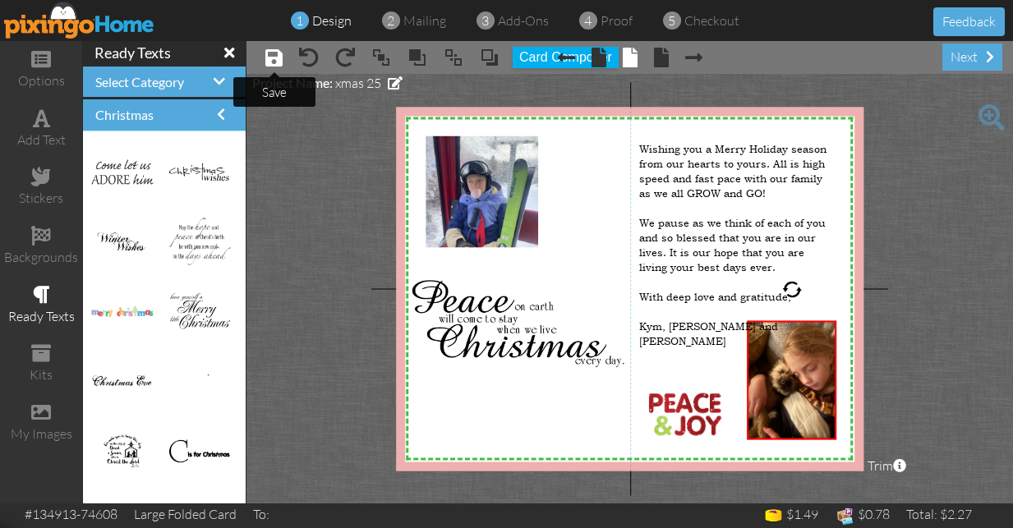
click at [275, 58] on span at bounding box center [273, 58] width 17 height 20
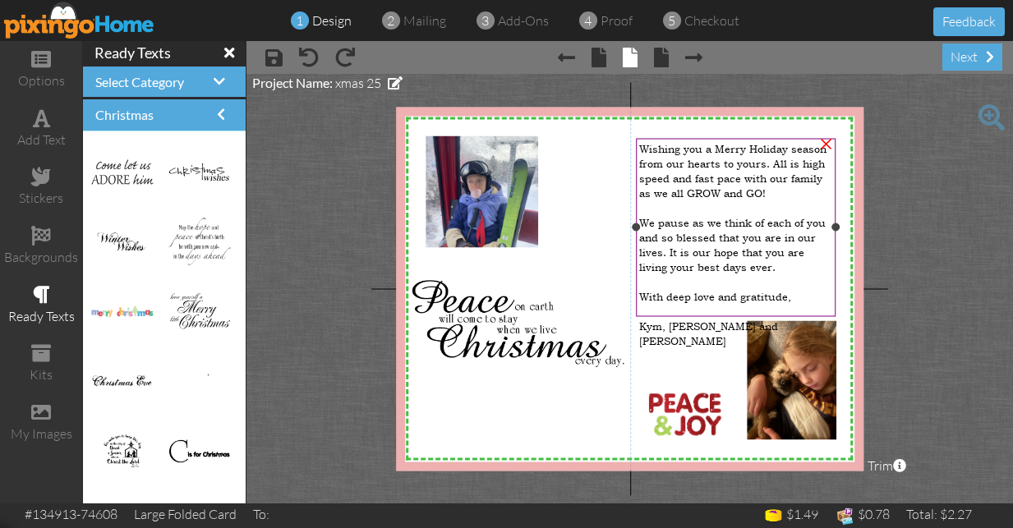
click at [689, 319] on span "Kym, [PERSON_NAME] and [PERSON_NAME]" at bounding box center [708, 334] width 139 height 30
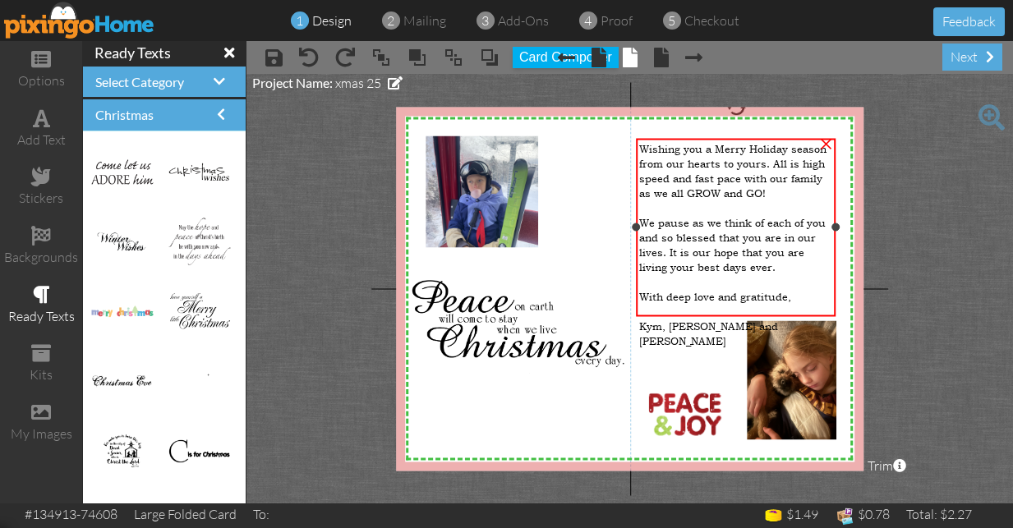
click at [789, 304] on div at bounding box center [736, 311] width 194 height 15
click at [689, 319] on span "Kym, [PERSON_NAME] and [PERSON_NAME]" at bounding box center [708, 334] width 139 height 30
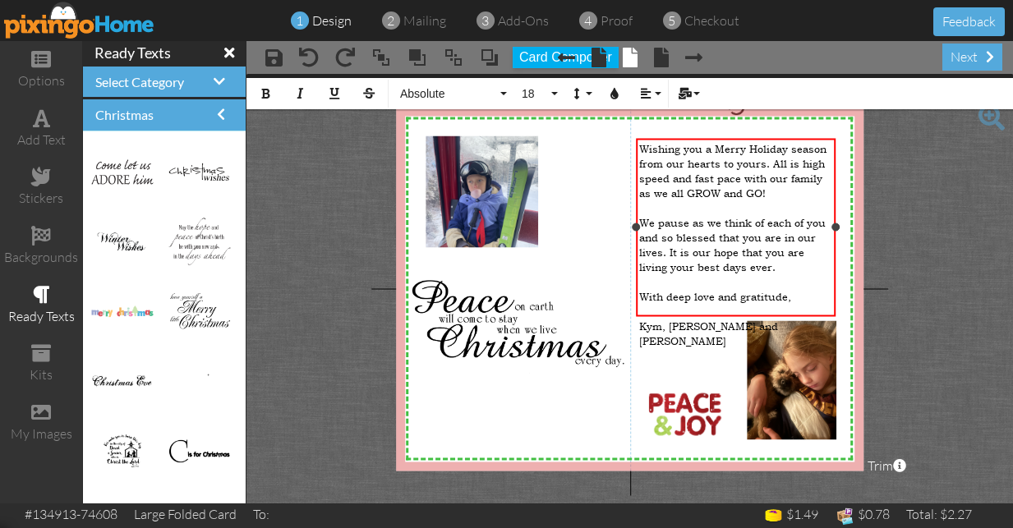
click at [690, 319] on span "Kym, [PERSON_NAME] and [PERSON_NAME]" at bounding box center [708, 334] width 139 height 30
click at [798, 163] on span "Wishing you a Merry Holiday season from our hearts to yours. All is high speed …" at bounding box center [732, 170] width 187 height 59
click at [741, 172] on span "Wishing you a Merry Holiday season from our hearts to yours. All is "high speed…" at bounding box center [734, 170] width 190 height 59
click at [668, 185] on span "Wishing you a Merry Holiday season from our hearts to yours. All is "high speed…" at bounding box center [734, 170] width 190 height 59
click at [683, 188] on span "Wishing you a Merry Holiday season from our hearts to yours. All is "high speed…" at bounding box center [734, 170] width 190 height 59
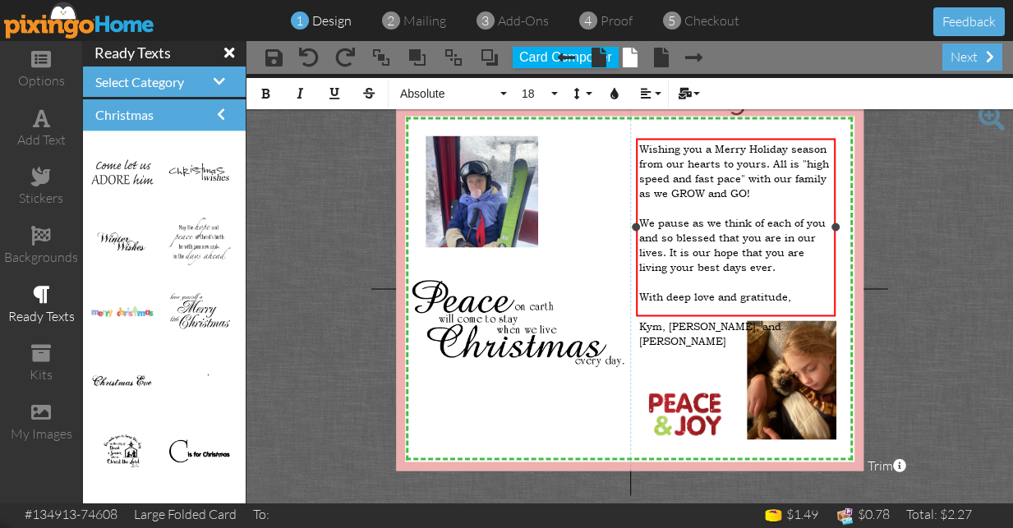
click at [826, 215] on span "We pause as we think of each of you and so blessed that you are in our lives. I…" at bounding box center [732, 244] width 187 height 59
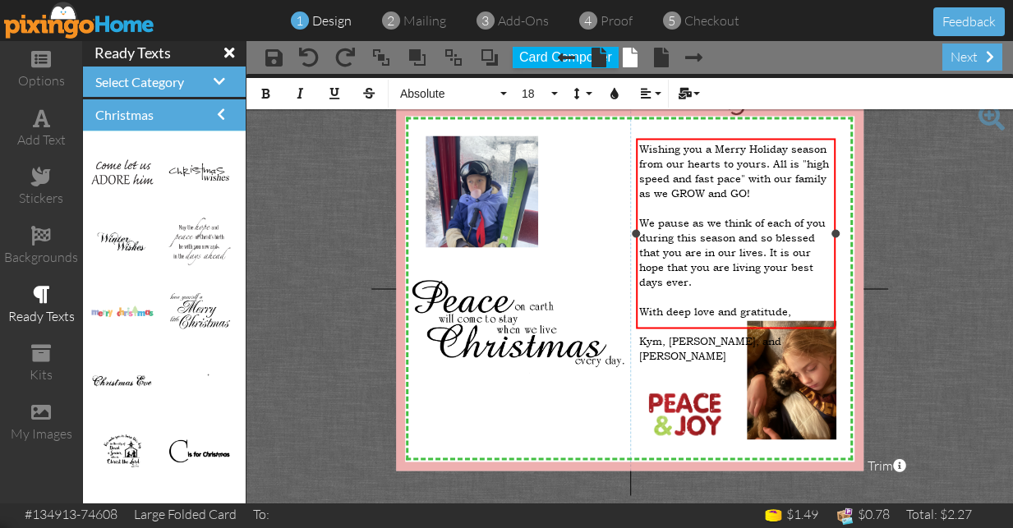
click at [761, 226] on span "We pause as we think of each of you during this season and so blessed that you …" at bounding box center [732, 252] width 187 height 74
click at [692, 260] on div "We pause as we think of each of you during this season and we are so blessed th…" at bounding box center [736, 252] width 194 height 74
click at [658, 363] on div at bounding box center [736, 370] width 194 height 15
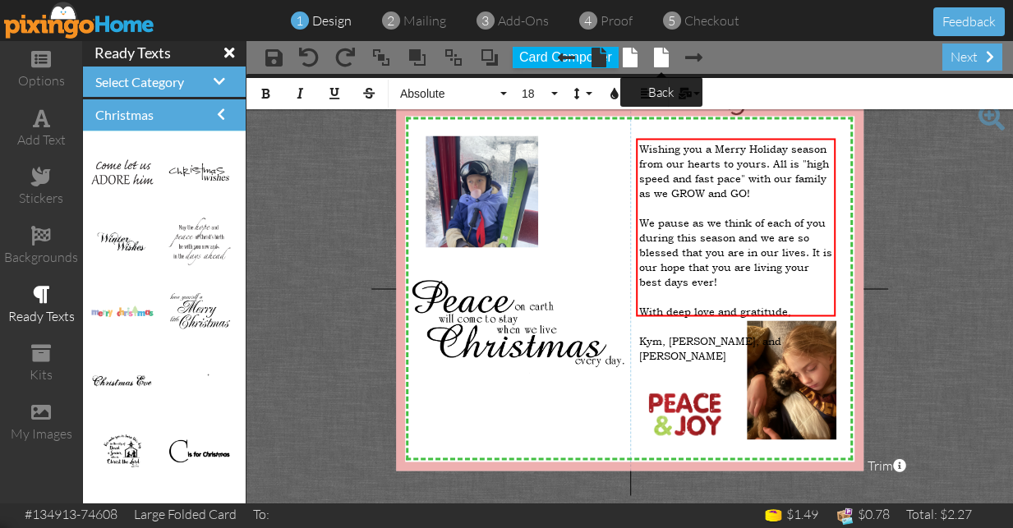
click at [661, 65] on span at bounding box center [661, 58] width 15 height 20
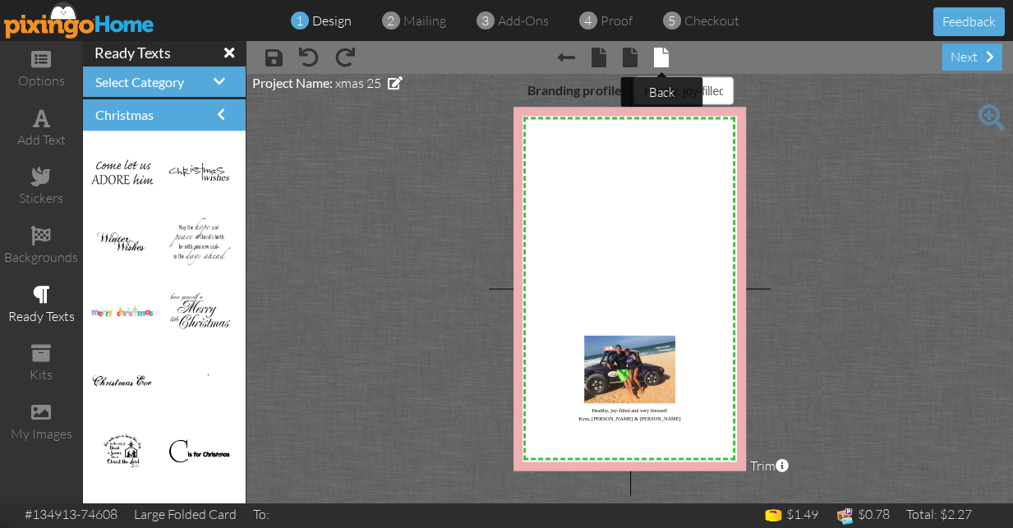
select select "object:4726"
click at [633, 55] on span at bounding box center [630, 58] width 15 height 20
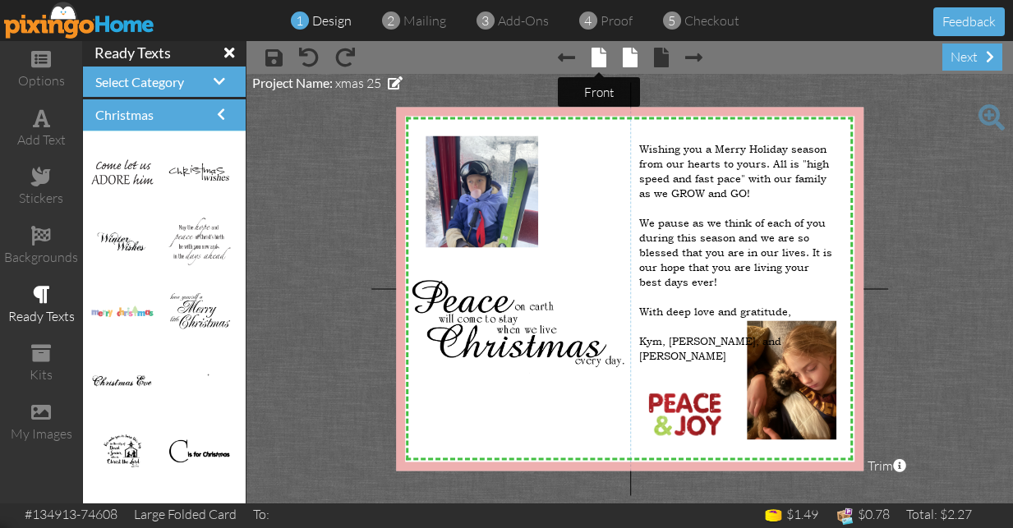
click at [599, 56] on span at bounding box center [599, 58] width 15 height 20
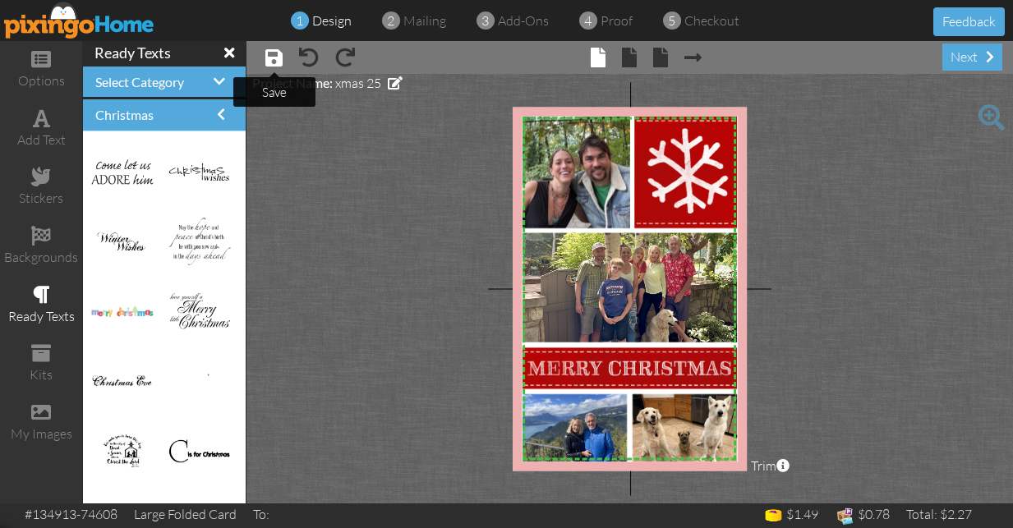
click at [273, 58] on span at bounding box center [273, 58] width 17 height 20
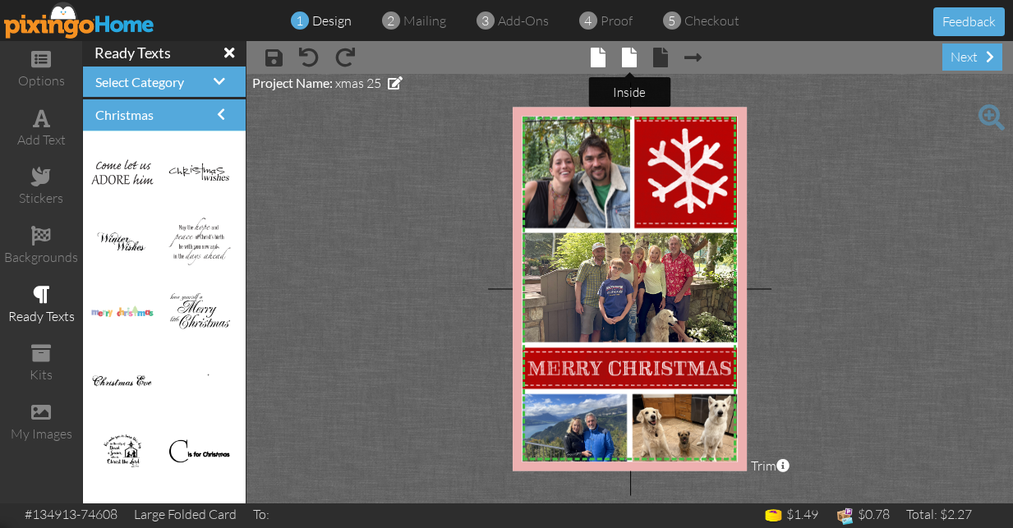
click at [629, 57] on span at bounding box center [629, 58] width 15 height 20
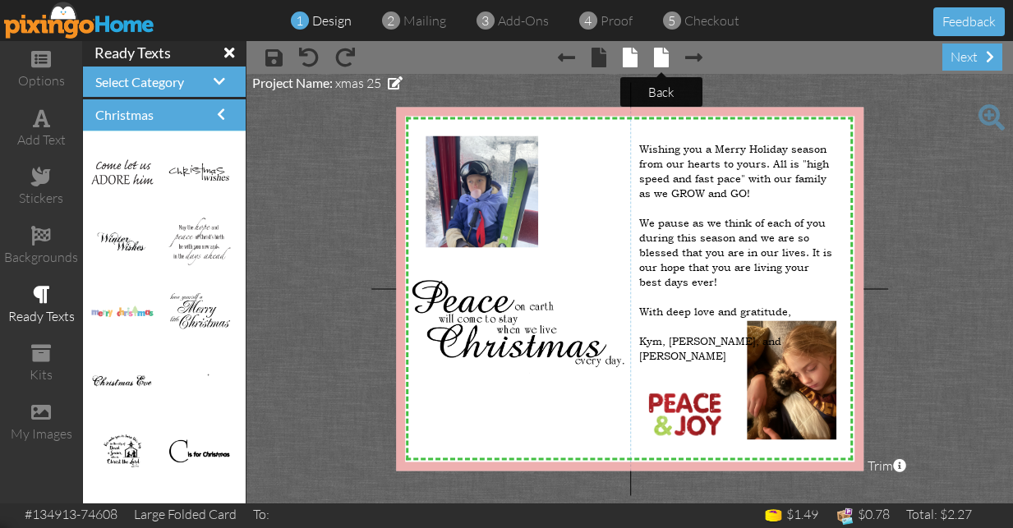
click at [661, 55] on span at bounding box center [661, 58] width 15 height 20
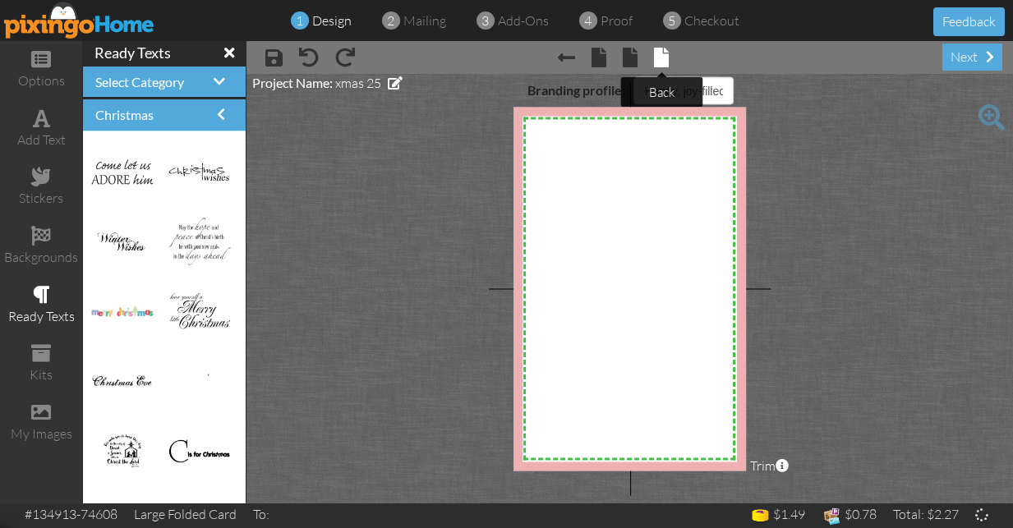
select select "object:4762"
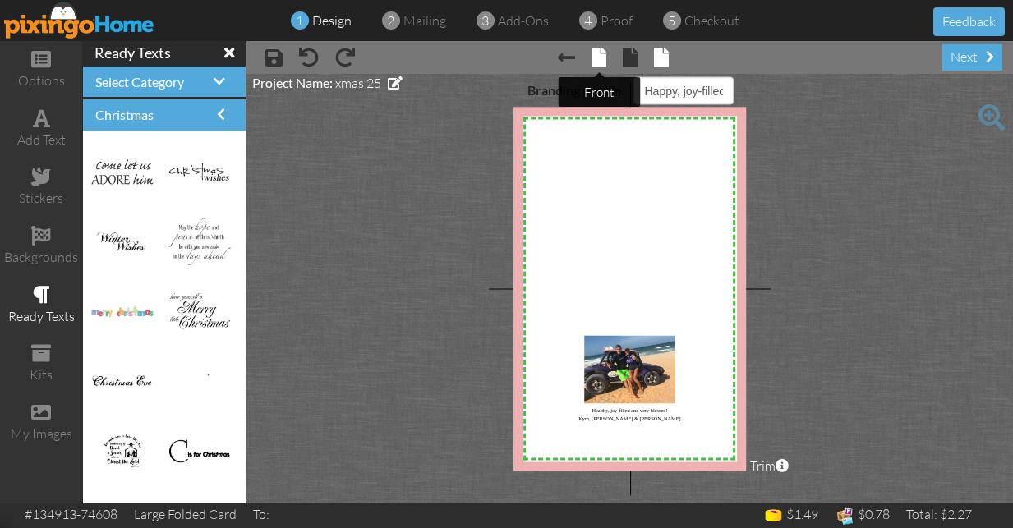
click at [602, 52] on span at bounding box center [599, 58] width 15 height 20
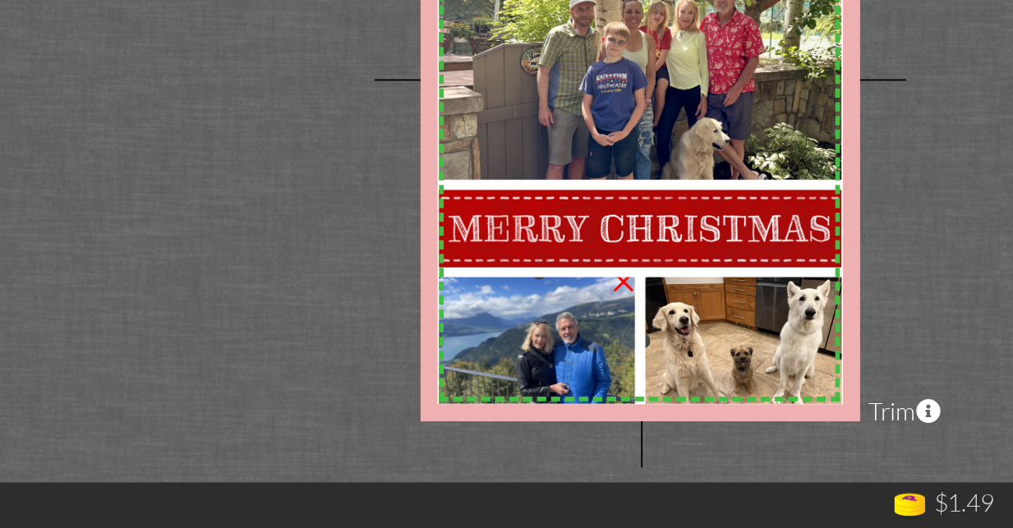
click at [521, 388] on img at bounding box center [576, 429] width 110 height 83
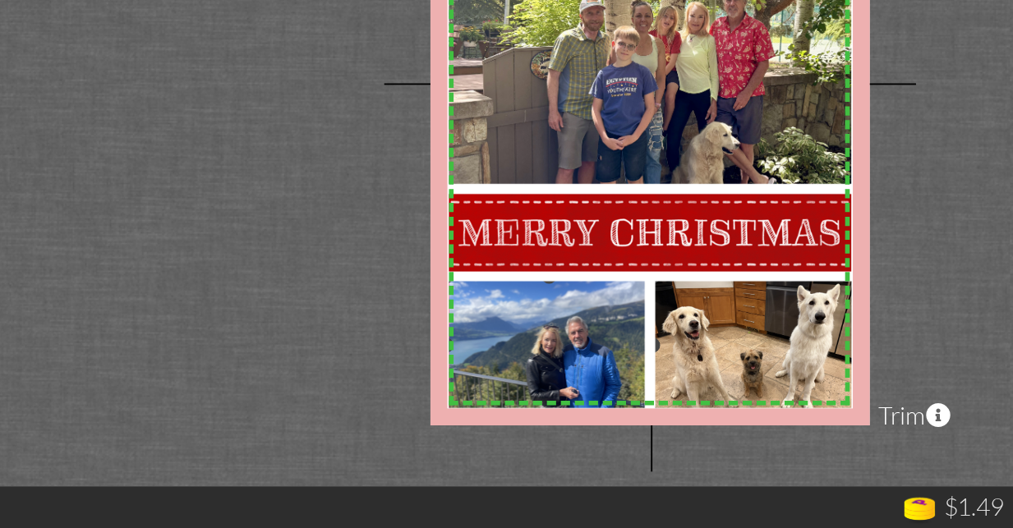
click at [521, 388] on img at bounding box center [576, 429] width 110 height 83
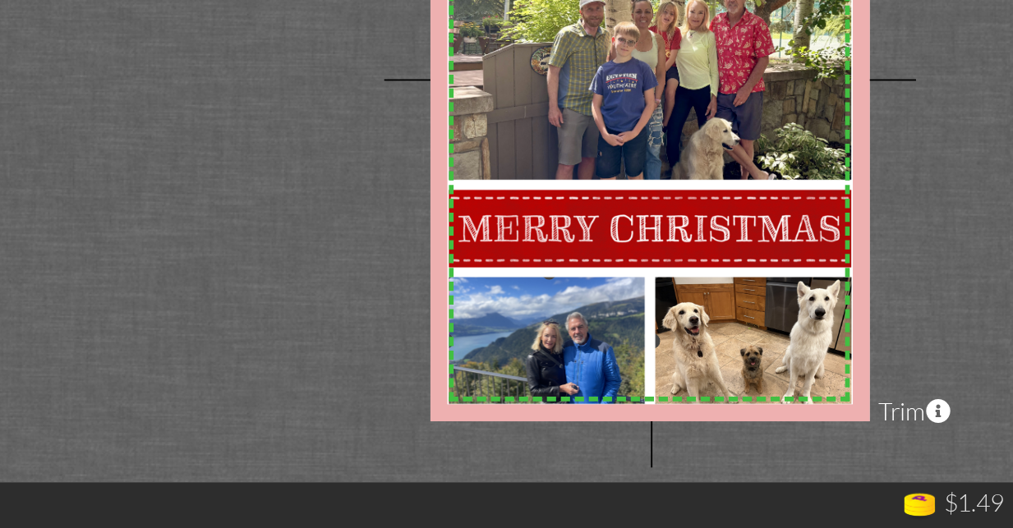
click at [521, 388] on img at bounding box center [576, 429] width 110 height 83
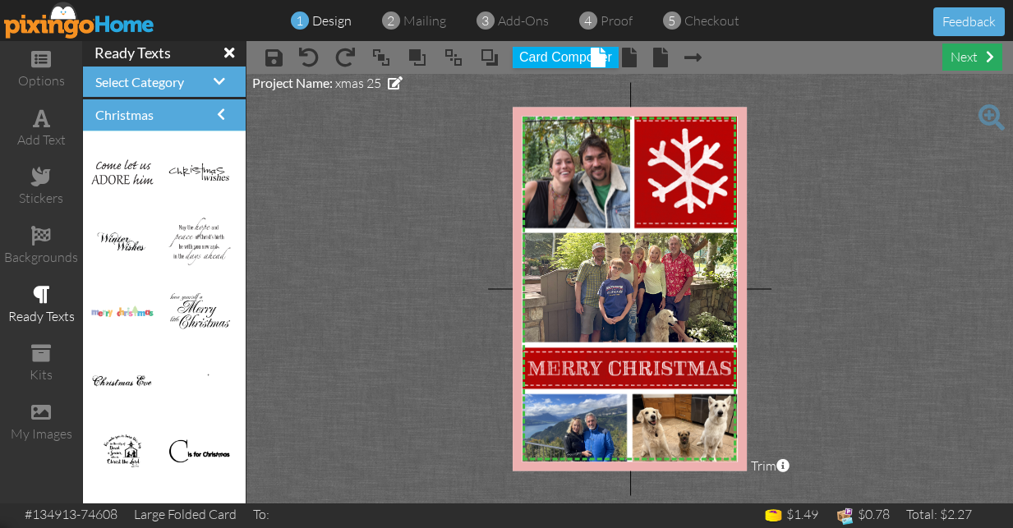
click at [965, 56] on div "next" at bounding box center [972, 57] width 60 height 27
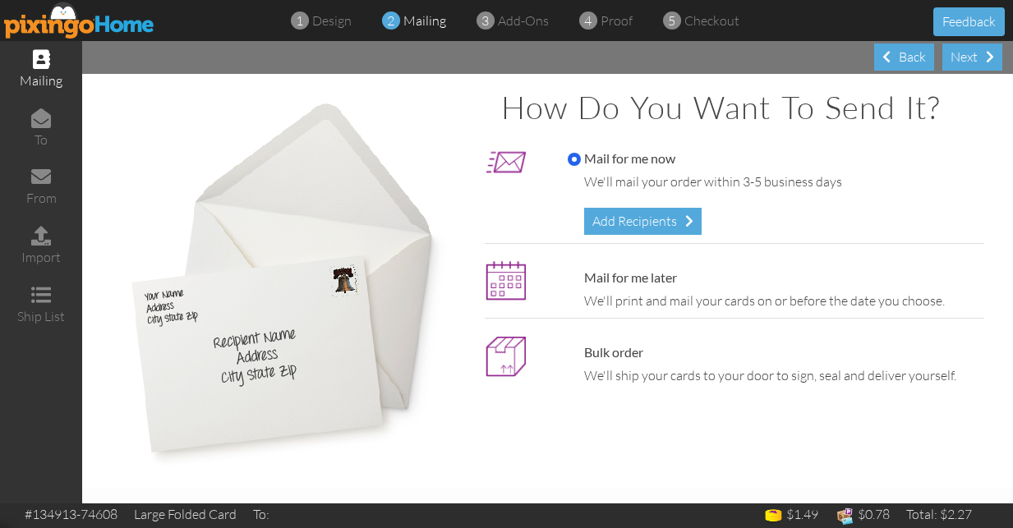
click at [569, 274] on input "Mail for me later" at bounding box center [574, 278] width 13 height 13
radio input "true"
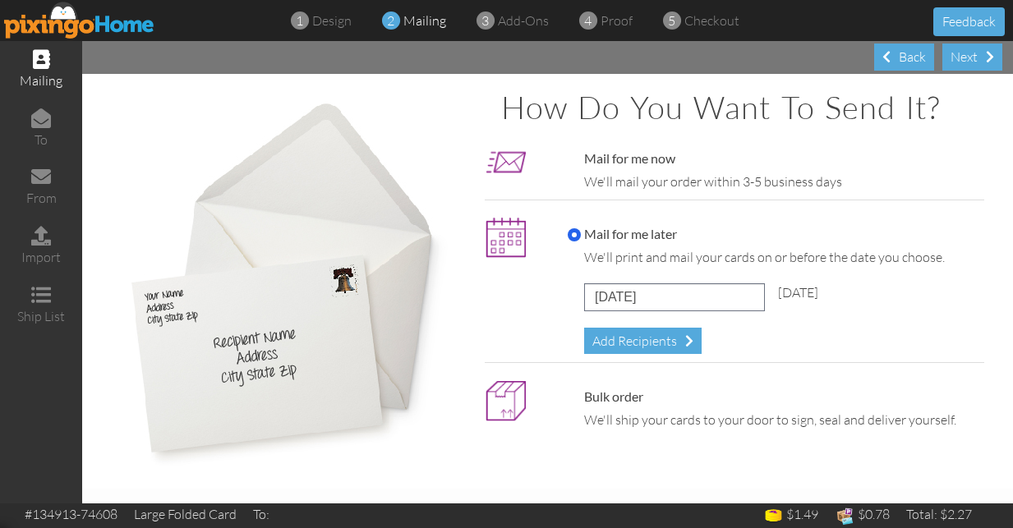
click at [569, 391] on input "Bulk order" at bounding box center [574, 397] width 13 height 13
radio input "true"
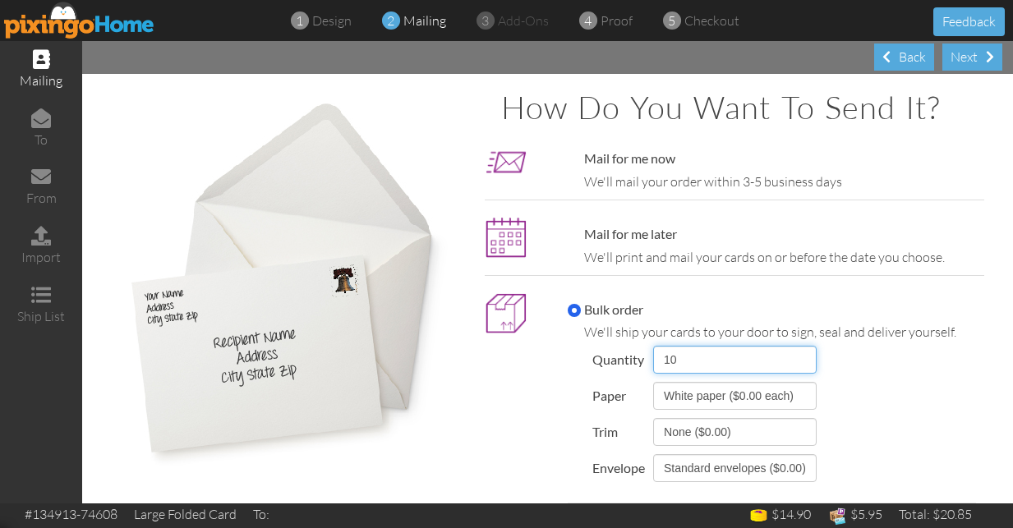
select select "number:75"
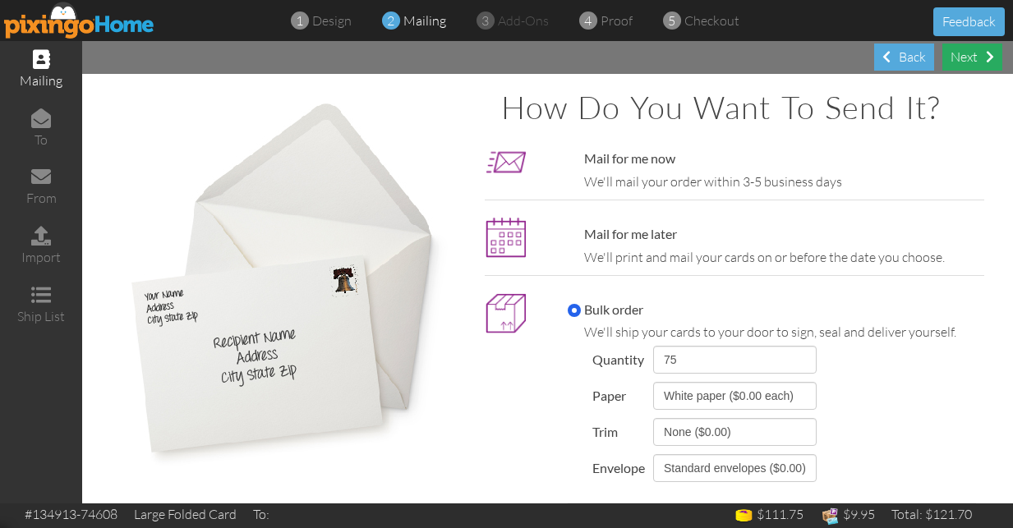
click at [968, 63] on div "Next" at bounding box center [972, 57] width 60 height 27
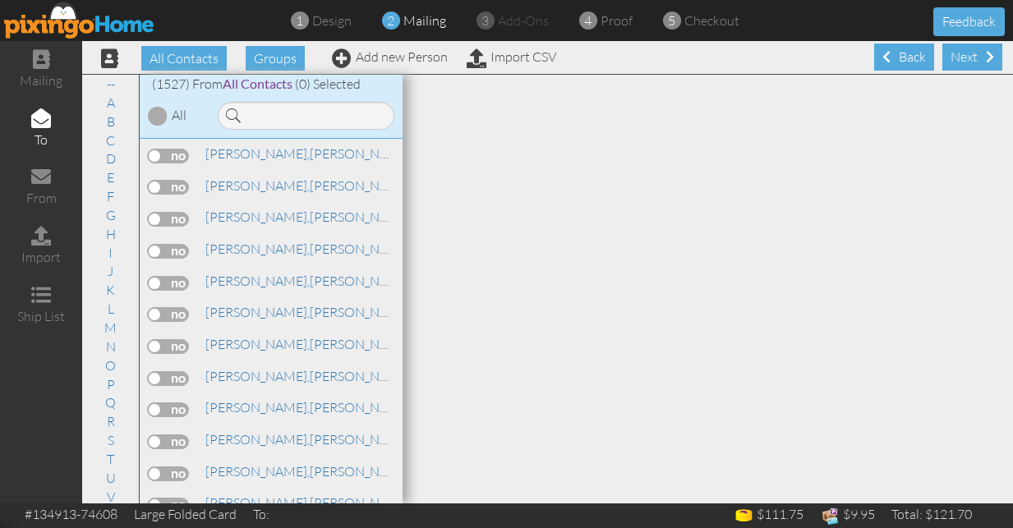
scroll to position [30836, 0]
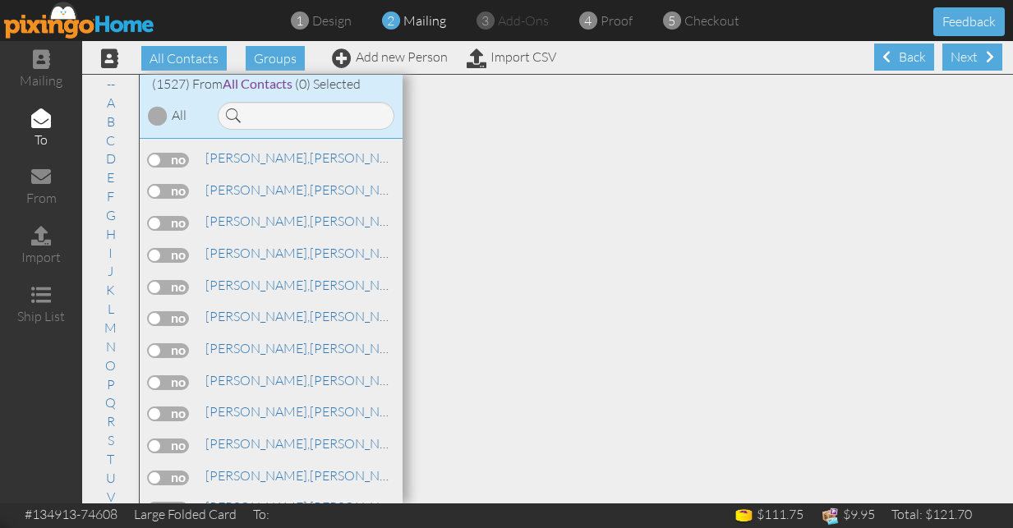
drag, startPoint x: 151, startPoint y: 187, endPoint x: 182, endPoint y: 191, distance: 30.6
click at [0, 0] on input "checkbox" at bounding box center [0, 0] width 0 height 0
click at [967, 52] on div "Next" at bounding box center [972, 57] width 60 height 27
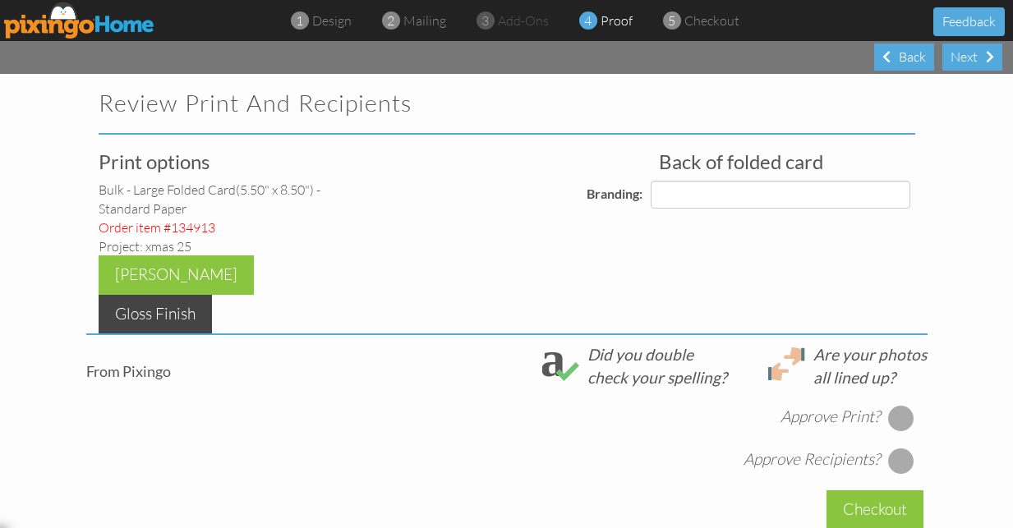
select select "object:9587"
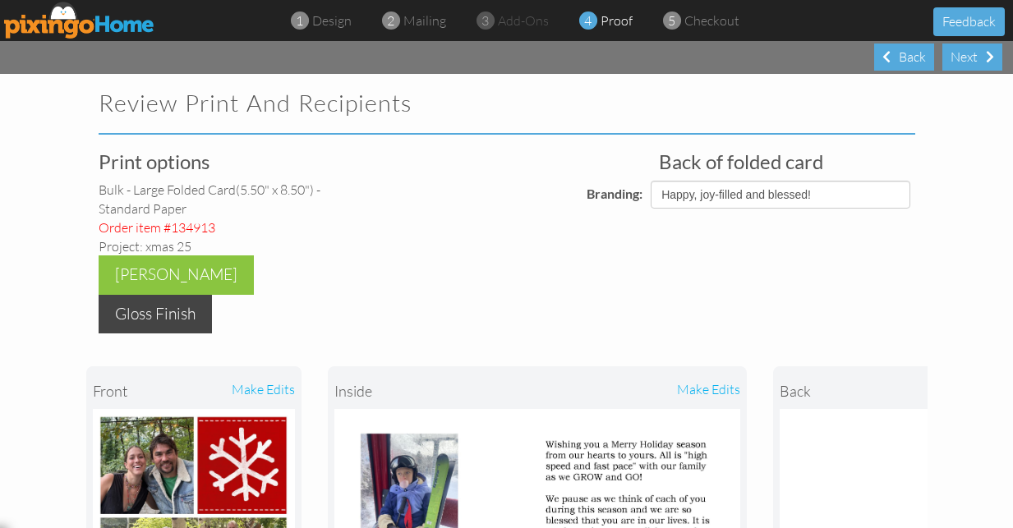
click at [212, 295] on div "Gloss Finish" at bounding box center [155, 314] width 113 height 39
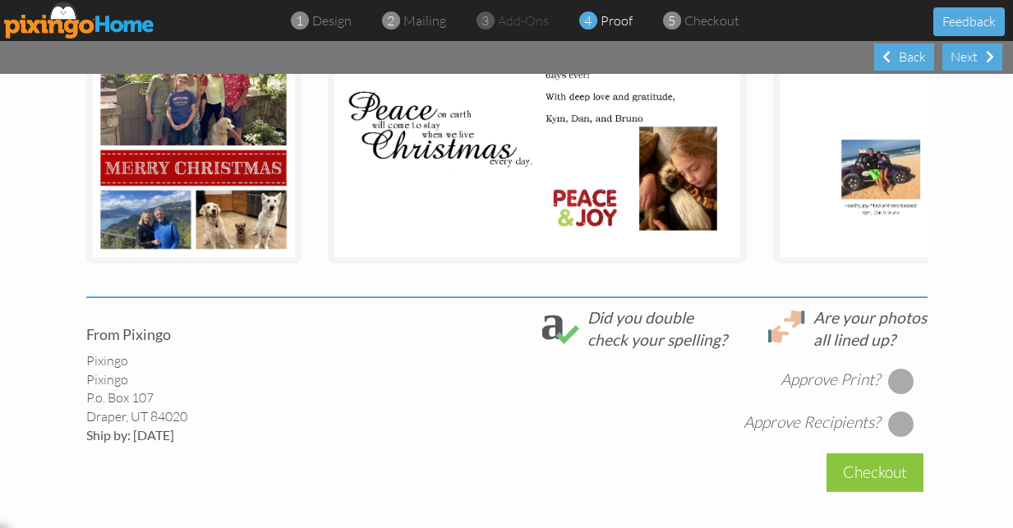
scroll to position [515, 0]
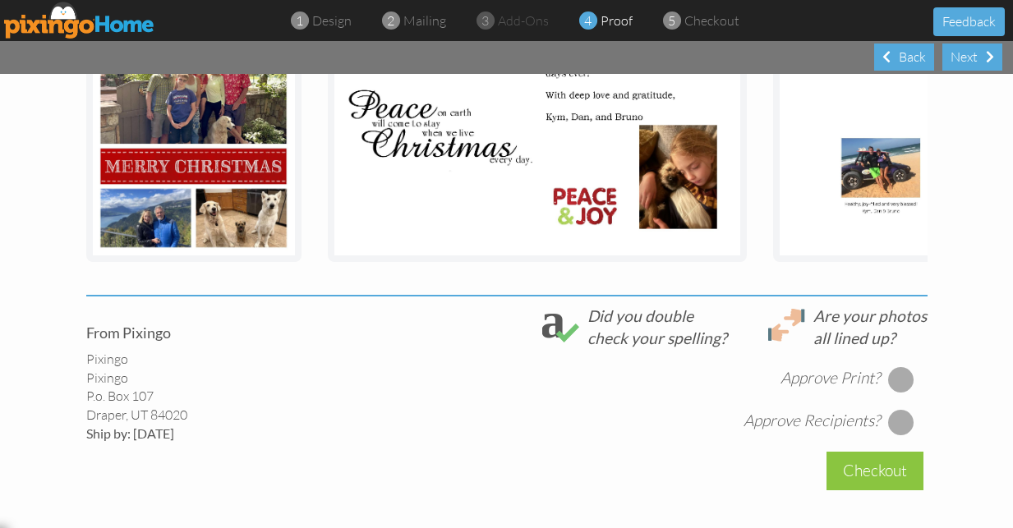
click at [899, 366] on div at bounding box center [901, 379] width 26 height 26
click at [903, 409] on div at bounding box center [901, 422] width 26 height 26
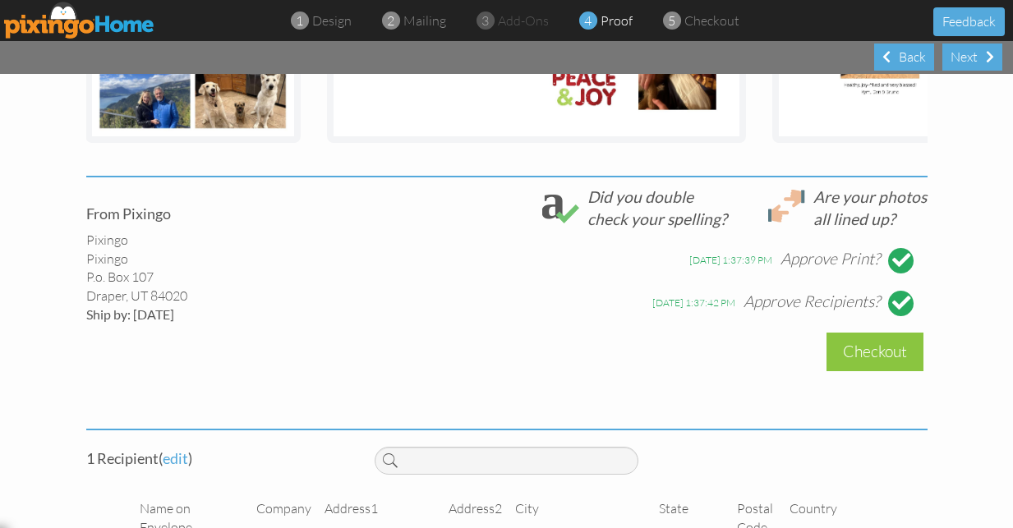
scroll to position [633, 0]
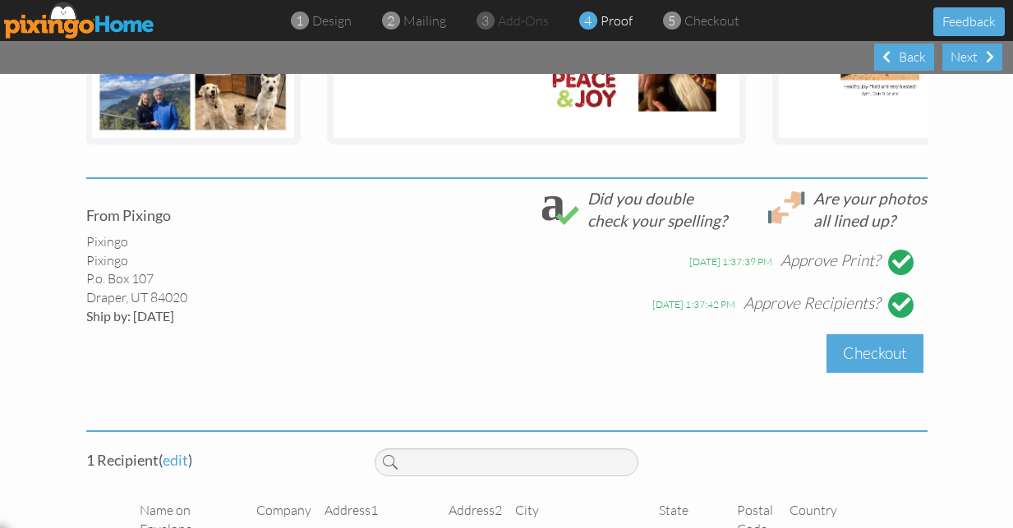
click at [855, 334] on div "Checkout" at bounding box center [875, 353] width 97 height 39
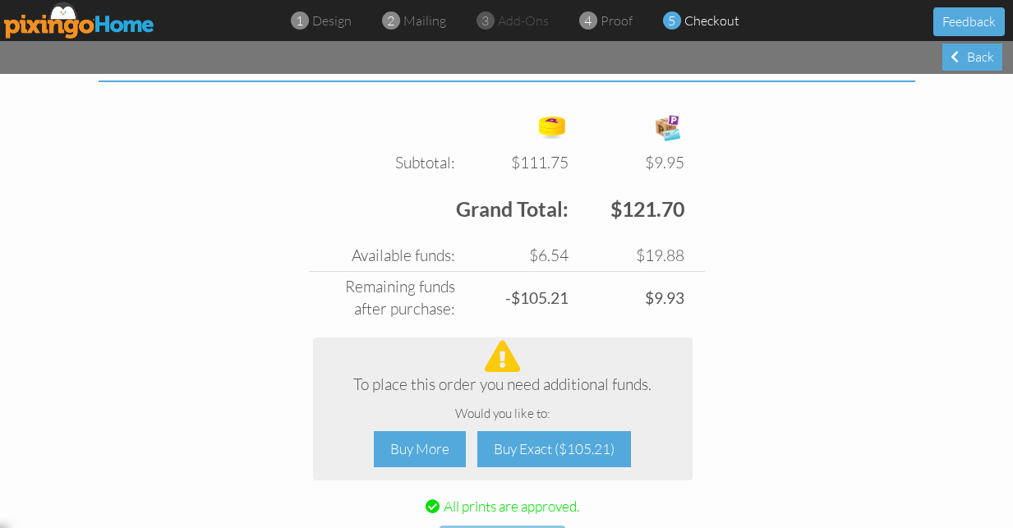
scroll to position [608, 0]
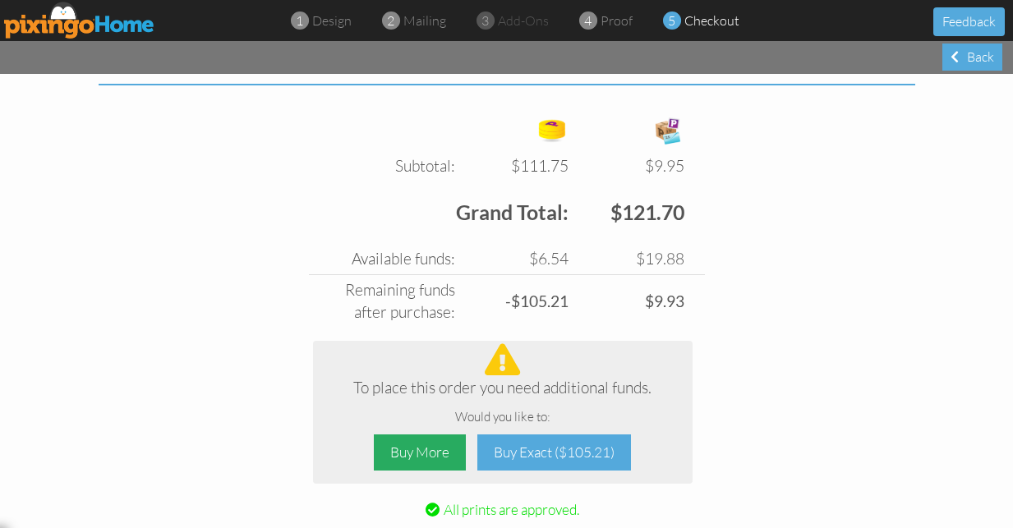
click at [415, 442] on div "Buy More" at bounding box center [420, 453] width 92 height 37
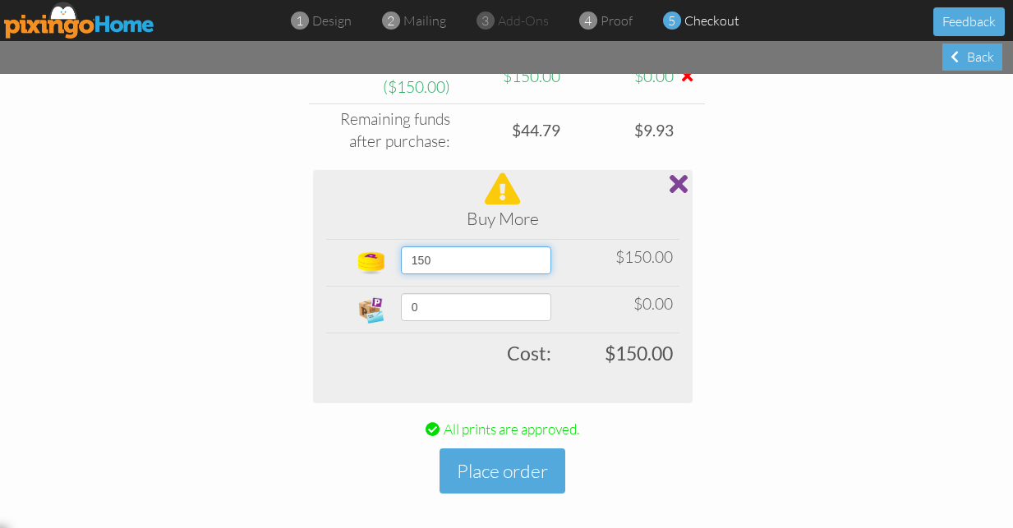
scroll to position [0, 0]
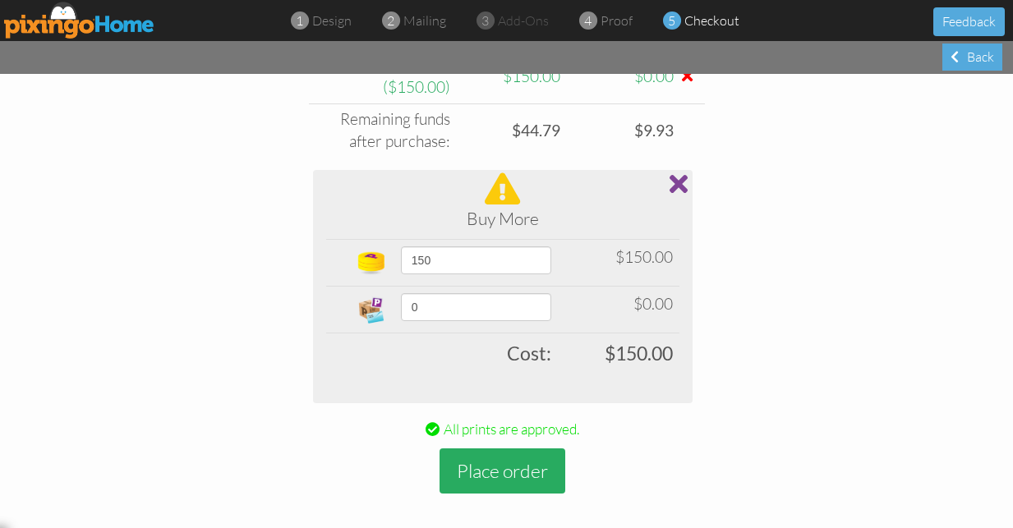
click at [515, 459] on button "Place order" at bounding box center [503, 471] width 126 height 45
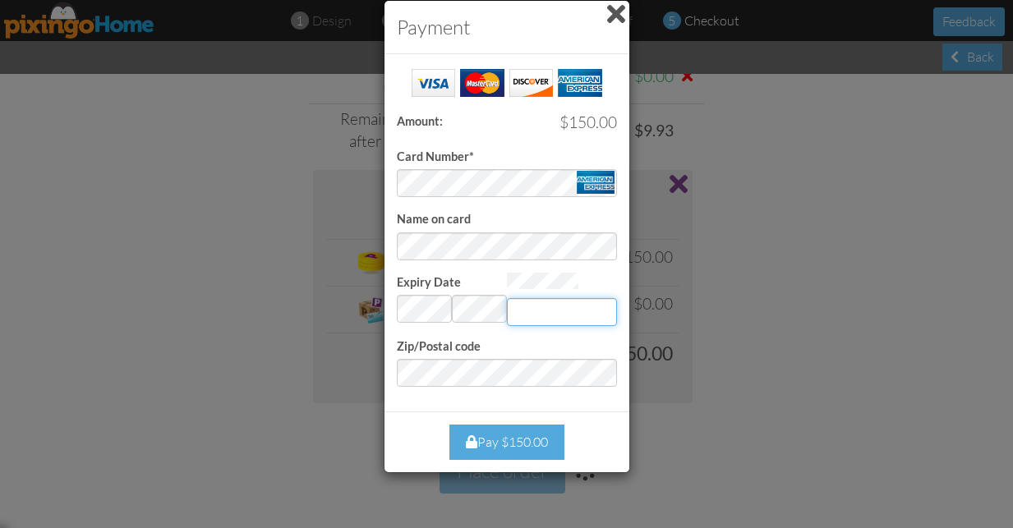
click at [565, 312] on input "Expiry Date" at bounding box center [562, 312] width 110 height 28
type input "0705"
click at [534, 433] on div "Pay $150.00" at bounding box center [506, 442] width 115 height 35
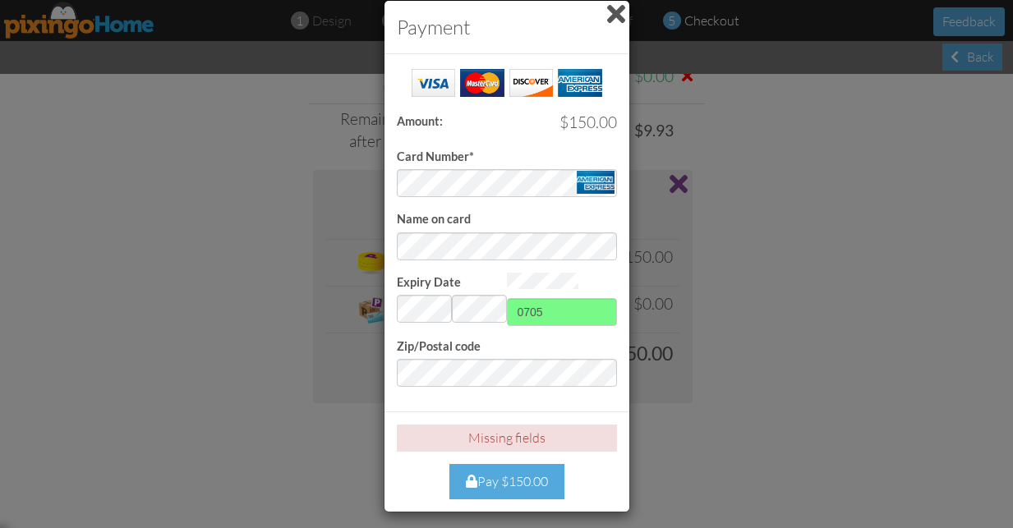
click at [518, 474] on div "Pay $150.00" at bounding box center [506, 481] width 115 height 35
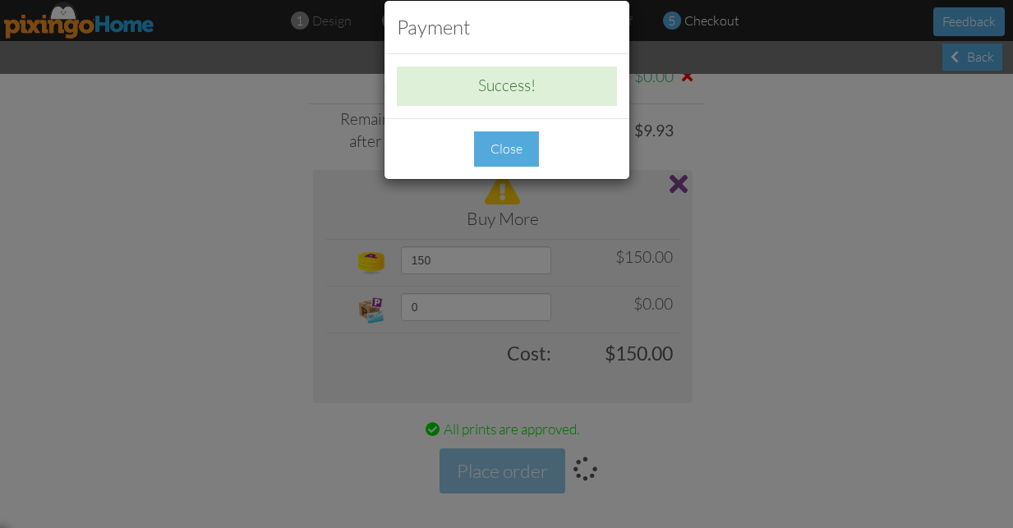
click at [528, 146] on div "Close" at bounding box center [506, 148] width 65 height 35
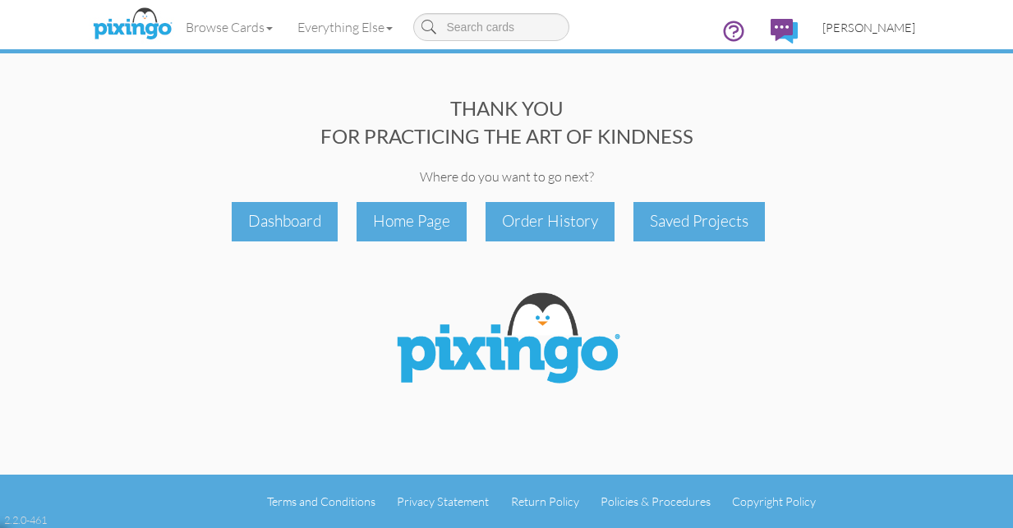
click at [900, 25] on span "[PERSON_NAME]" at bounding box center [869, 28] width 93 height 14
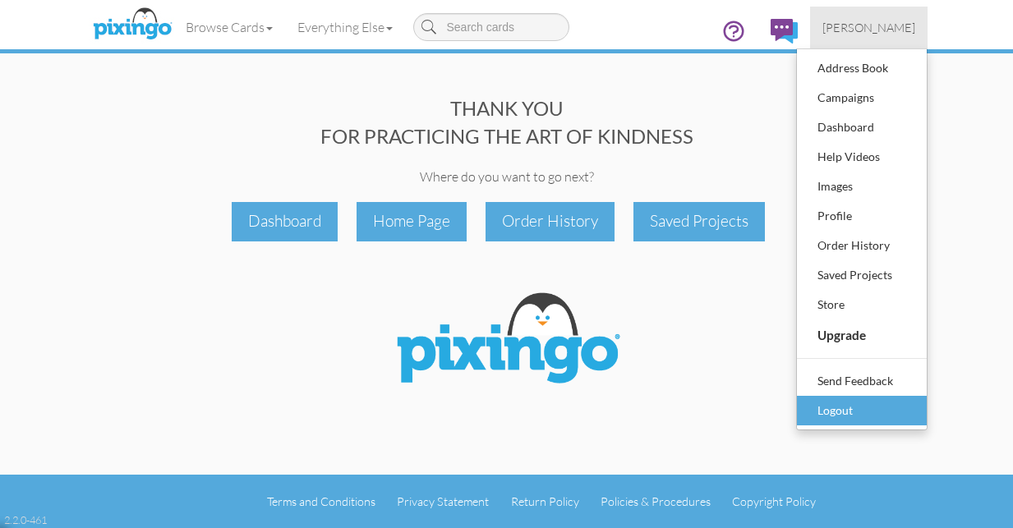
click at [864, 420] on div "Logout" at bounding box center [861, 411] width 97 height 25
